Goal: Information Seeking & Learning: Check status

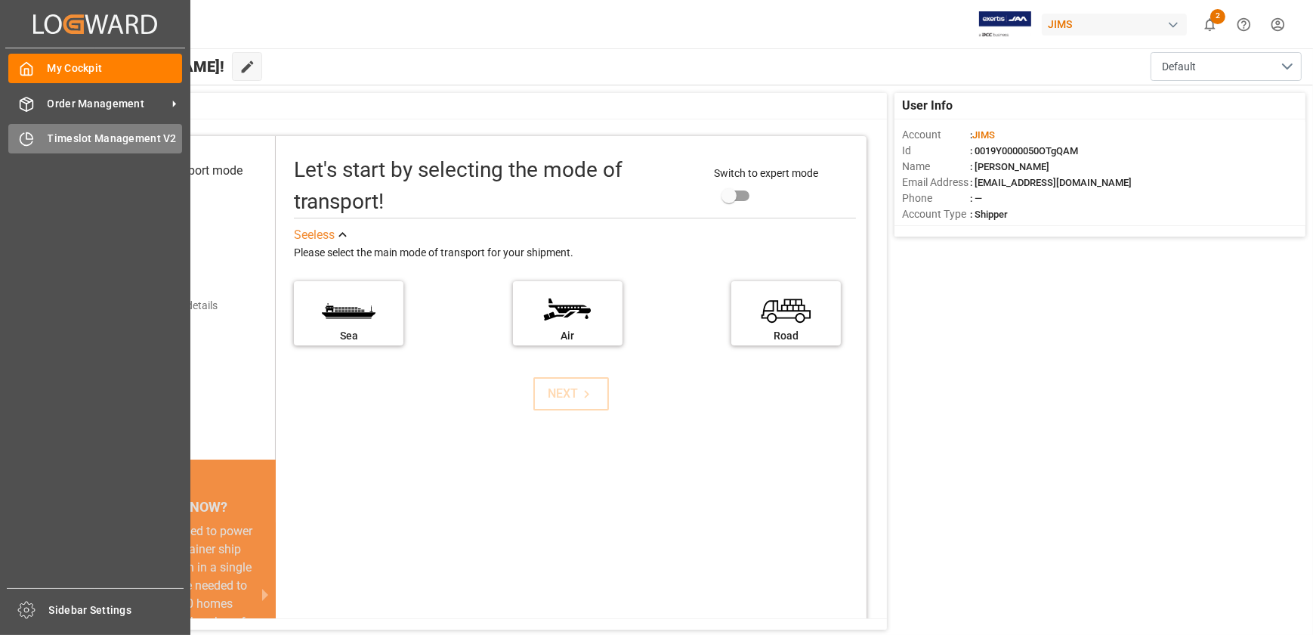
click at [40, 133] on div "Timeslot Management V2 Timeslot Management V2" at bounding box center [95, 138] width 174 height 29
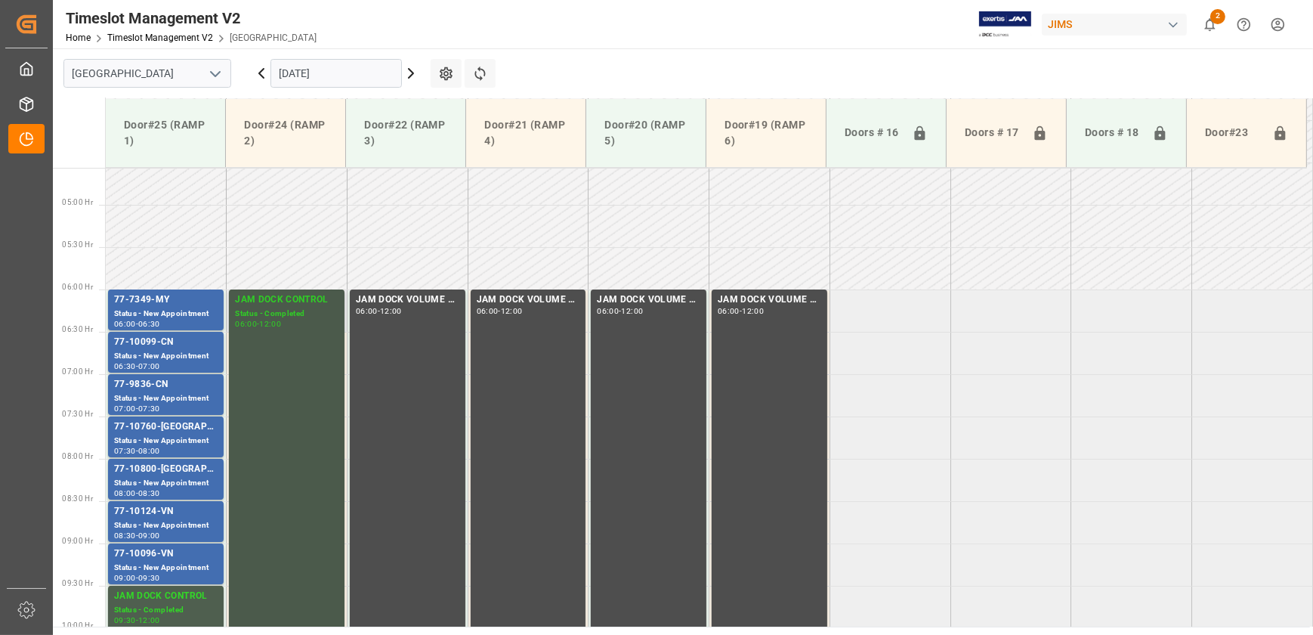
scroll to position [408, 0]
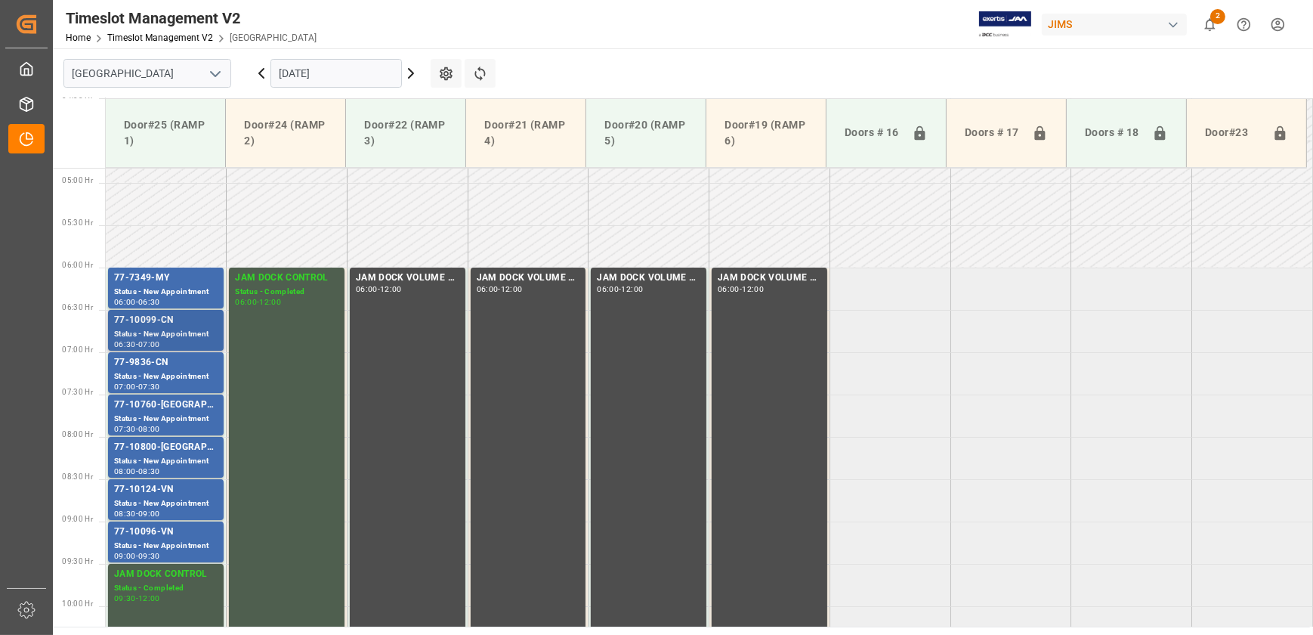
click at [174, 316] on div "77-10099-CN" at bounding box center [166, 320] width 104 height 15
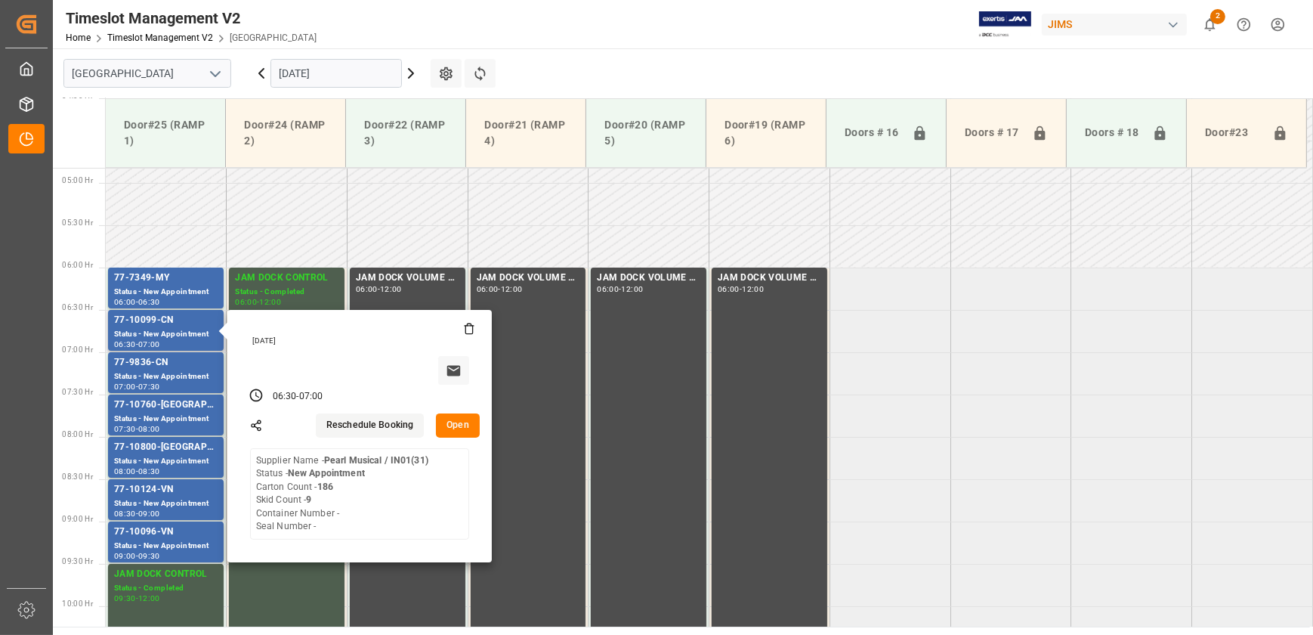
click at [451, 420] on button "Open" at bounding box center [458, 425] width 44 height 24
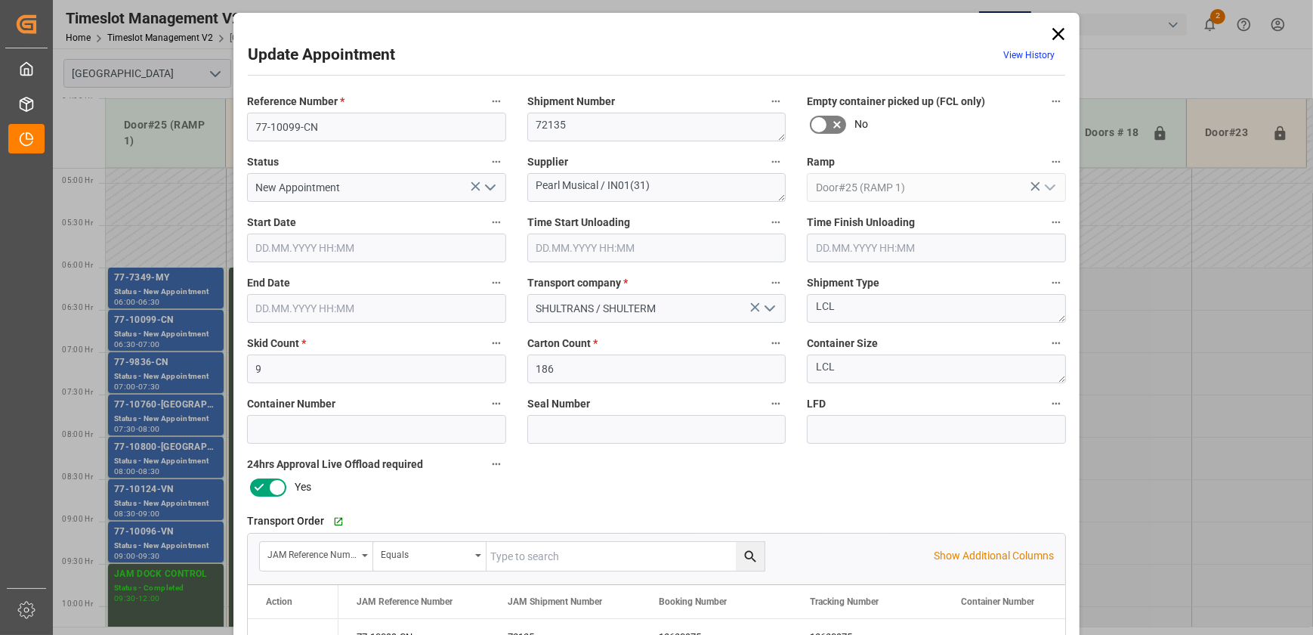
type input "[DATE] 06:30"
type input "[DATE] 07:00"
type input "[DATE] 15:30"
click at [490, 183] on icon "open menu" at bounding box center [490, 187] width 18 height 18
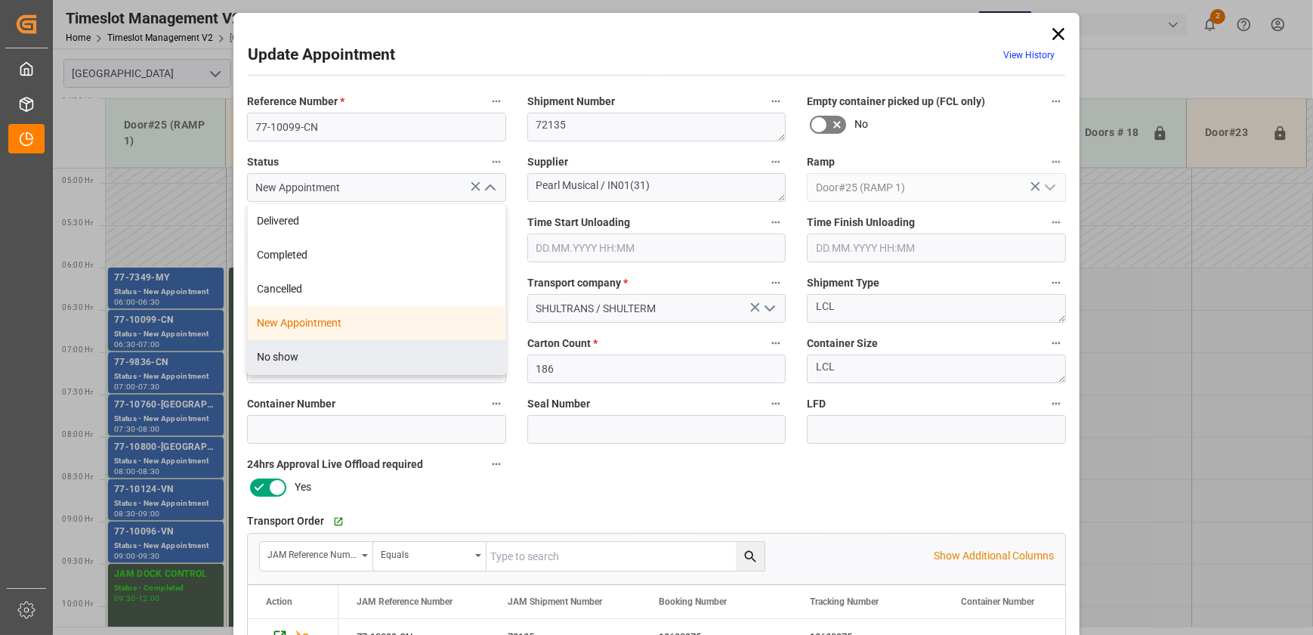
click at [586, 507] on div "Transport Order   Go to Shipment Tracking Grid JAM Reference Number Equals Show…" at bounding box center [657, 585] width 840 height 161
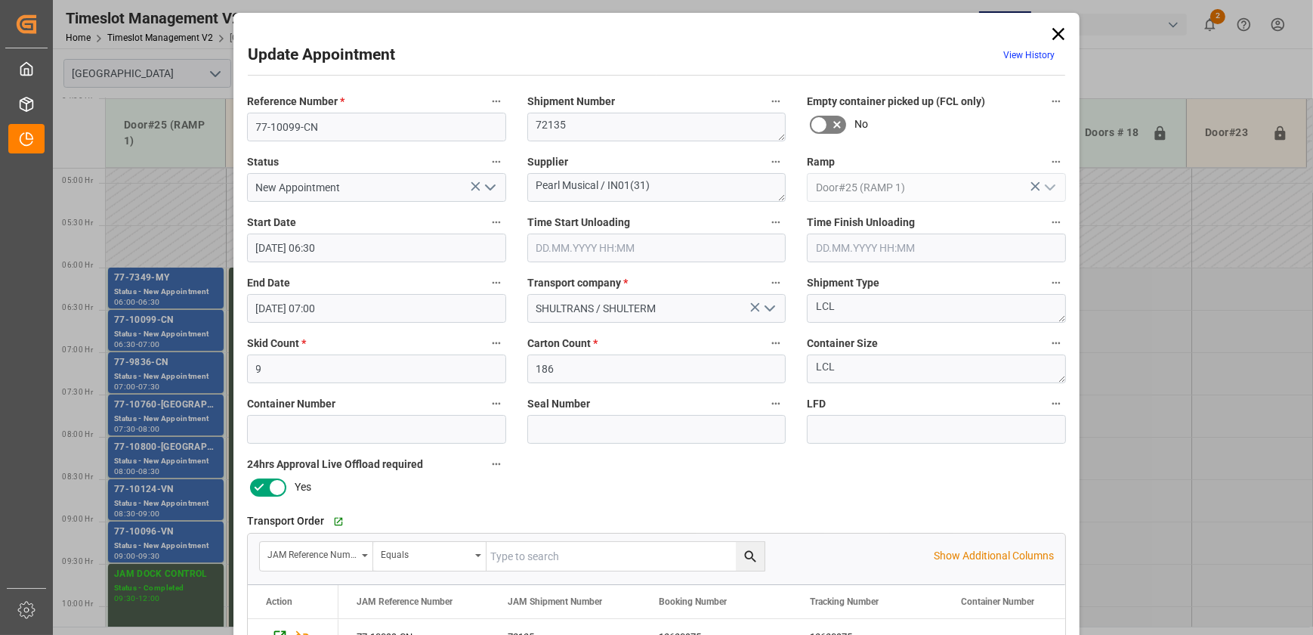
click at [491, 183] on icon "open menu" at bounding box center [490, 187] width 18 height 18
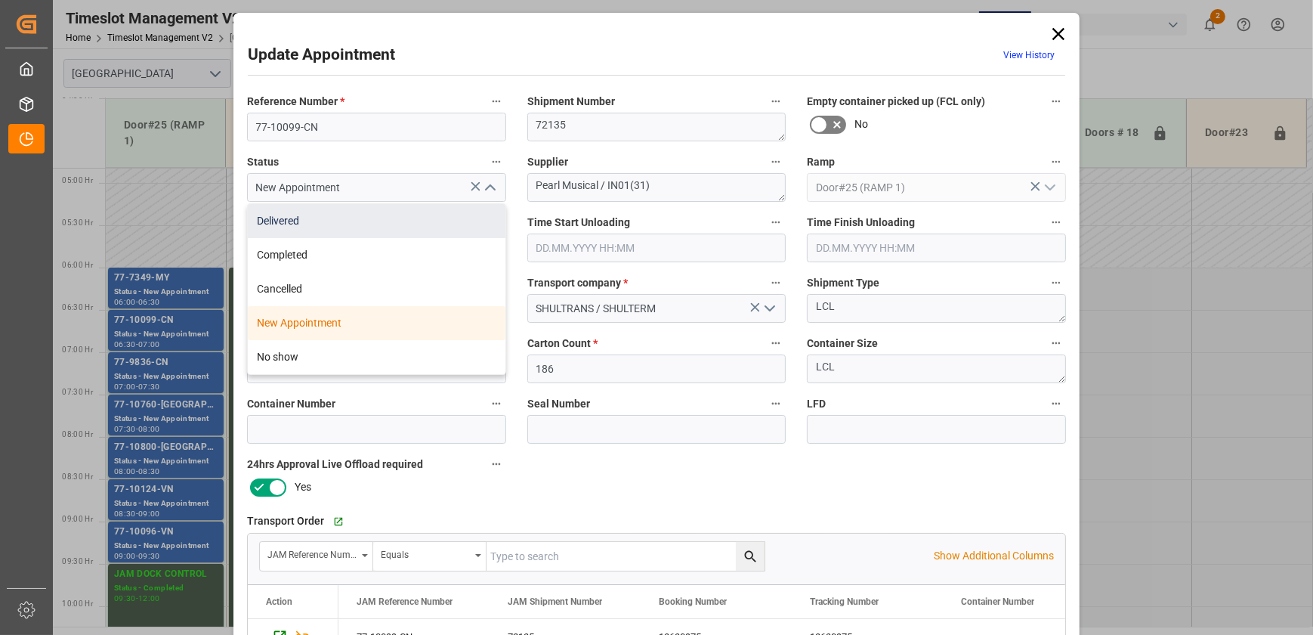
click at [456, 216] on div "Delivered" at bounding box center [377, 221] width 258 height 34
type input "Delivered"
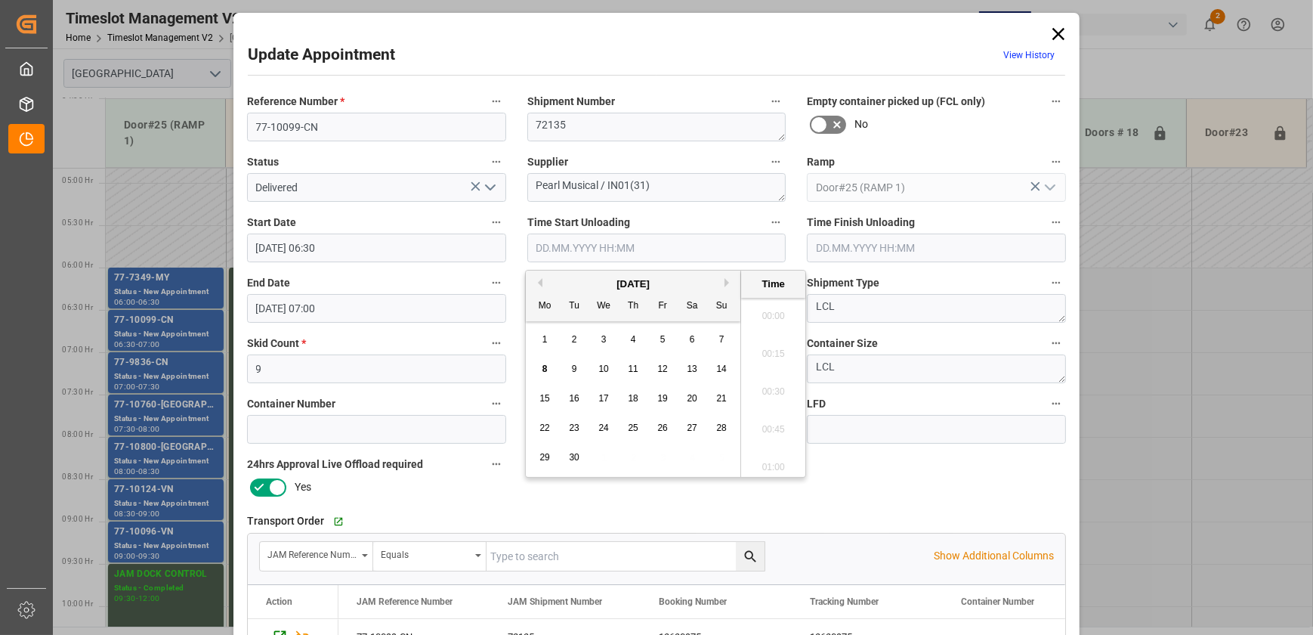
click at [626, 252] on input "text" at bounding box center [656, 248] width 259 height 29
drag, startPoint x: 589, startPoint y: 446, endPoint x: 543, endPoint y: 372, distance: 87.6
click at [543, 372] on span "8" at bounding box center [545, 369] width 5 height 11
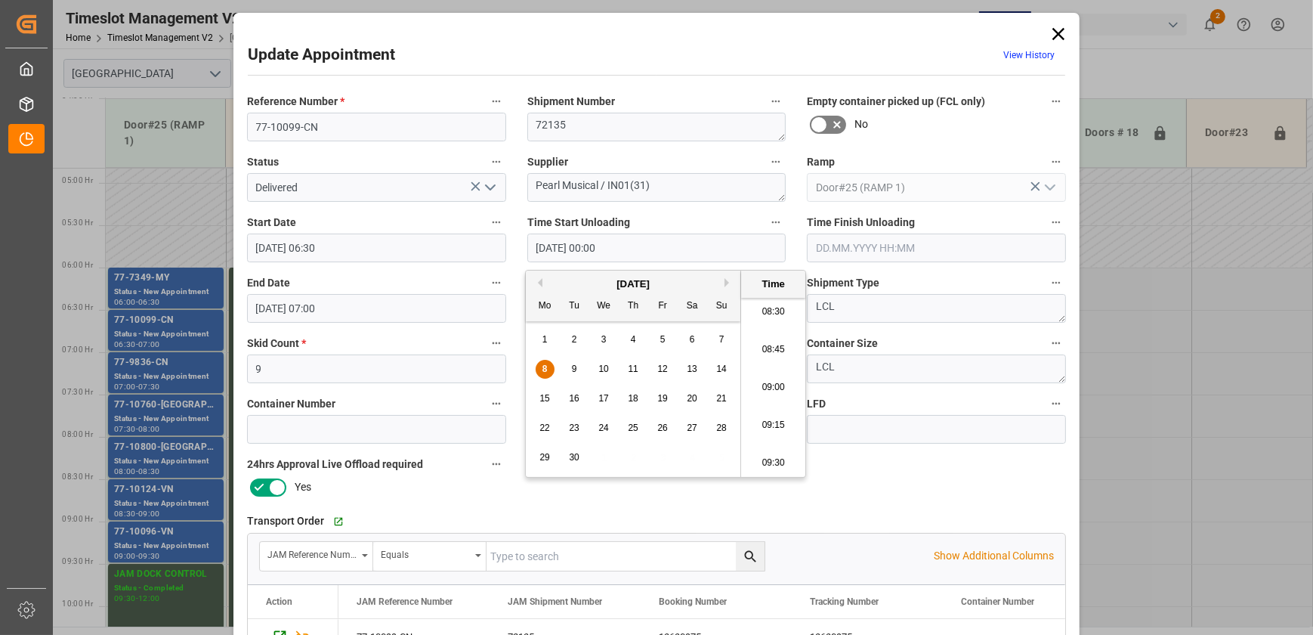
click at [778, 390] on li "09:00" at bounding box center [773, 388] width 64 height 38
type input "[DATE] 09:00"
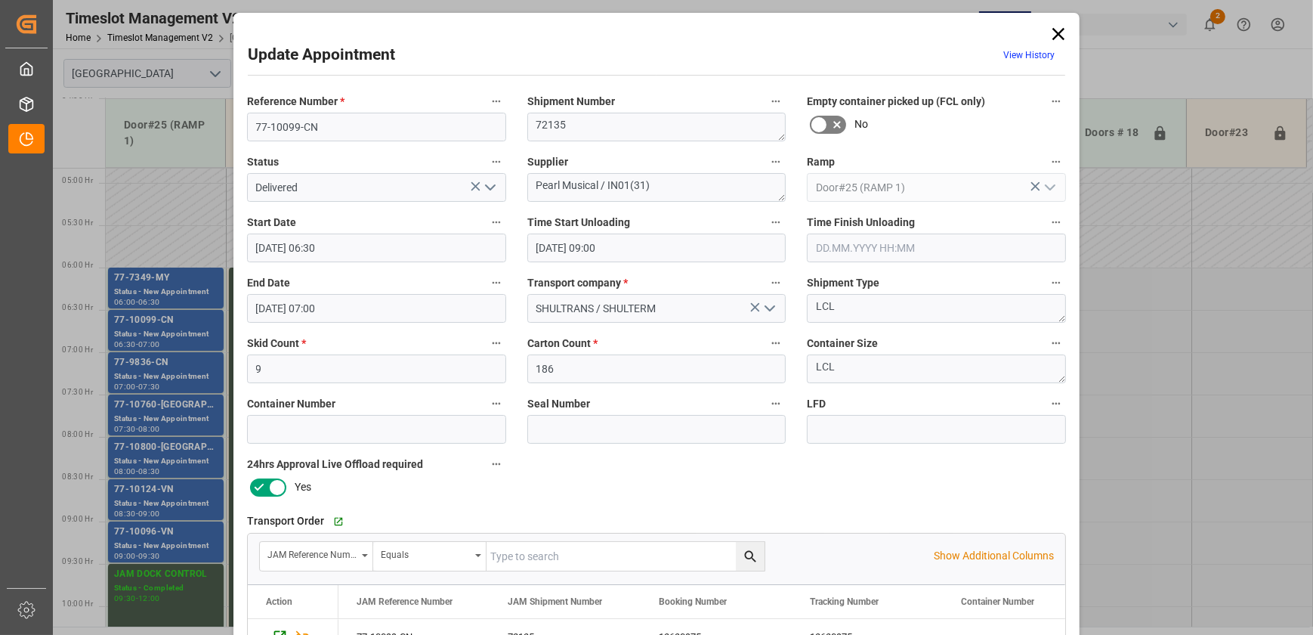
scroll to position [283, 0]
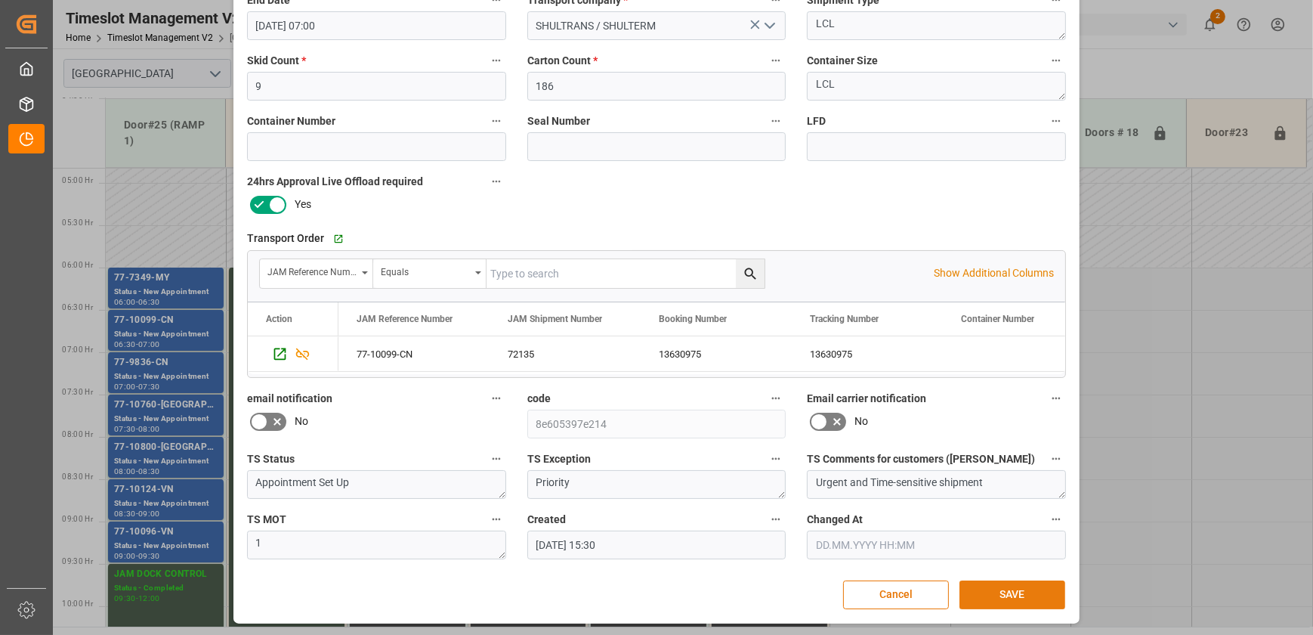
click at [994, 589] on button "SAVE" at bounding box center [1013, 594] width 106 height 29
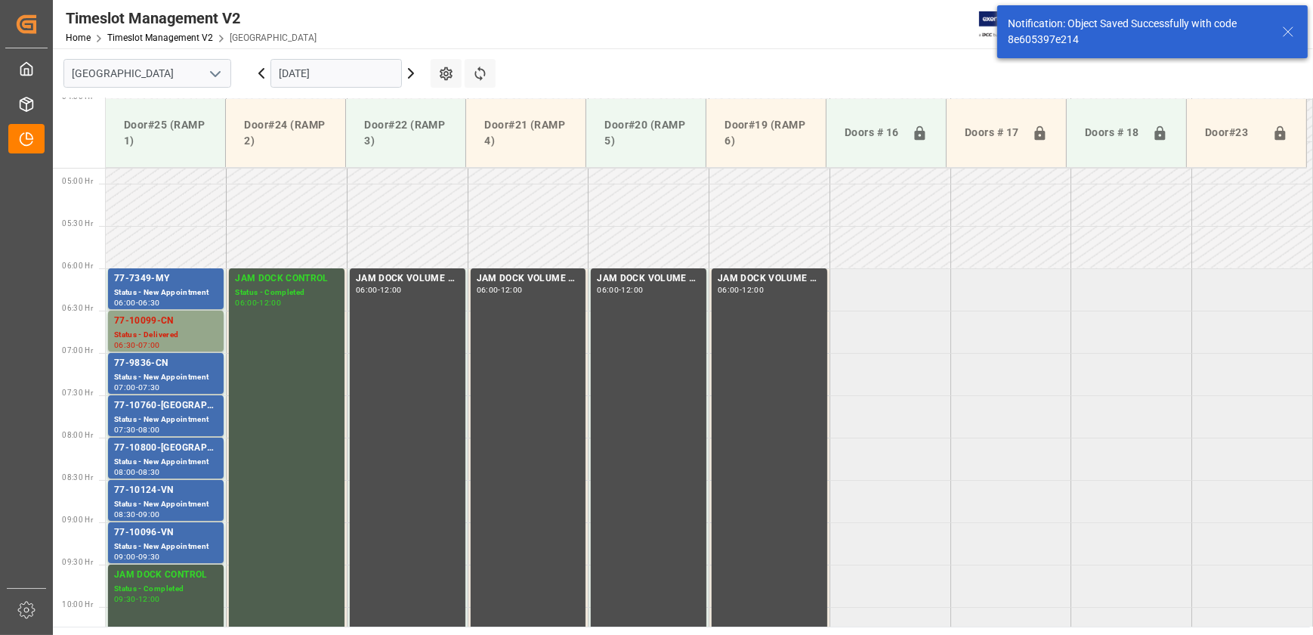
scroll to position [429, 0]
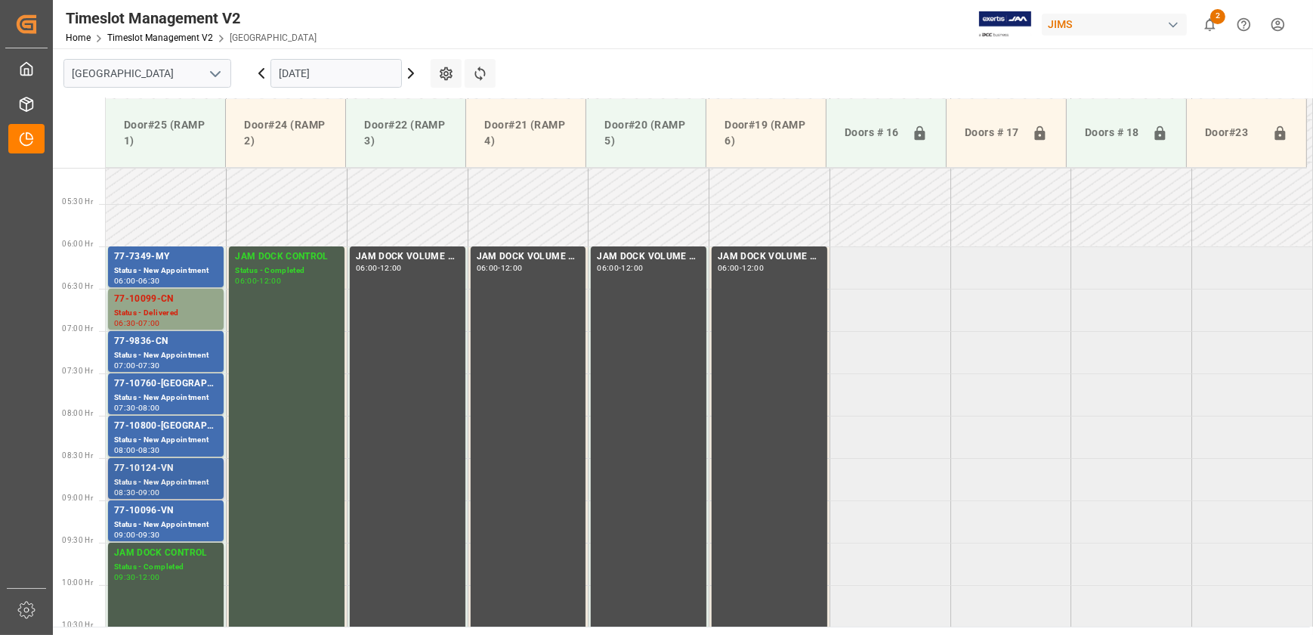
click at [196, 476] on div "Status - New Appointment" at bounding box center [166, 482] width 104 height 13
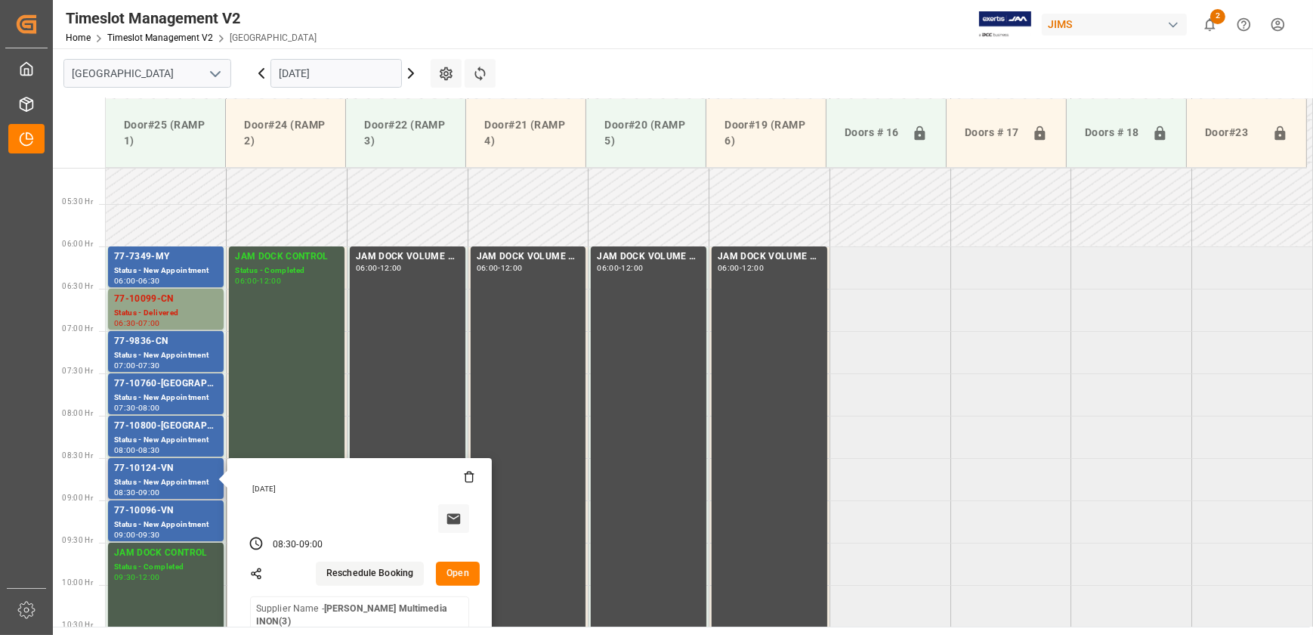
click at [460, 575] on button "Open" at bounding box center [458, 574] width 44 height 24
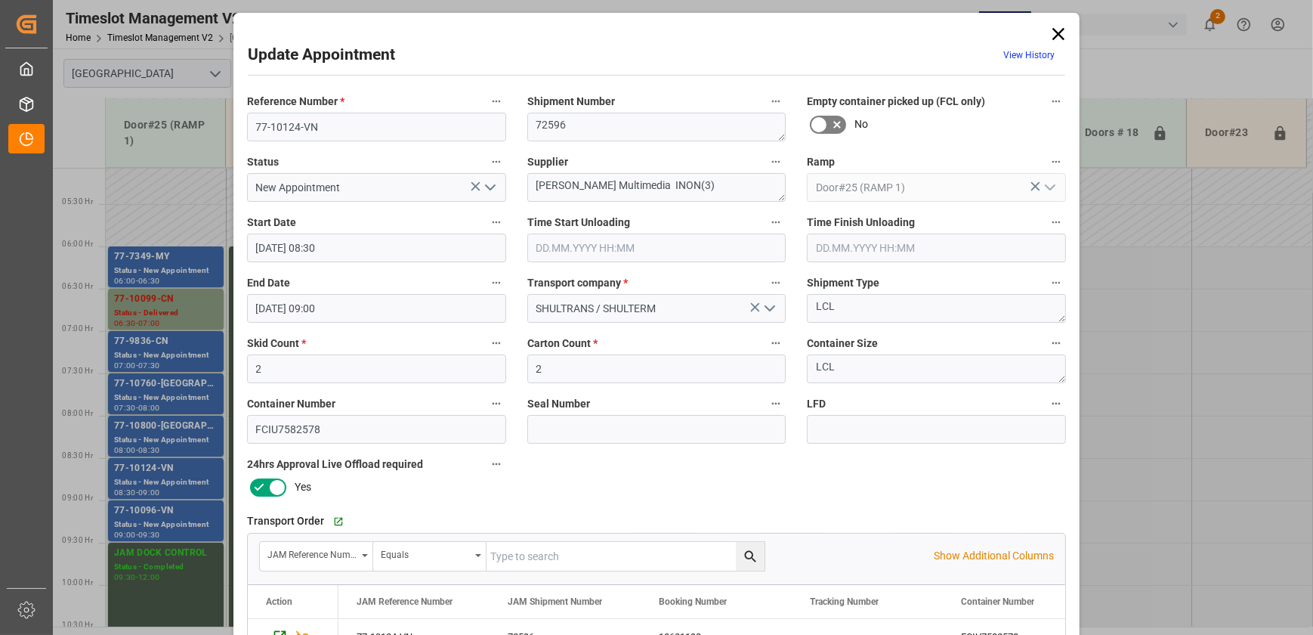
click at [490, 185] on icon "open menu" at bounding box center [490, 187] width 18 height 18
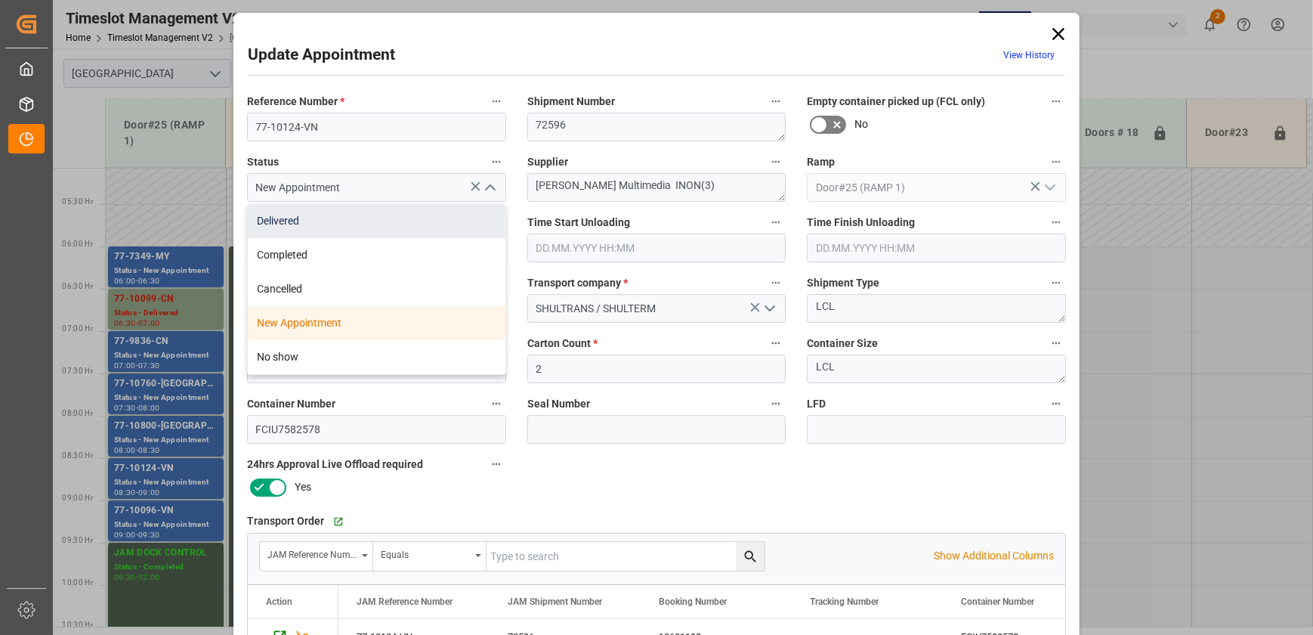
click at [448, 218] on div "Delivered" at bounding box center [377, 221] width 258 height 34
type input "Delivered"
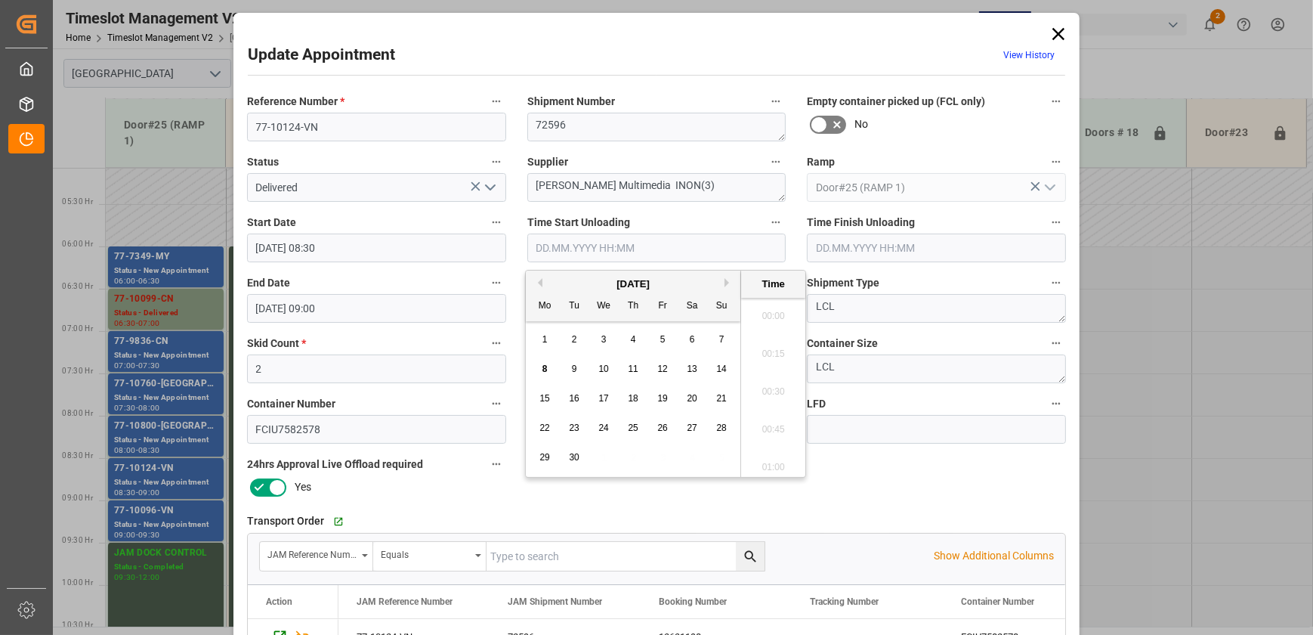
click at [664, 249] on input "text" at bounding box center [656, 248] width 259 height 29
click at [540, 369] on div "8" at bounding box center [545, 369] width 19 height 18
click at [770, 385] on li "09:00" at bounding box center [773, 388] width 64 height 38
type input "[DATE] 09:00"
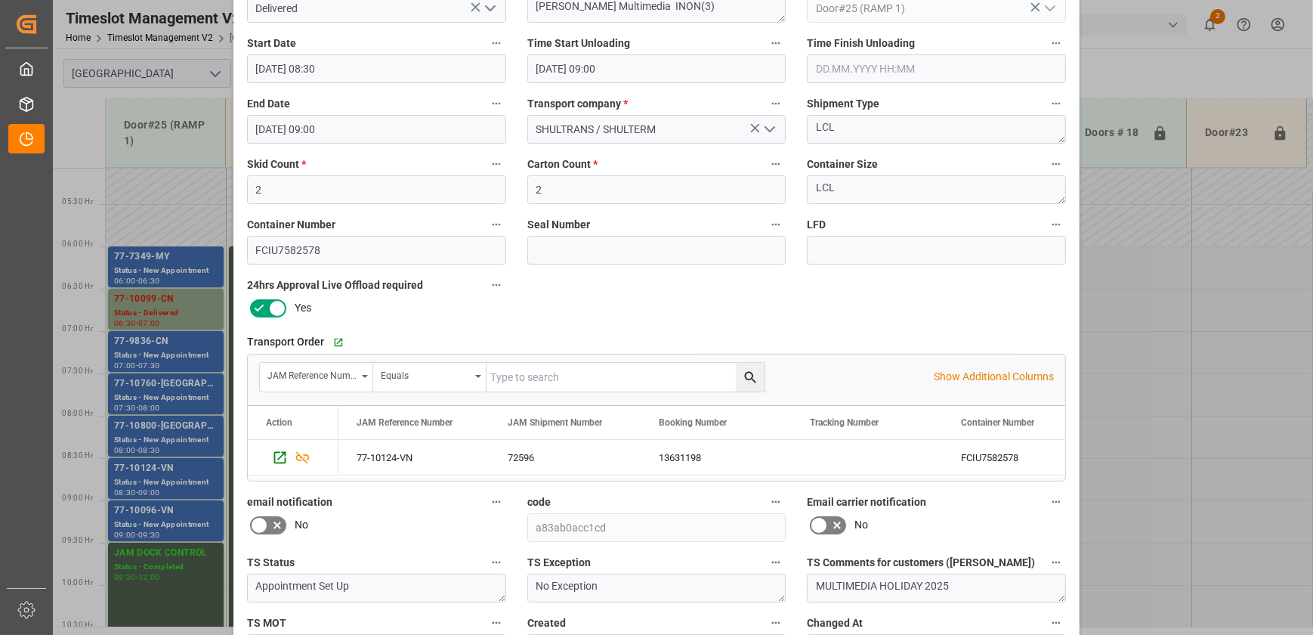
scroll to position [283, 0]
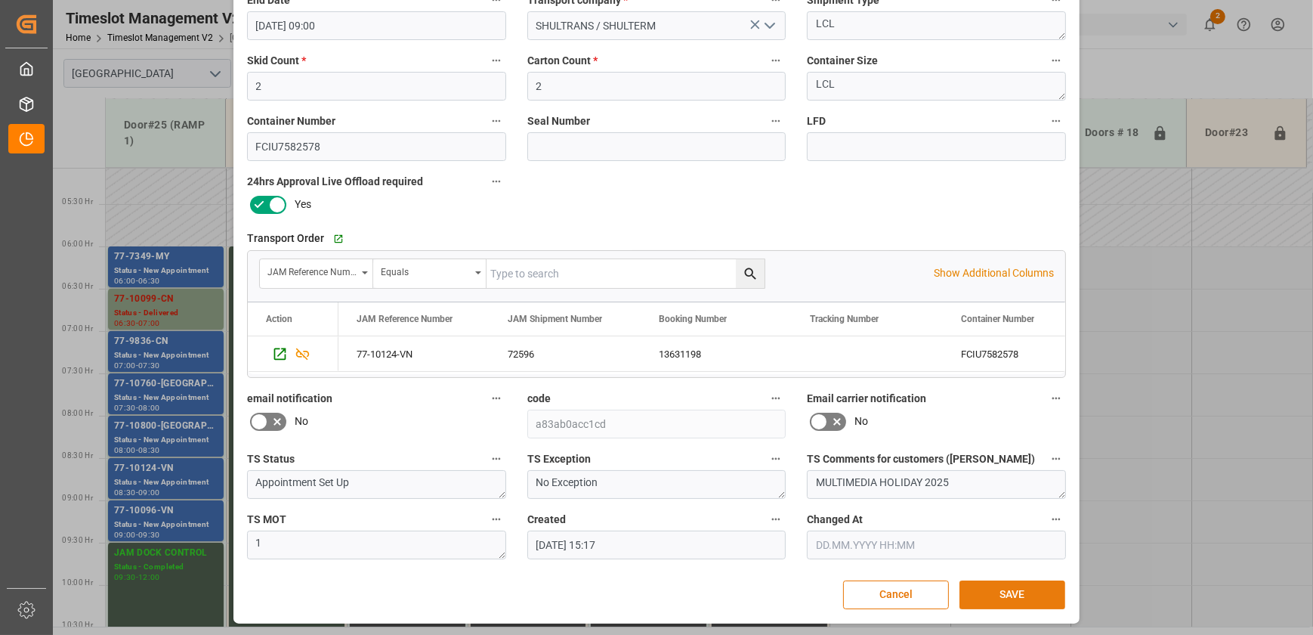
click at [1026, 596] on button "SAVE" at bounding box center [1013, 594] width 106 height 29
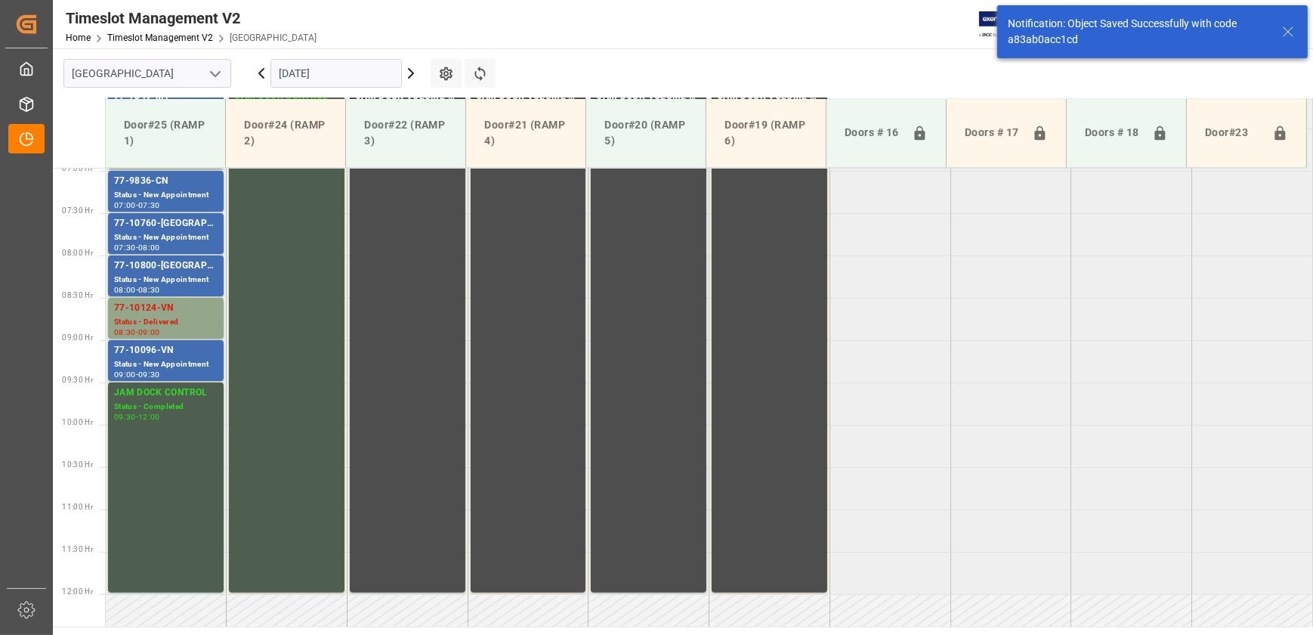
scroll to position [598, 0]
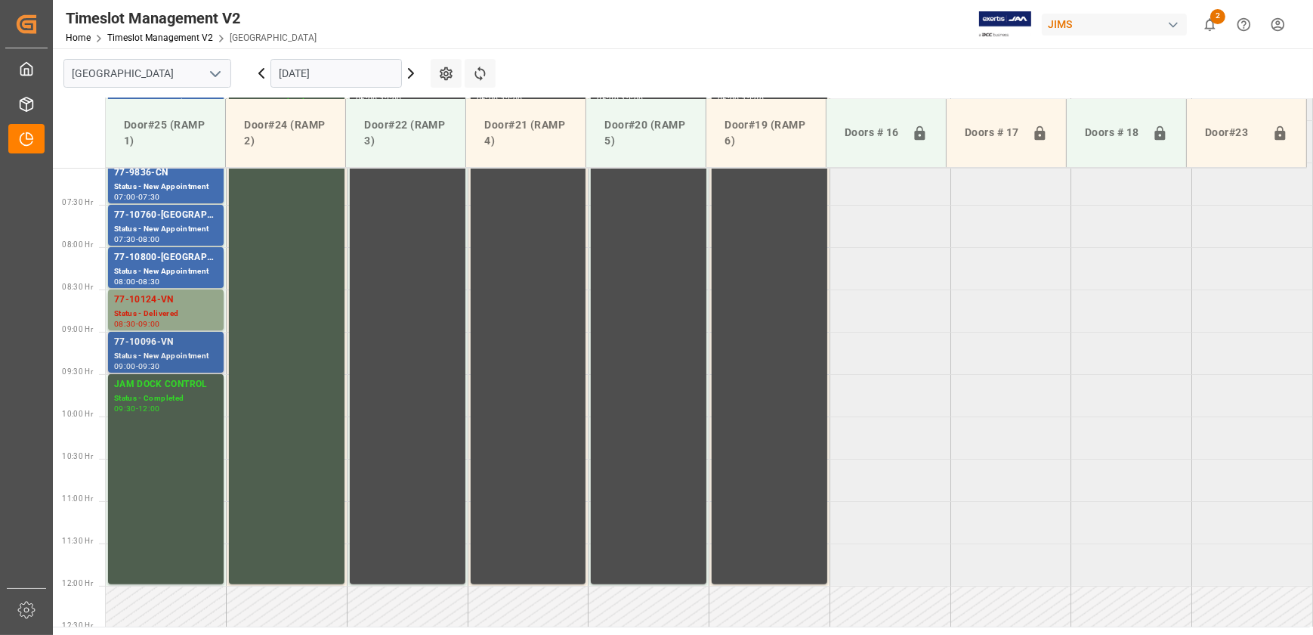
click at [169, 357] on div "Status - New Appointment" at bounding box center [166, 356] width 104 height 13
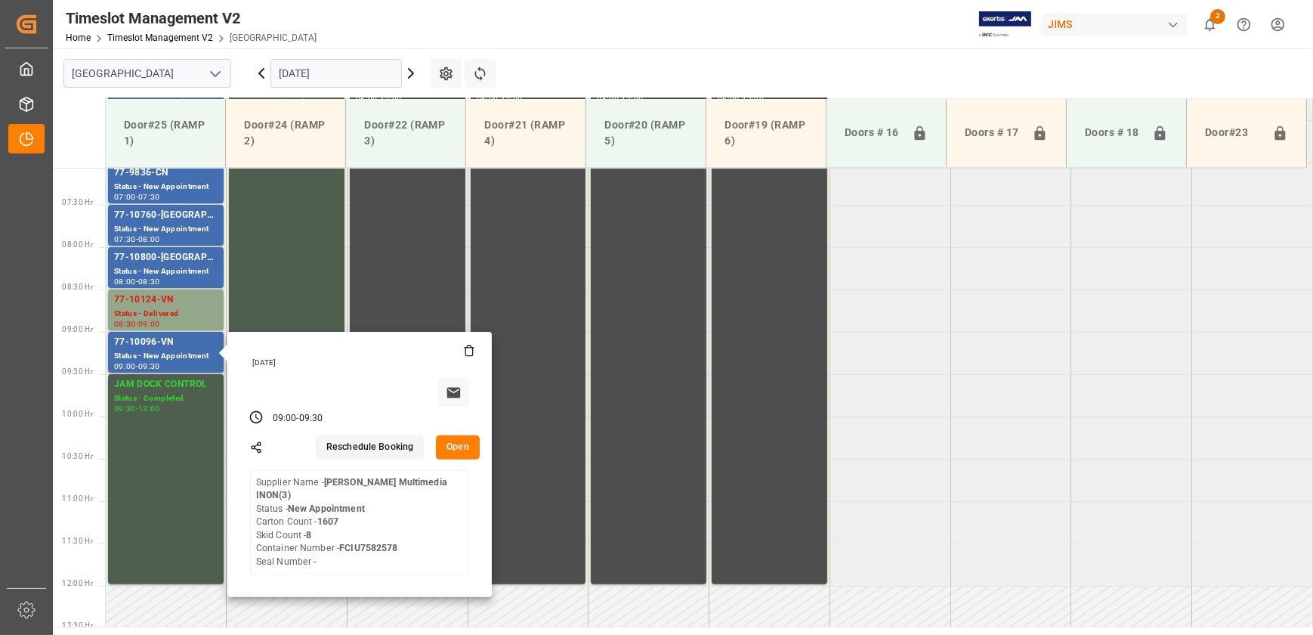
click at [466, 451] on button "Open" at bounding box center [458, 447] width 44 height 24
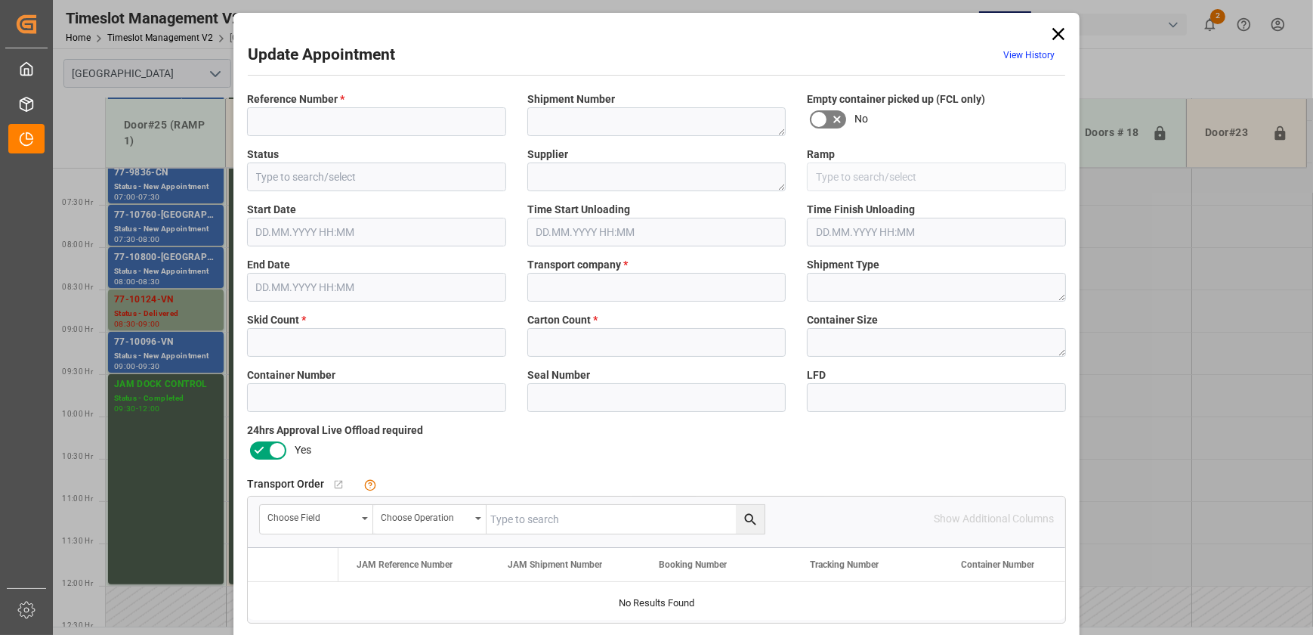
type input "77-10096-VN"
type textarea "72594"
type input "New Appointment"
type textarea "[PERSON_NAME] Multimedia INON(3)"
type input "Door#25 (RAMP 1)"
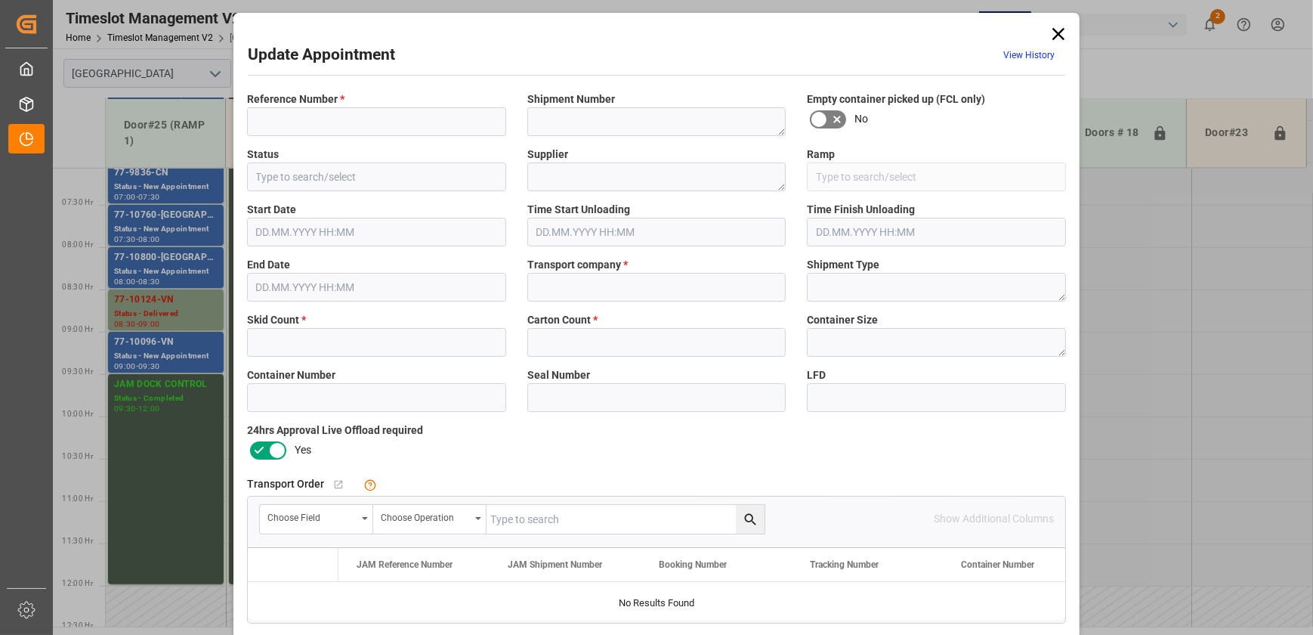
type input "SHULTRANS / SHULTERM"
type textarea "LCL"
type input "FCIU7582578"
type input "b47c9c861fe0"
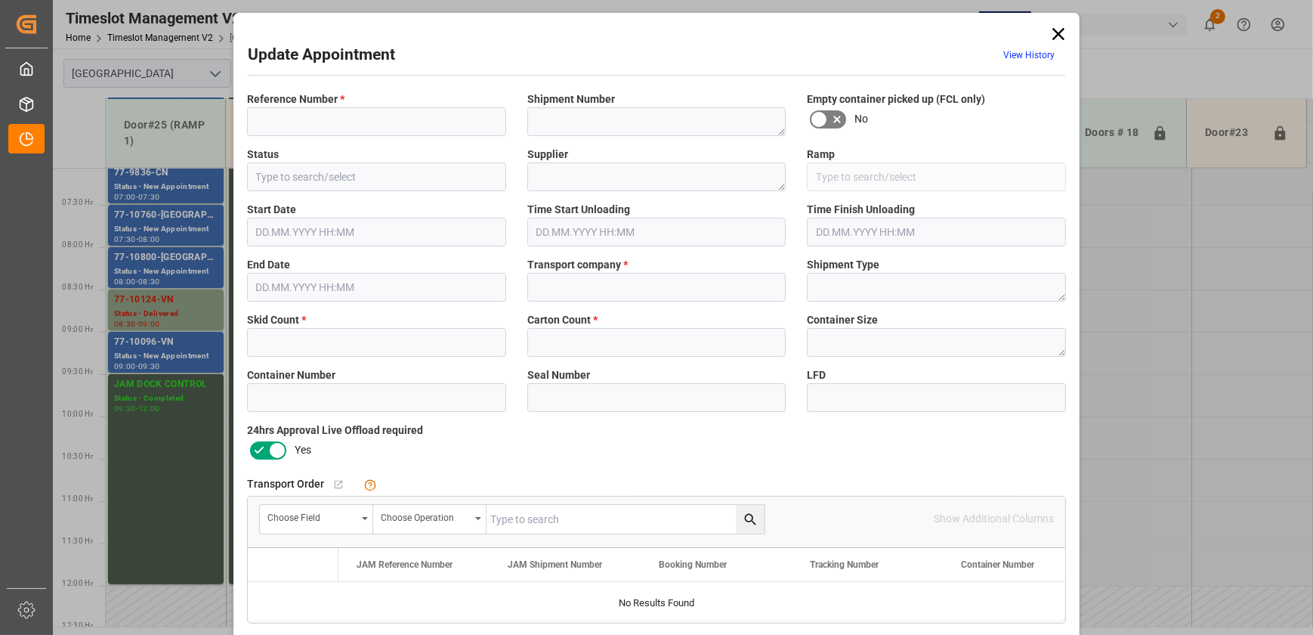
type textarea "Appointment Set Up"
type textarea "No Exception"
type textarea "MULTIMEDIA HOLIDAY 2025"
type textarea "1"
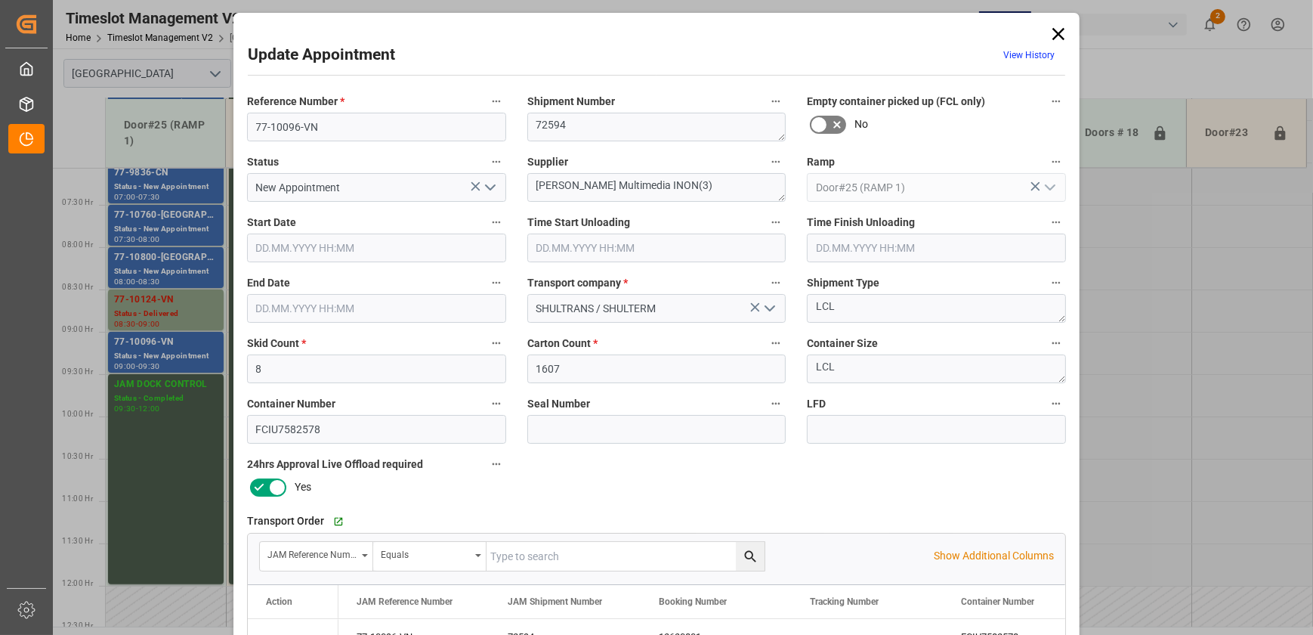
type input "8"
type input "1607"
type input "[DATE] 09:00"
type input "[DATE] 09:30"
type input "[DATE] 15:18"
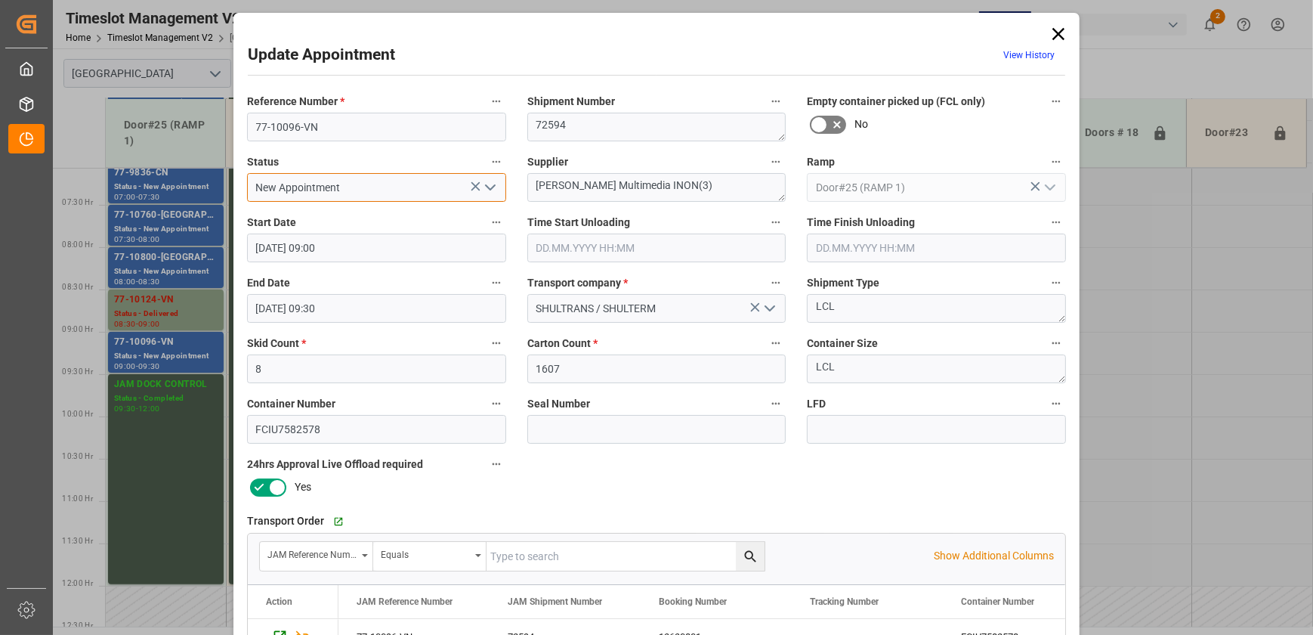
click at [362, 188] on input "New Appointment" at bounding box center [376, 187] width 259 height 29
click at [486, 186] on icon "open menu" at bounding box center [490, 187] width 18 height 18
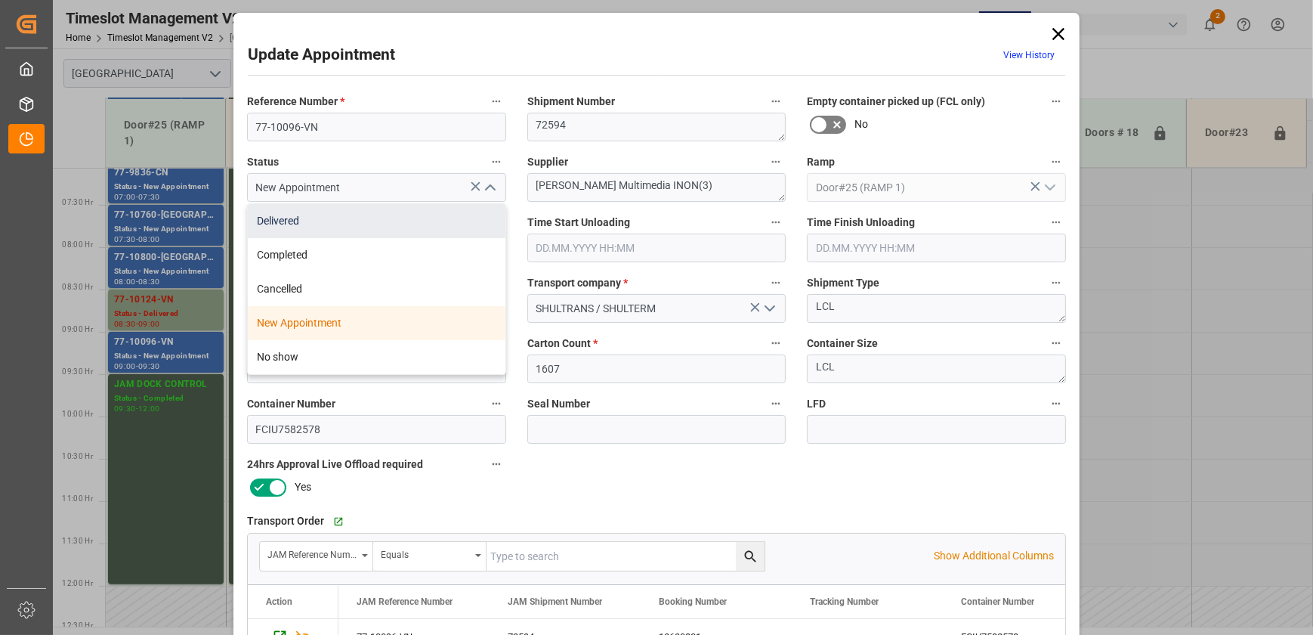
click at [410, 227] on div "Delivered" at bounding box center [377, 221] width 258 height 34
type input "Delivered"
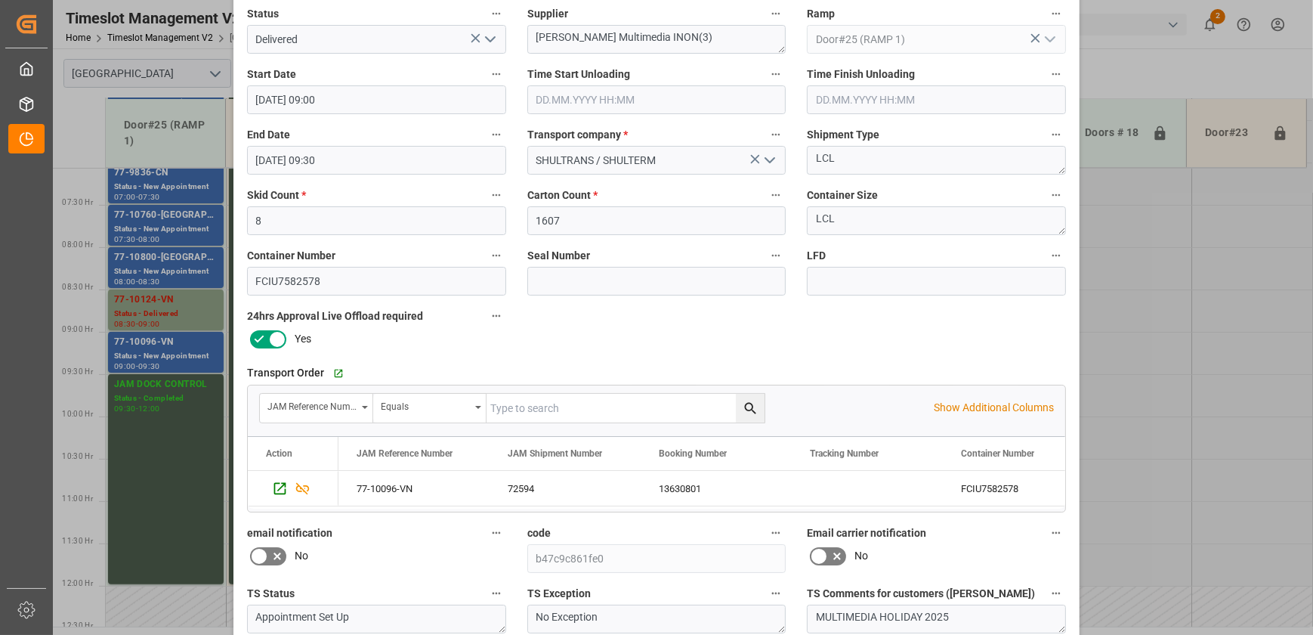
scroll to position [283, 0]
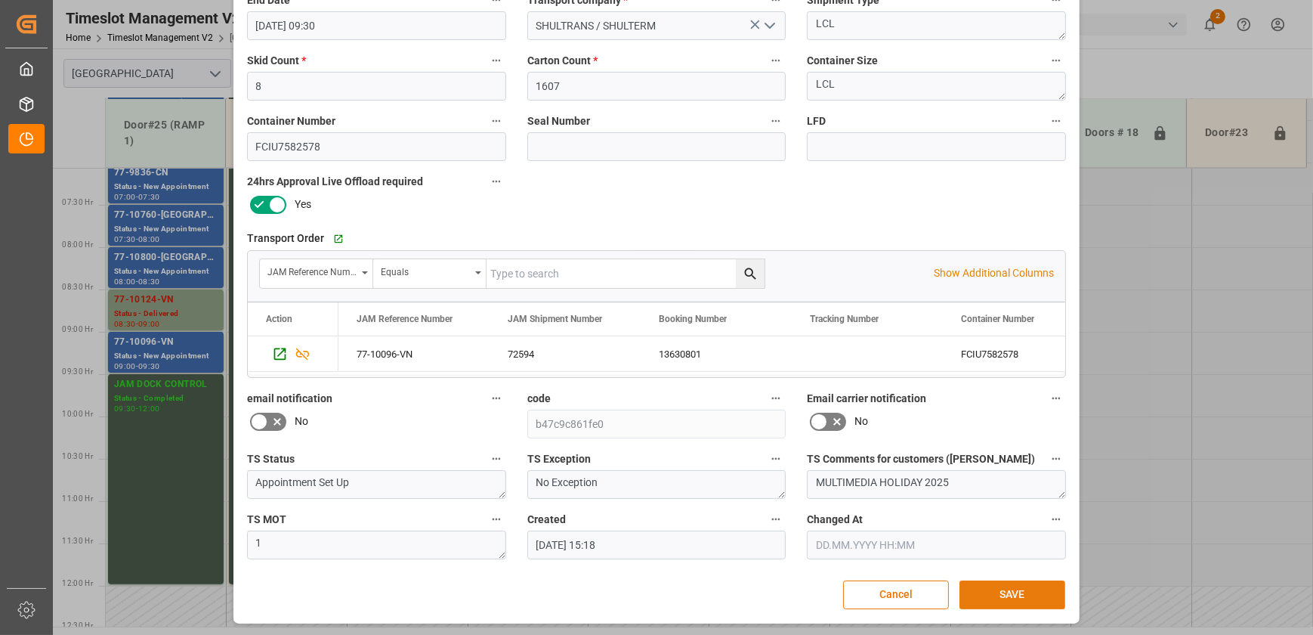
click at [1013, 583] on button "SAVE" at bounding box center [1013, 594] width 106 height 29
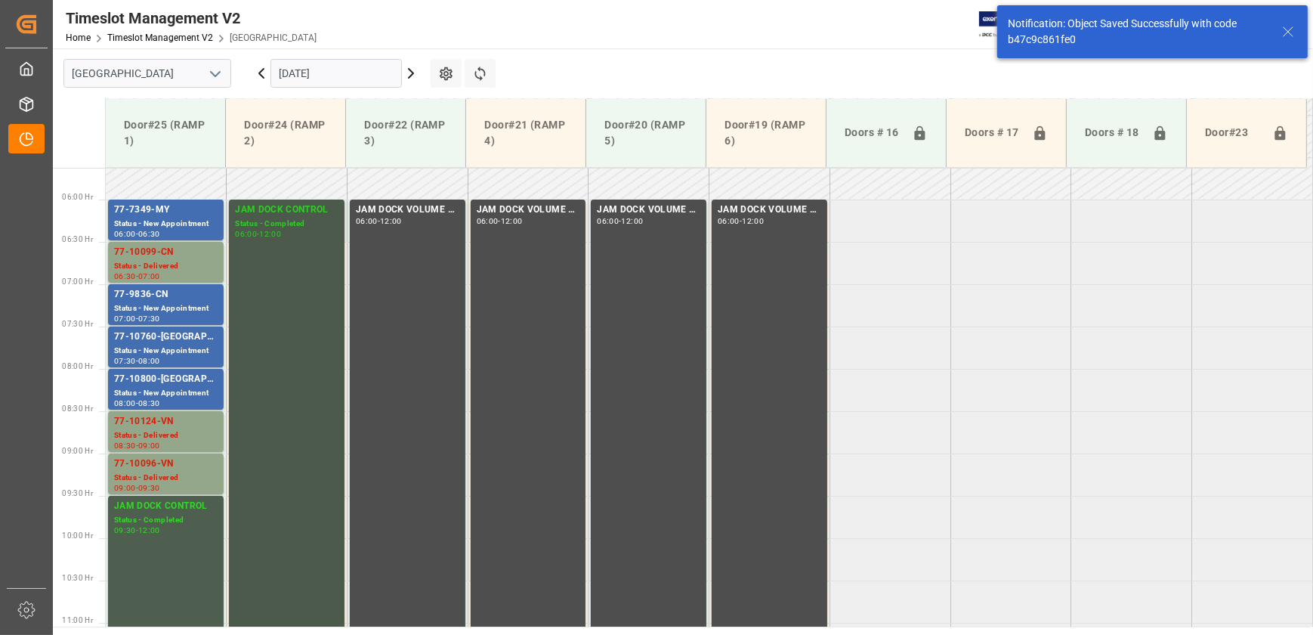
scroll to position [408, 0]
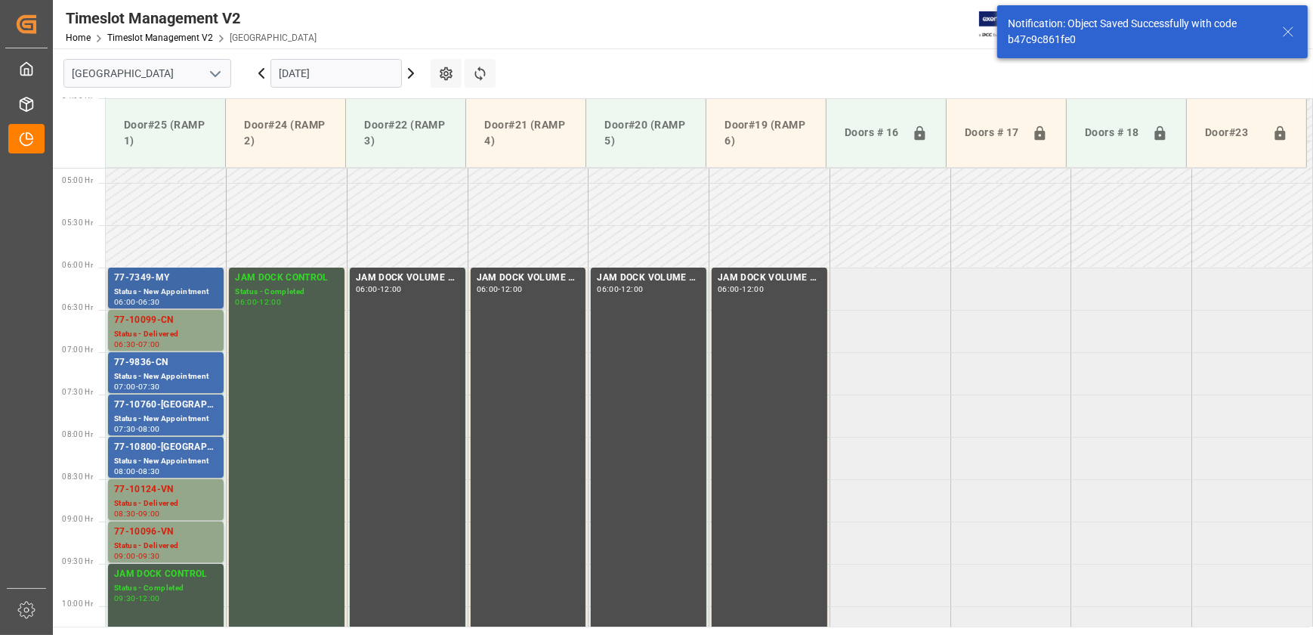
click at [191, 291] on div "Status - New Appointment" at bounding box center [166, 292] width 104 height 13
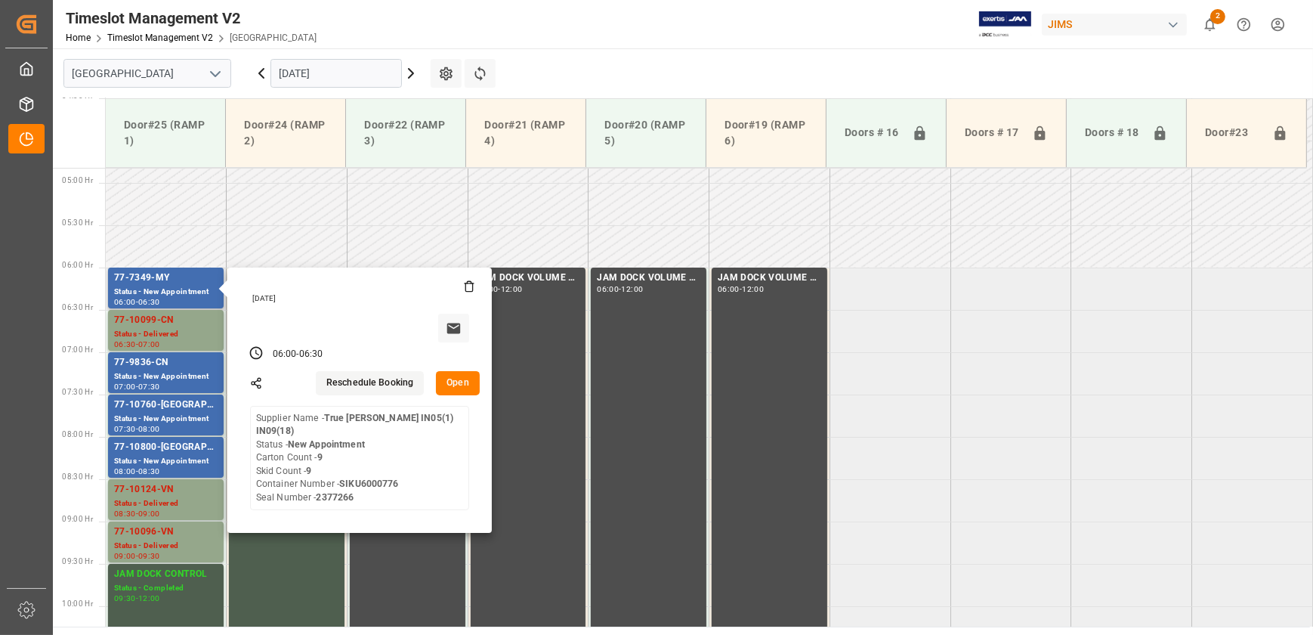
click at [448, 385] on button "Open" at bounding box center [458, 383] width 44 height 24
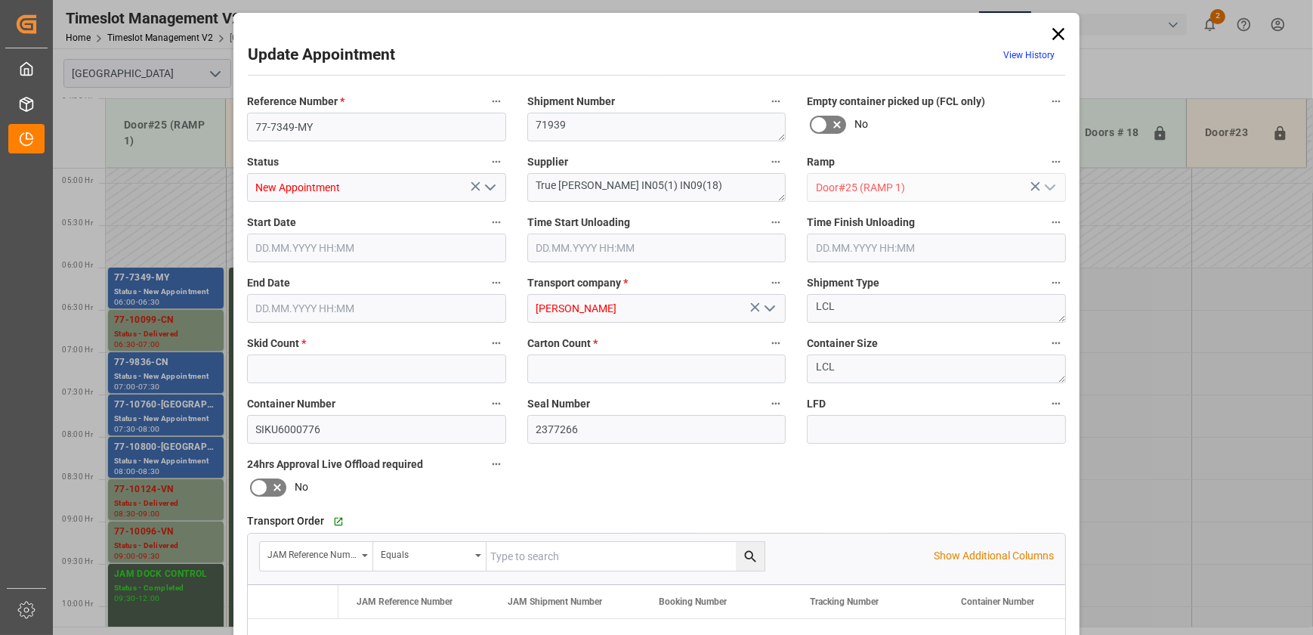
type input "9"
type input "[DATE] 06:00"
type input "[DATE] 06:30"
type input "[DATE] 14:51"
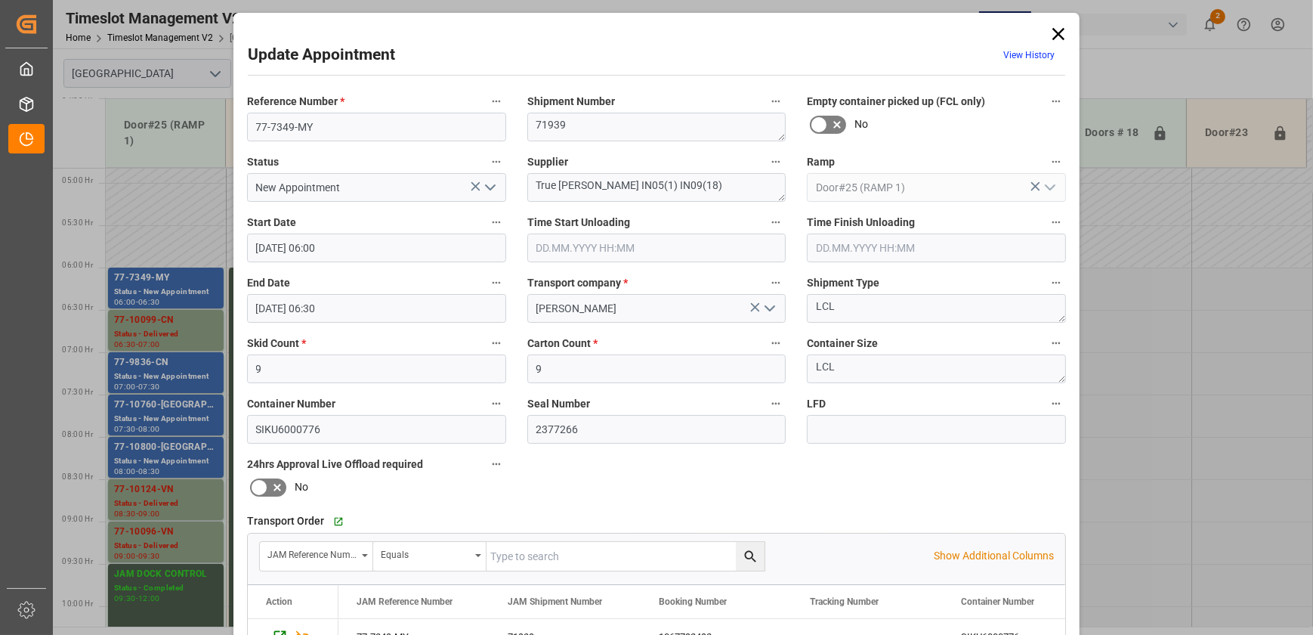
click at [490, 190] on icon "open menu" at bounding box center [490, 187] width 18 height 18
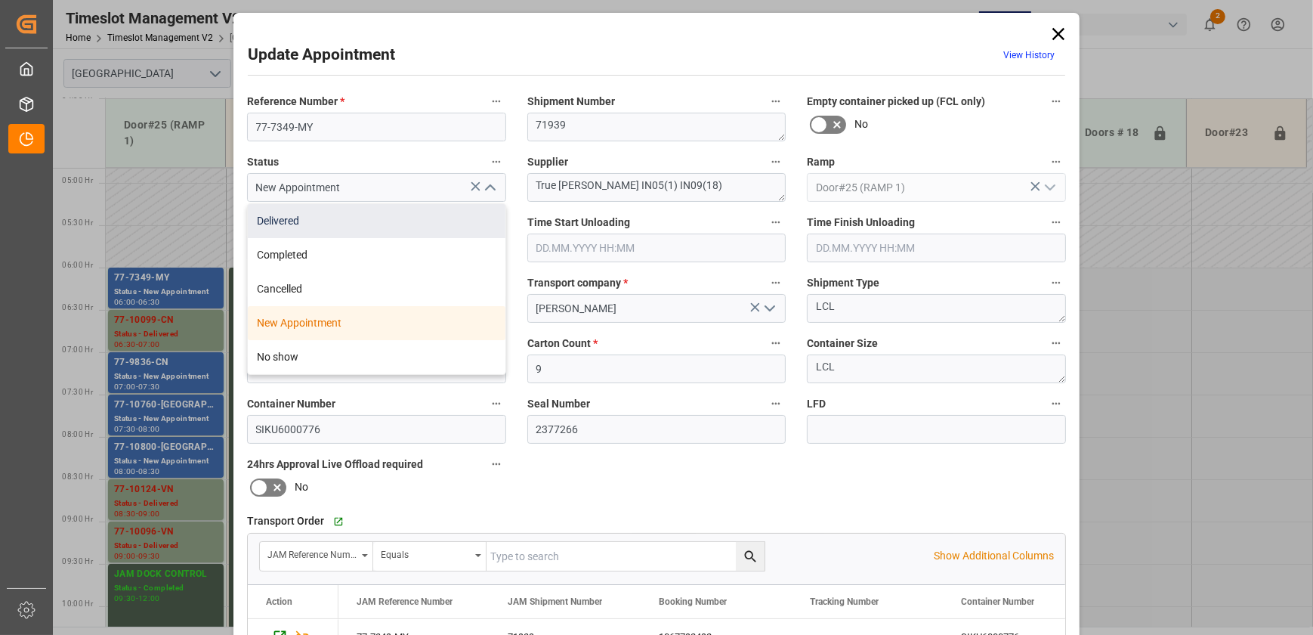
click at [453, 232] on div "Delivered" at bounding box center [377, 221] width 258 height 34
type input "Delivered"
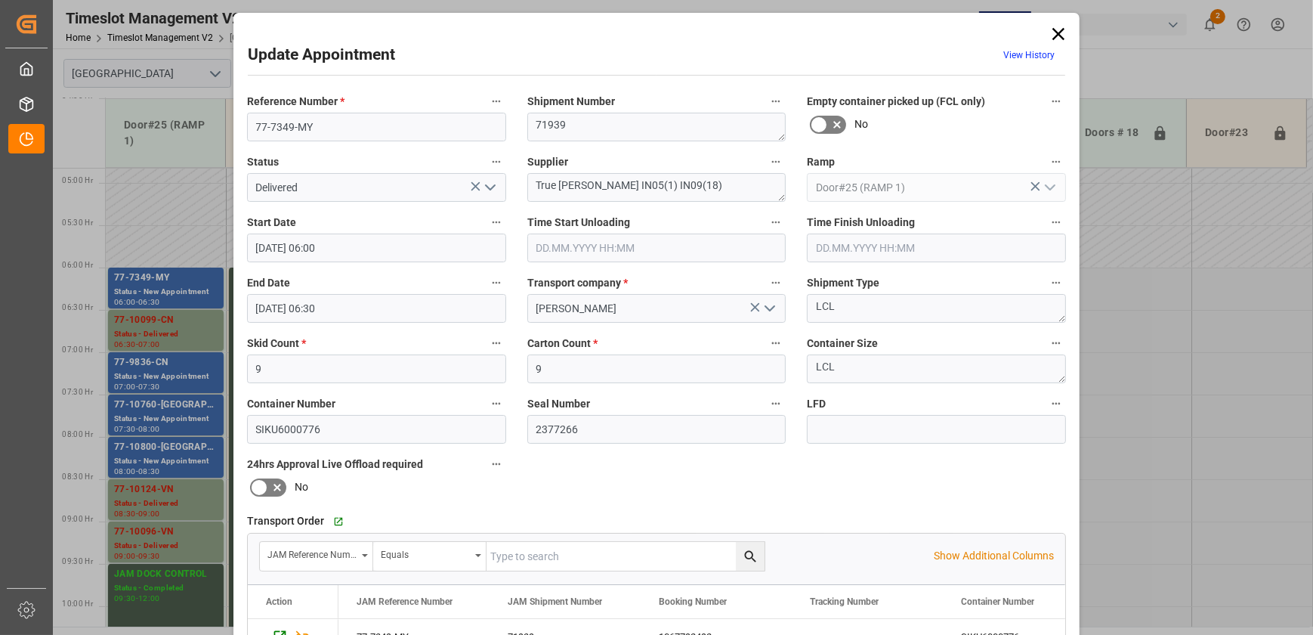
click at [701, 240] on input "text" at bounding box center [656, 248] width 259 height 29
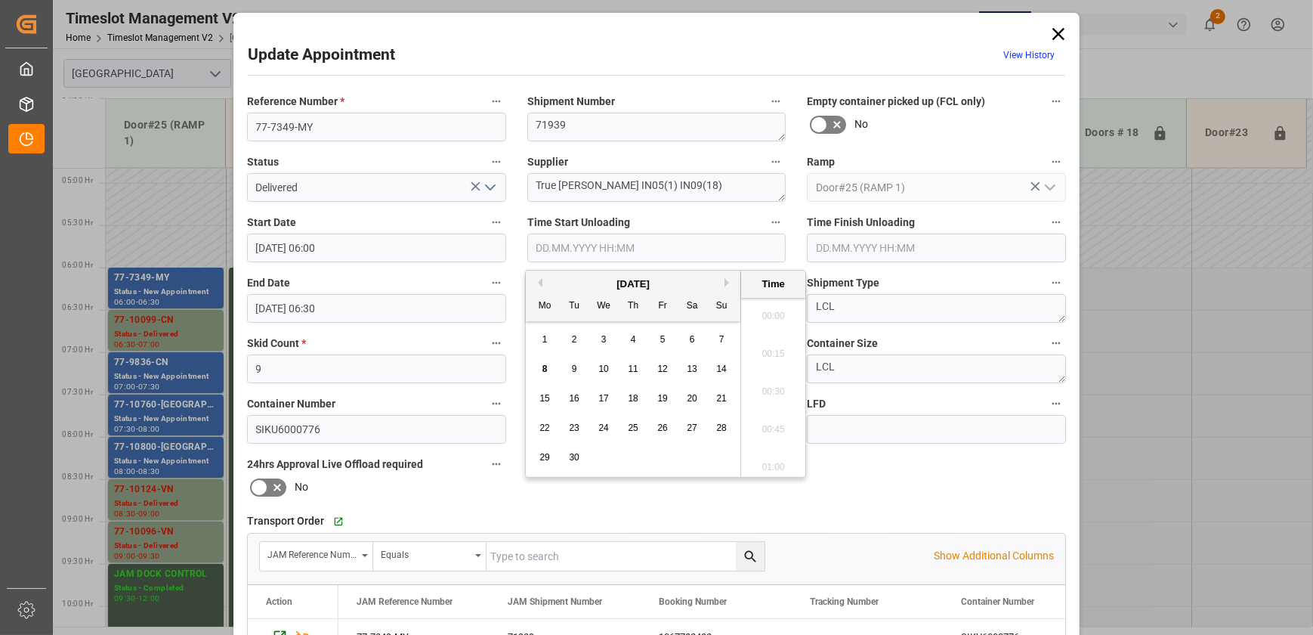
scroll to position [1289, 0]
click at [547, 368] on div "8" at bounding box center [545, 369] width 19 height 18
click at [774, 385] on li "09:00" at bounding box center [773, 388] width 64 height 38
type input "[DATE] 09:00"
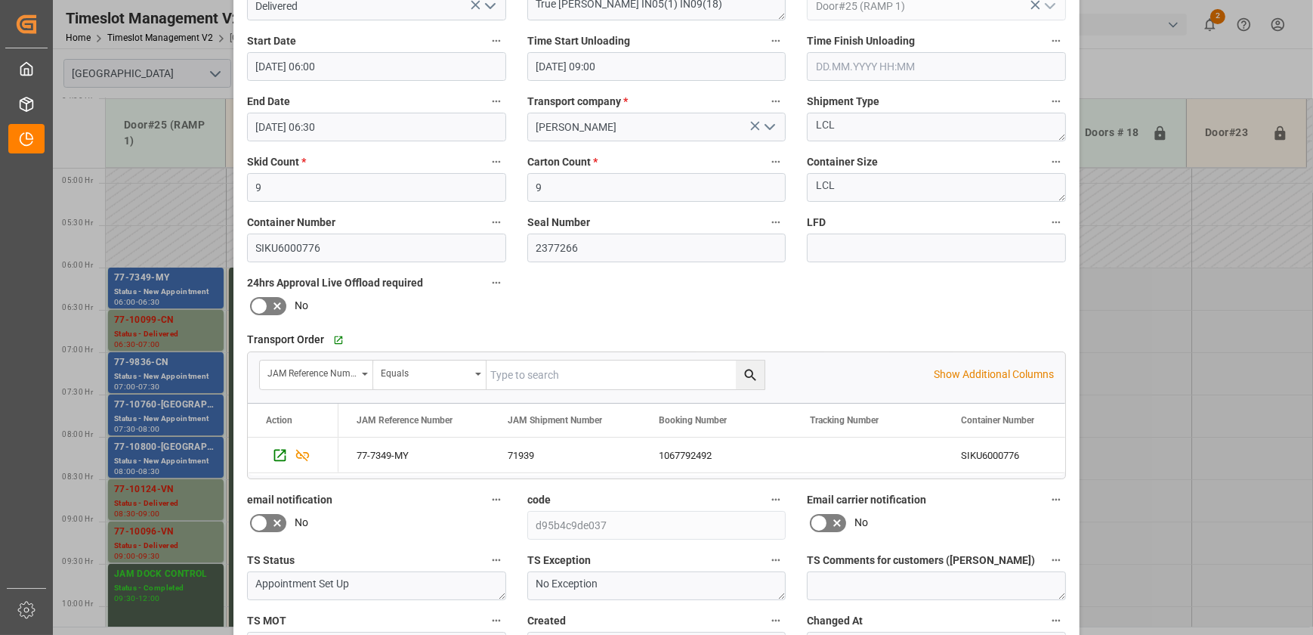
scroll to position [283, 0]
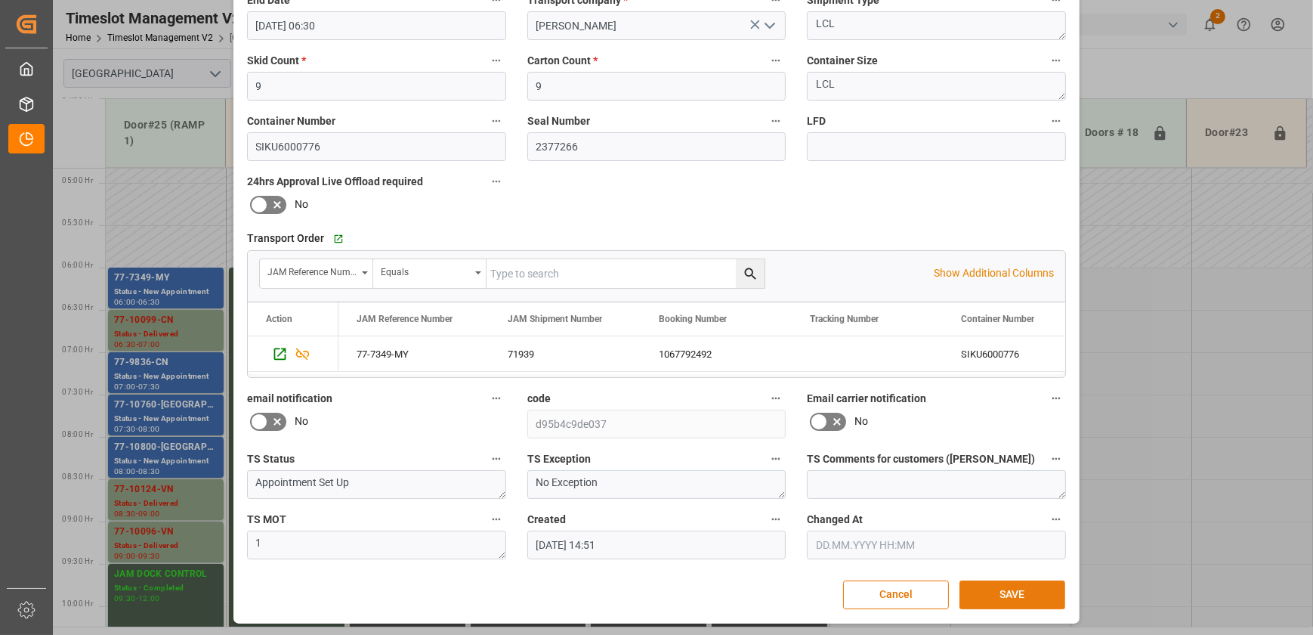
click at [1028, 589] on button "SAVE" at bounding box center [1013, 594] width 106 height 29
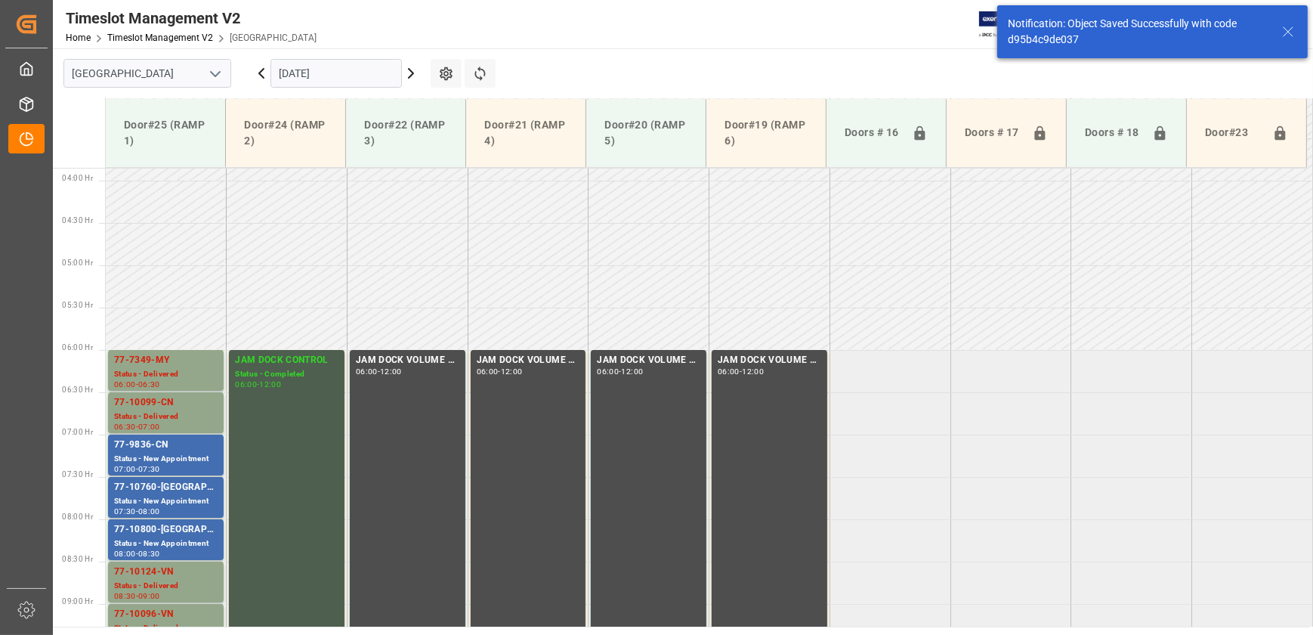
scroll to position [360, 0]
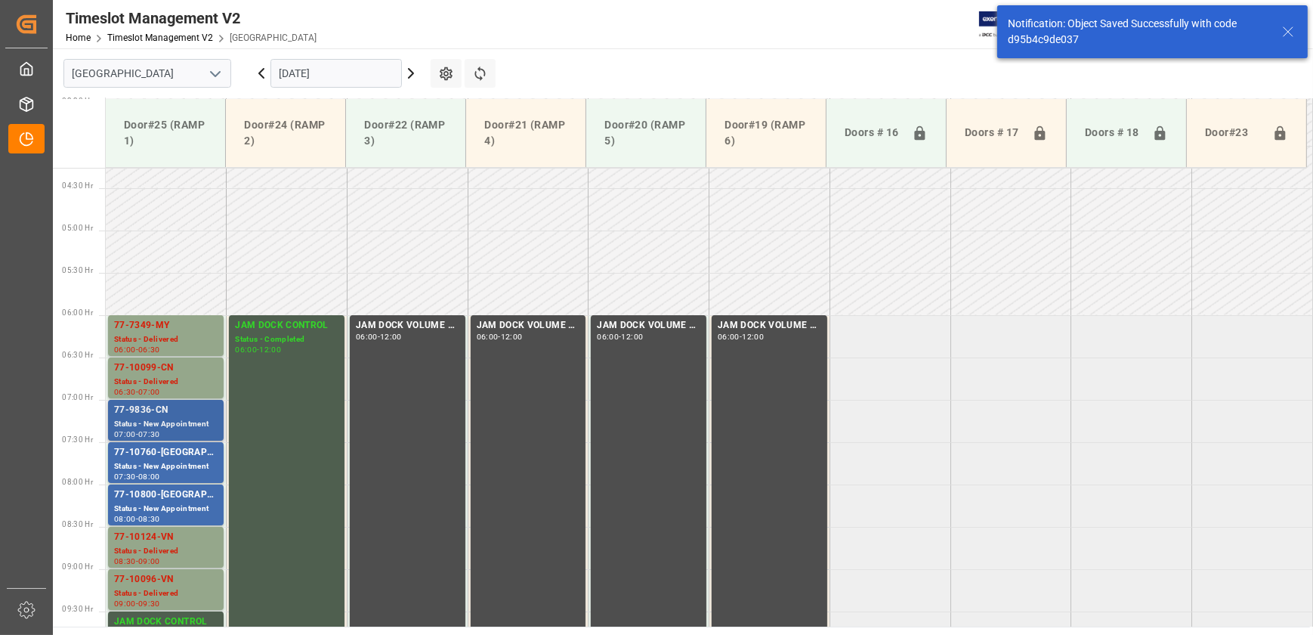
click at [164, 413] on div "77-9836-CN" at bounding box center [166, 410] width 104 height 15
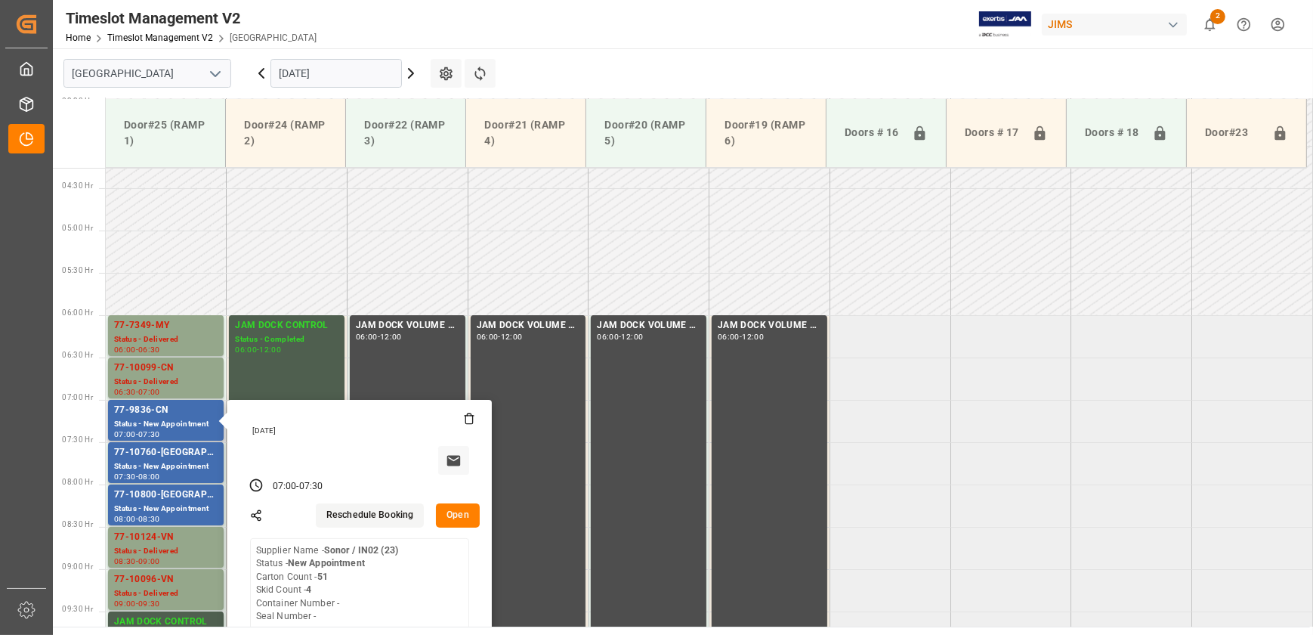
click at [469, 519] on button "Open" at bounding box center [458, 515] width 44 height 24
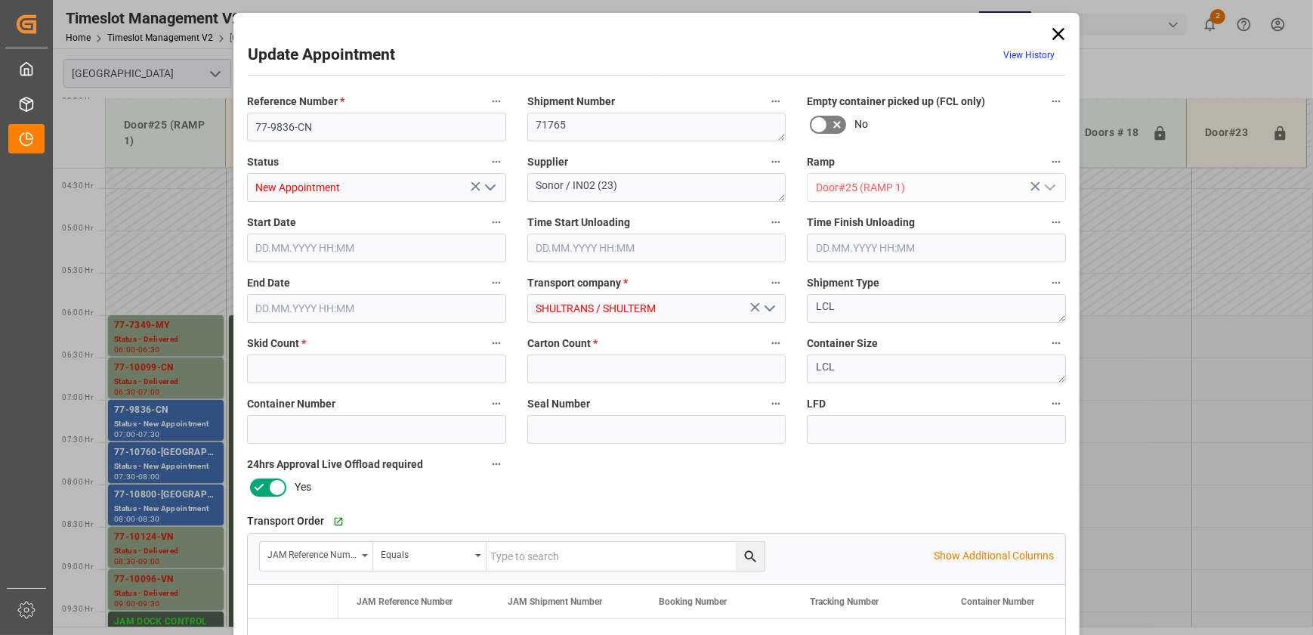
type input "4"
type input "51"
type input "[DATE] 07:00"
type input "[DATE] 07:30"
type input "[DATE] 15:30"
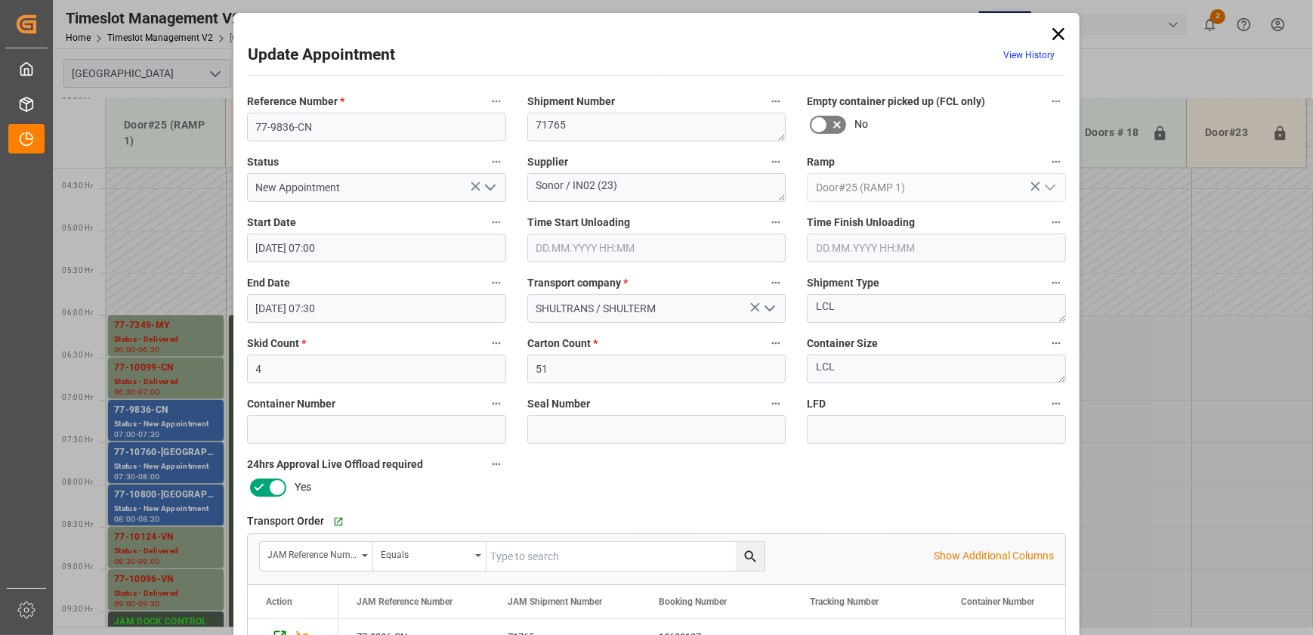
click at [490, 190] on icon "open menu" at bounding box center [490, 187] width 18 height 18
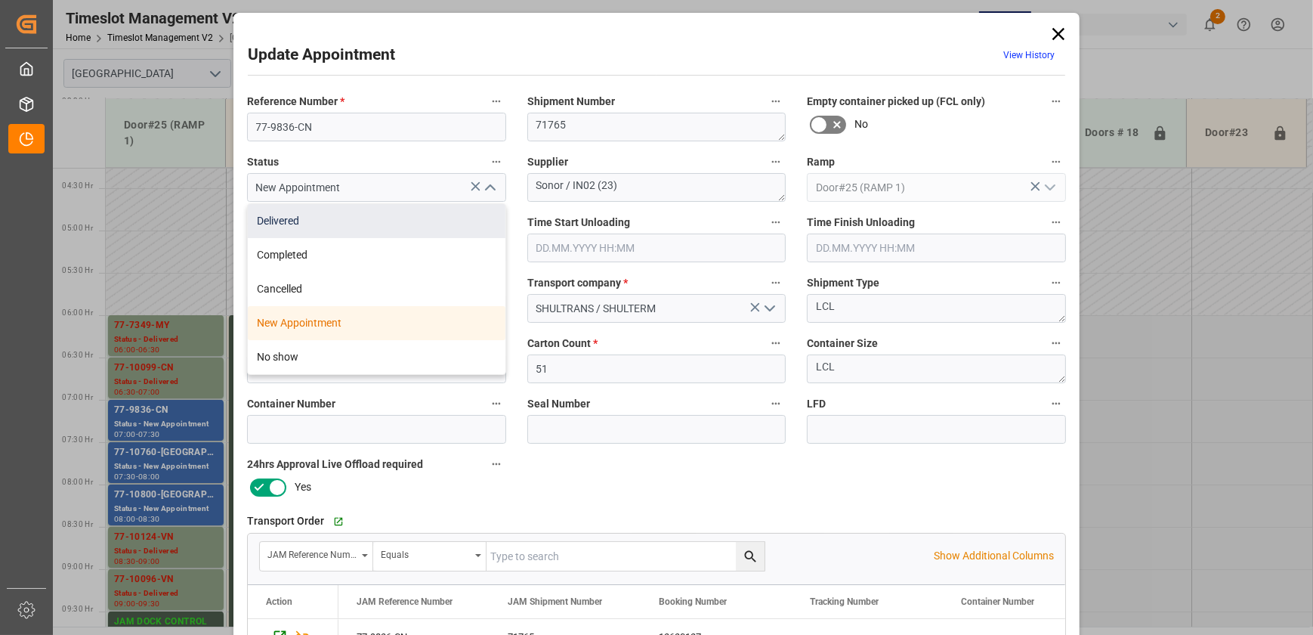
click at [469, 221] on div "Delivered" at bounding box center [377, 221] width 258 height 34
type input "Delivered"
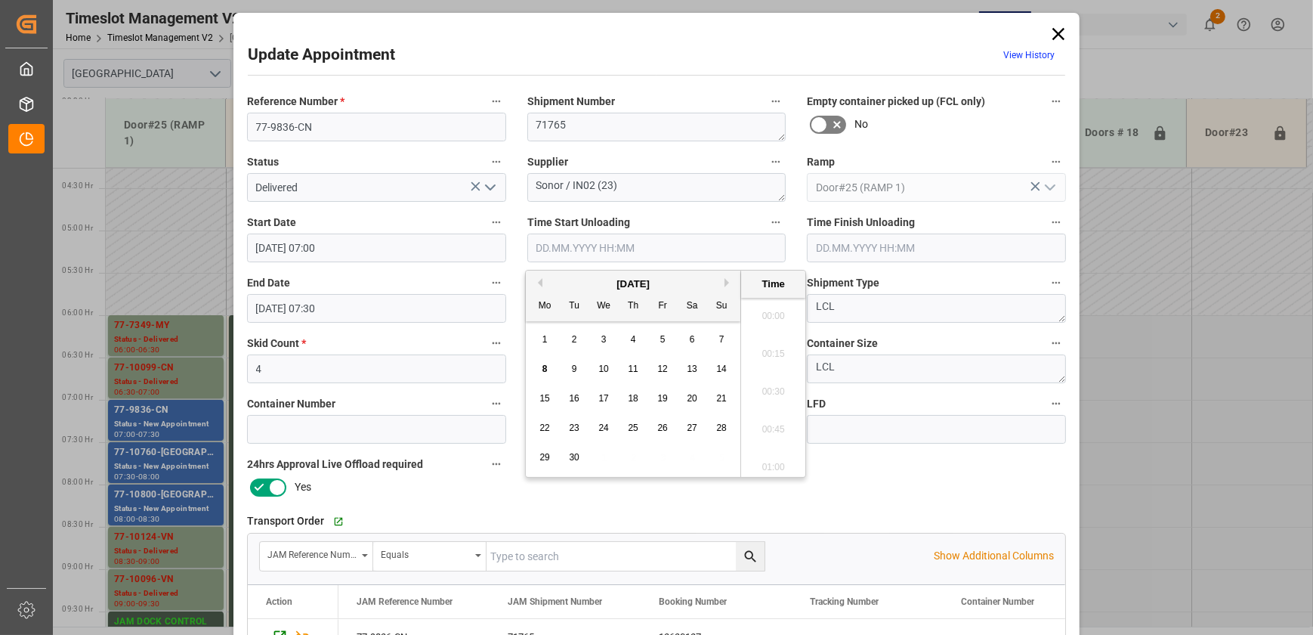
click at [725, 251] on input "text" at bounding box center [656, 248] width 259 height 29
click at [544, 364] on span "8" at bounding box center [545, 369] width 5 height 11
click at [778, 394] on li "09:00" at bounding box center [773, 388] width 64 height 38
type input "[DATE] 09:00"
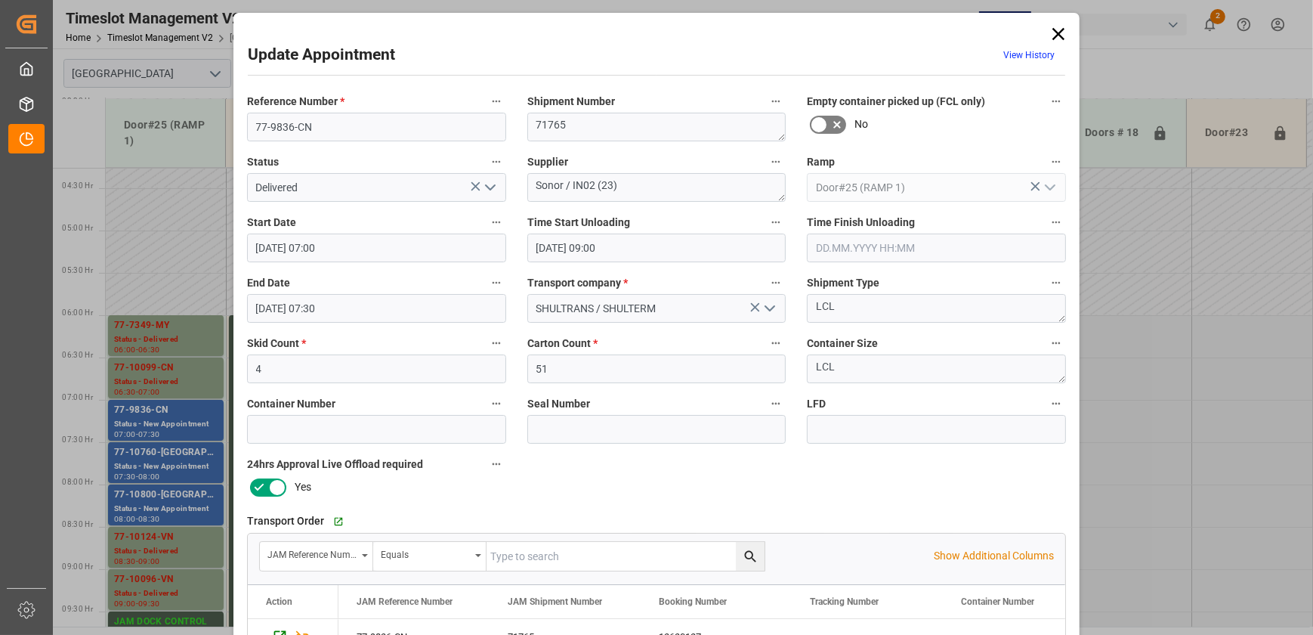
scroll to position [283, 0]
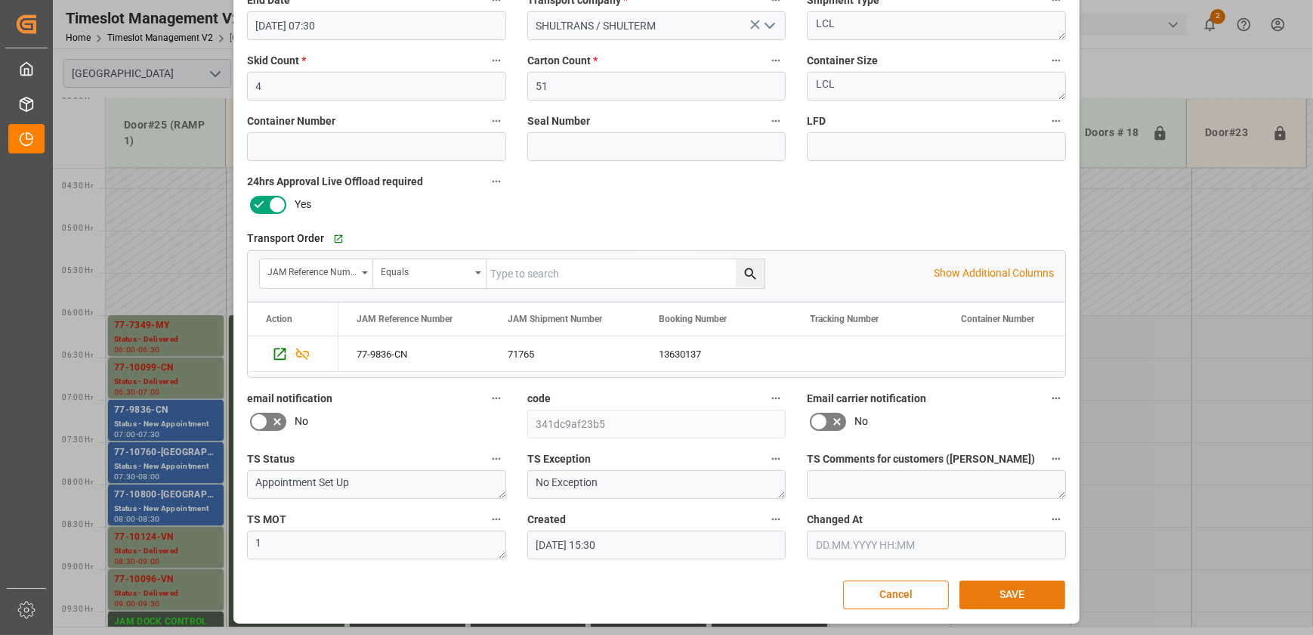
click at [1008, 589] on button "SAVE" at bounding box center [1013, 594] width 106 height 29
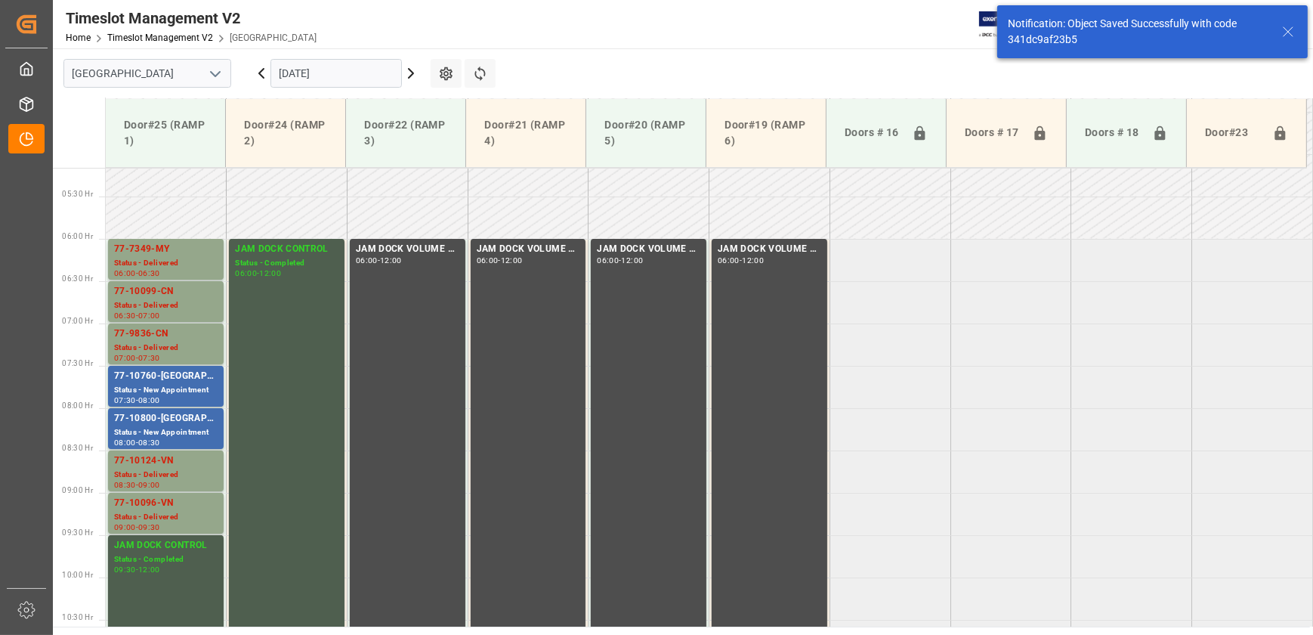
scroll to position [514, 0]
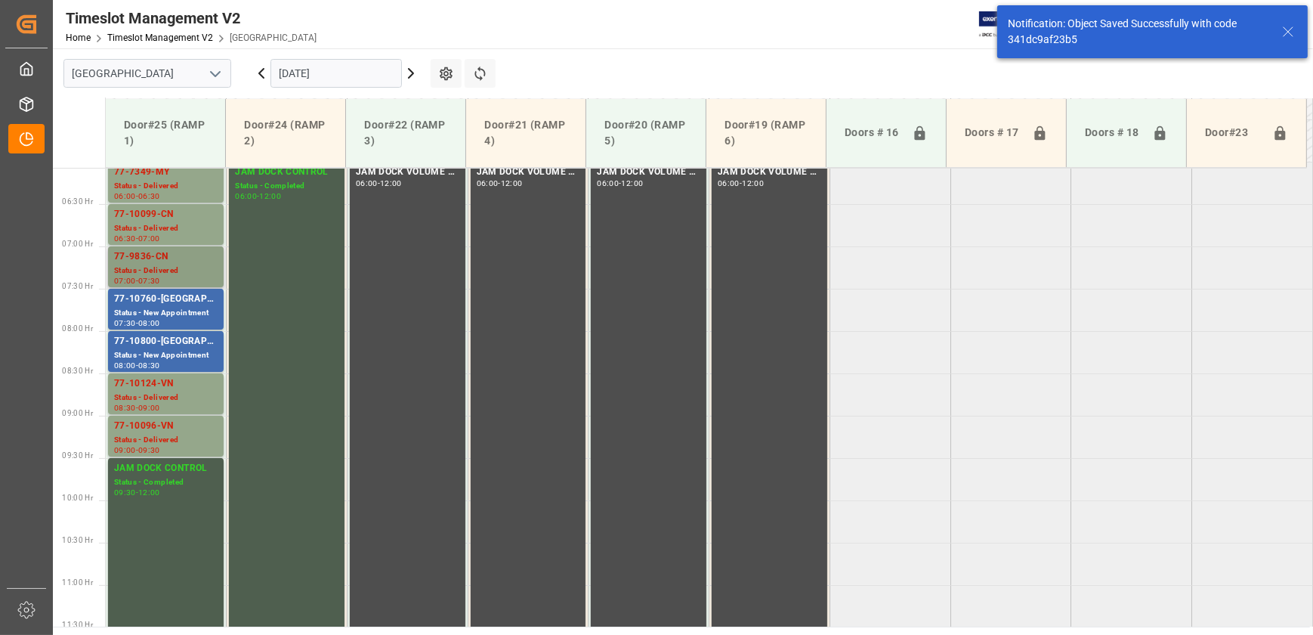
click at [179, 276] on div "Status - Delivered" at bounding box center [166, 271] width 104 height 13
click at [188, 300] on div "77-10760-[GEOGRAPHIC_DATA]" at bounding box center [166, 299] width 104 height 15
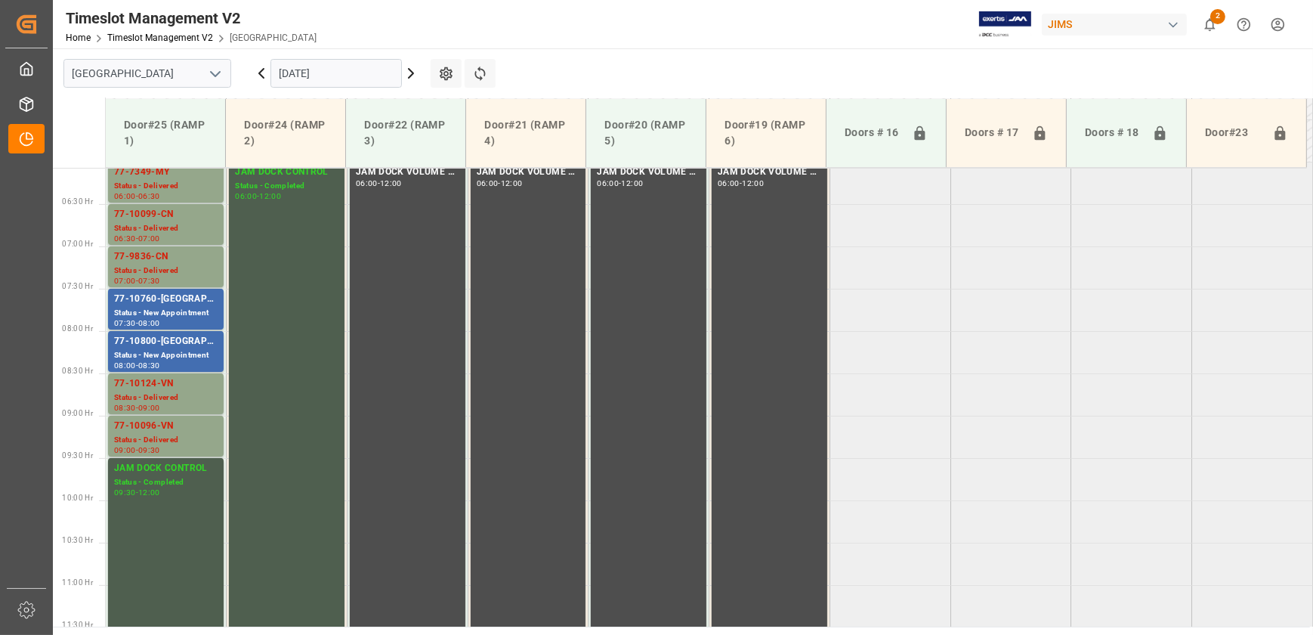
click at [189, 342] on div "77-10800-[GEOGRAPHIC_DATA]" at bounding box center [166, 341] width 104 height 15
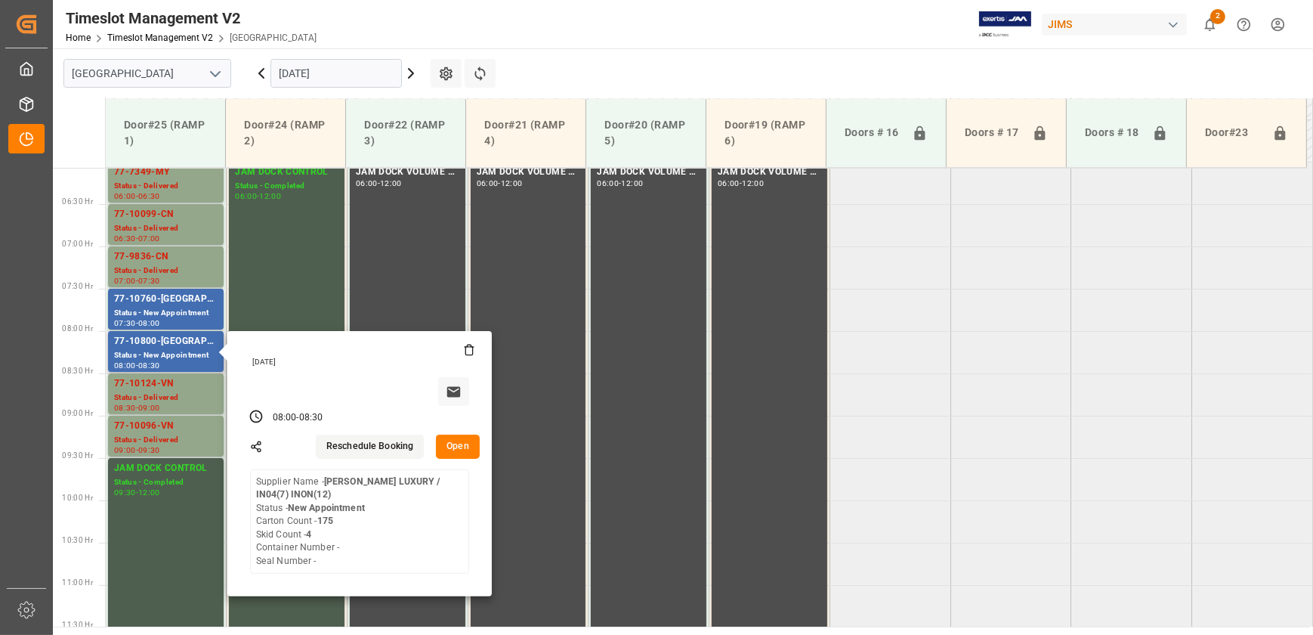
click at [462, 447] on button "Open" at bounding box center [458, 447] width 44 height 24
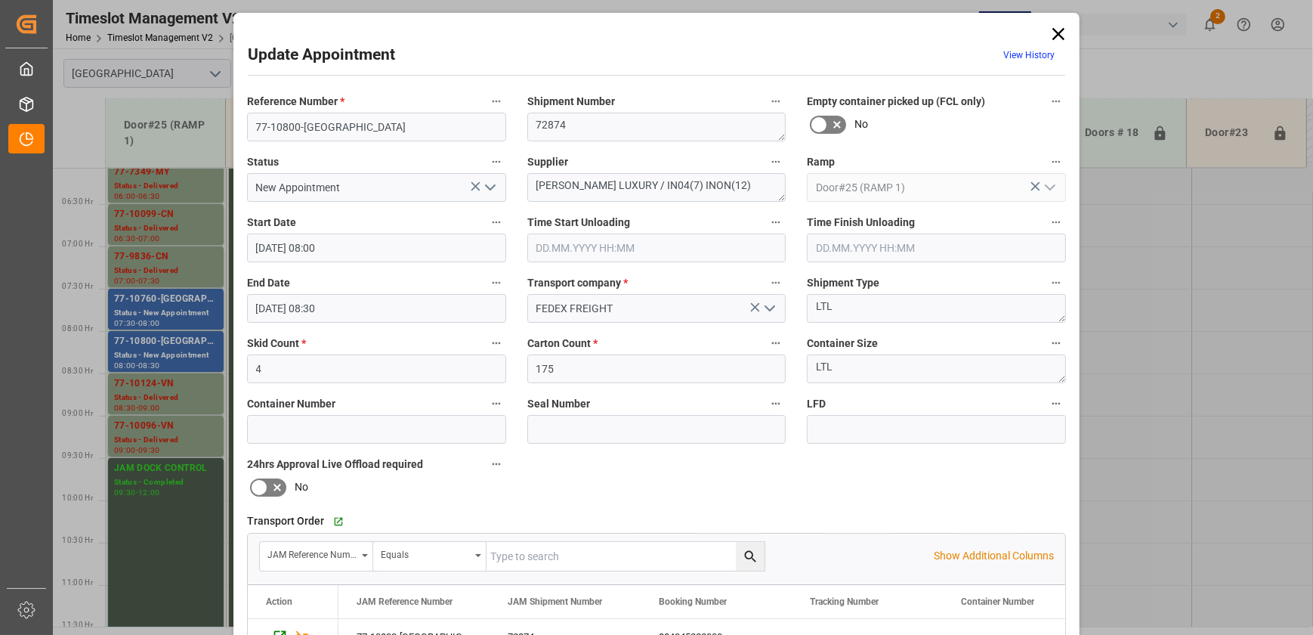
click at [1059, 29] on icon at bounding box center [1058, 33] width 21 height 21
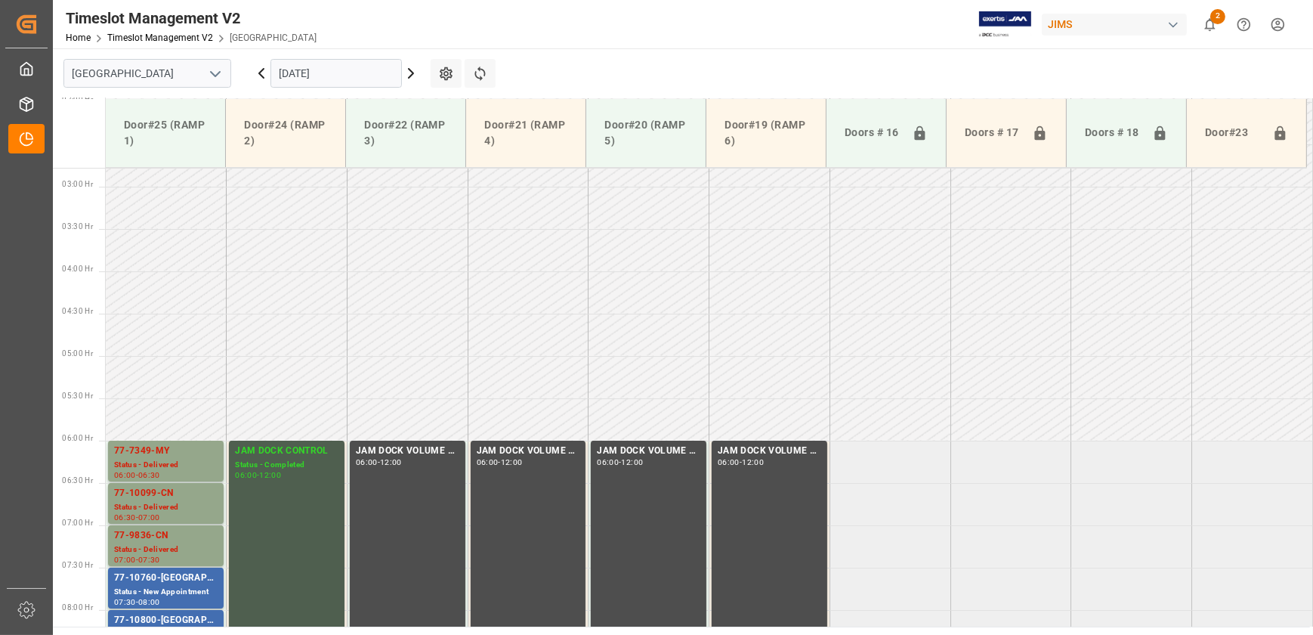
scroll to position [376, 0]
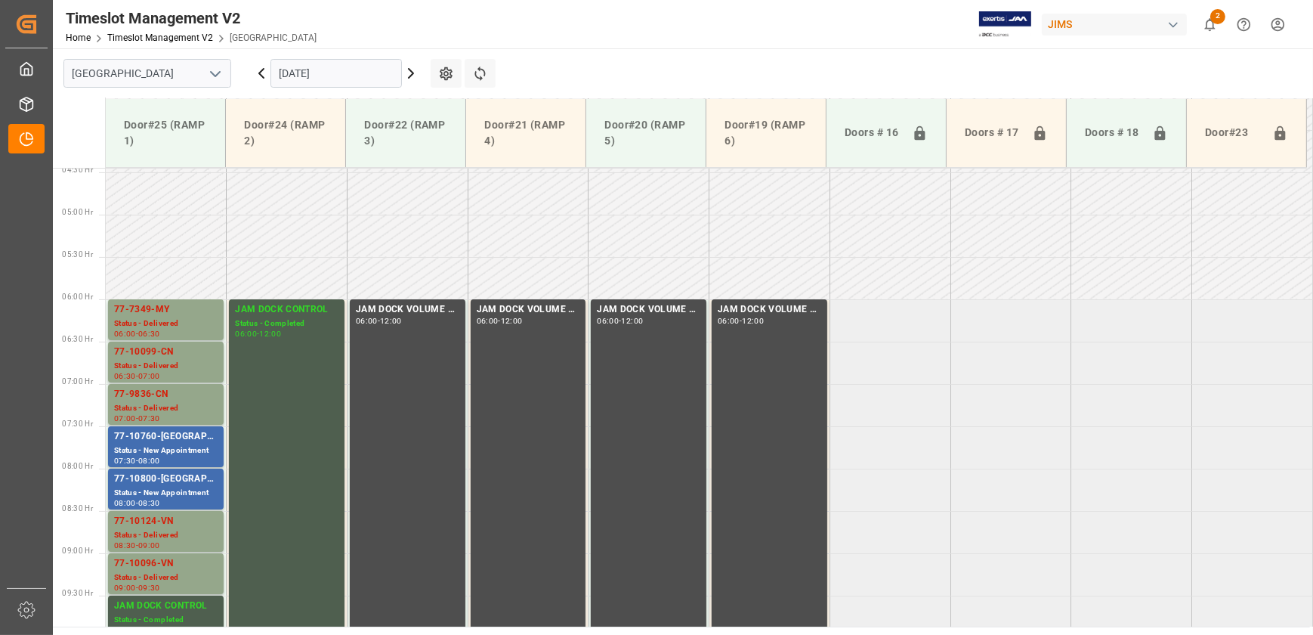
click at [347, 73] on input "[DATE]" at bounding box center [336, 73] width 131 height 29
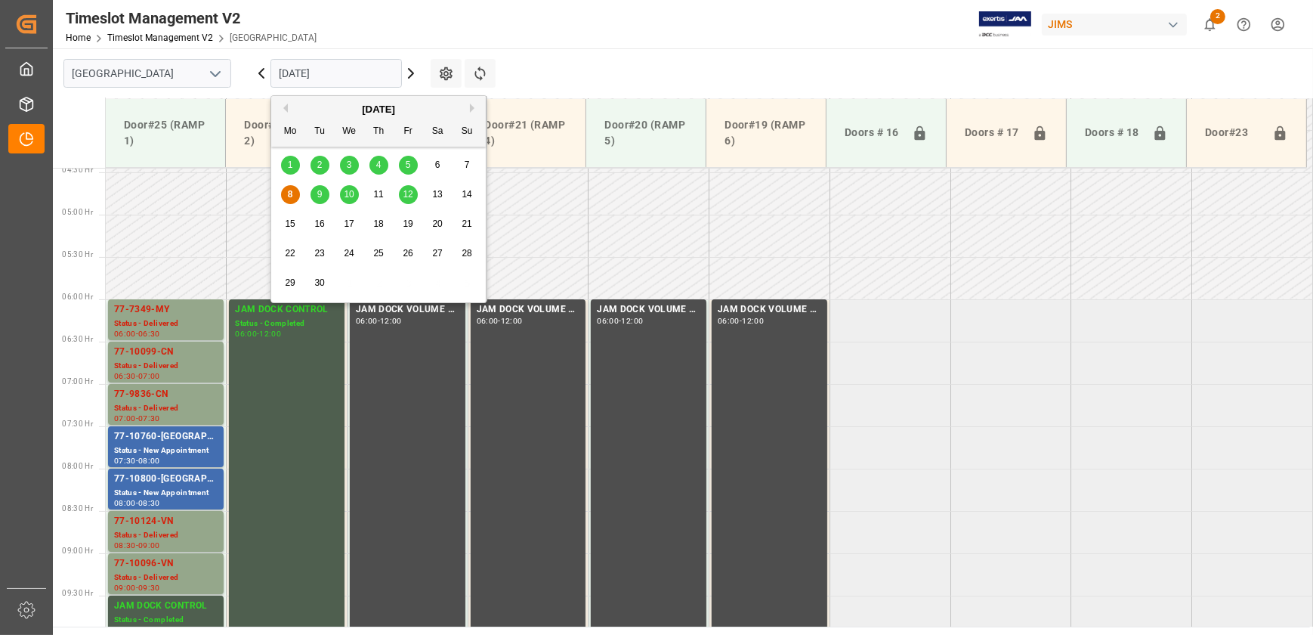
click at [319, 193] on span "9" at bounding box center [319, 194] width 5 height 11
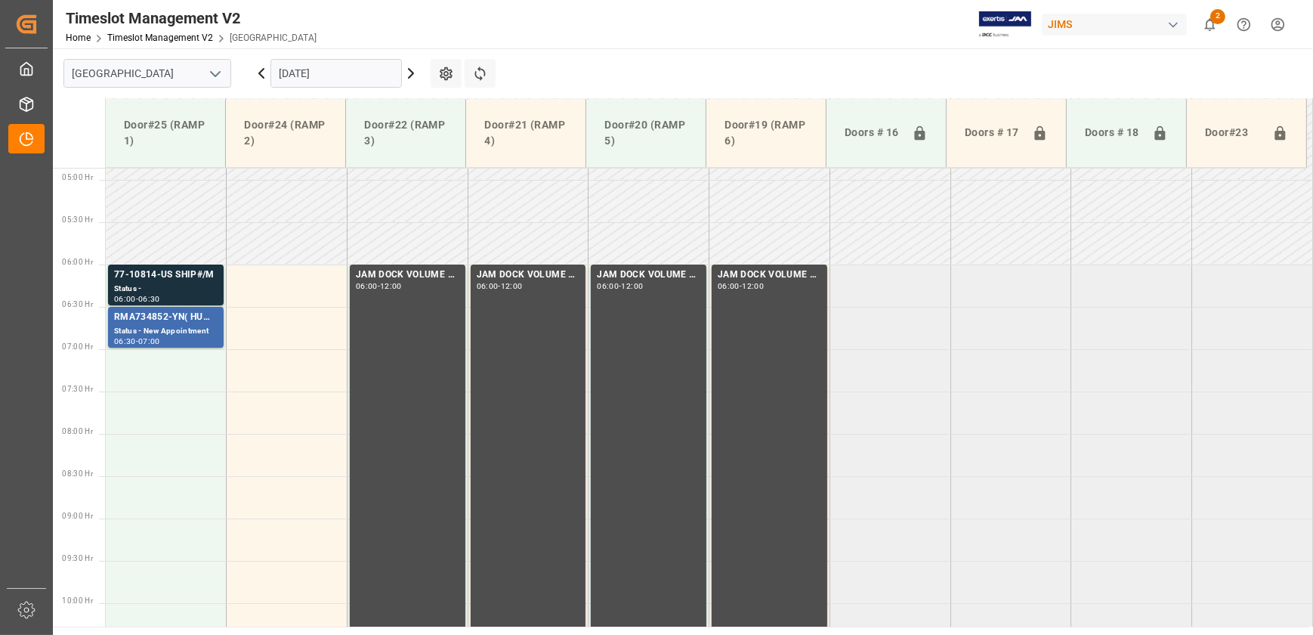
scroll to position [408, 0]
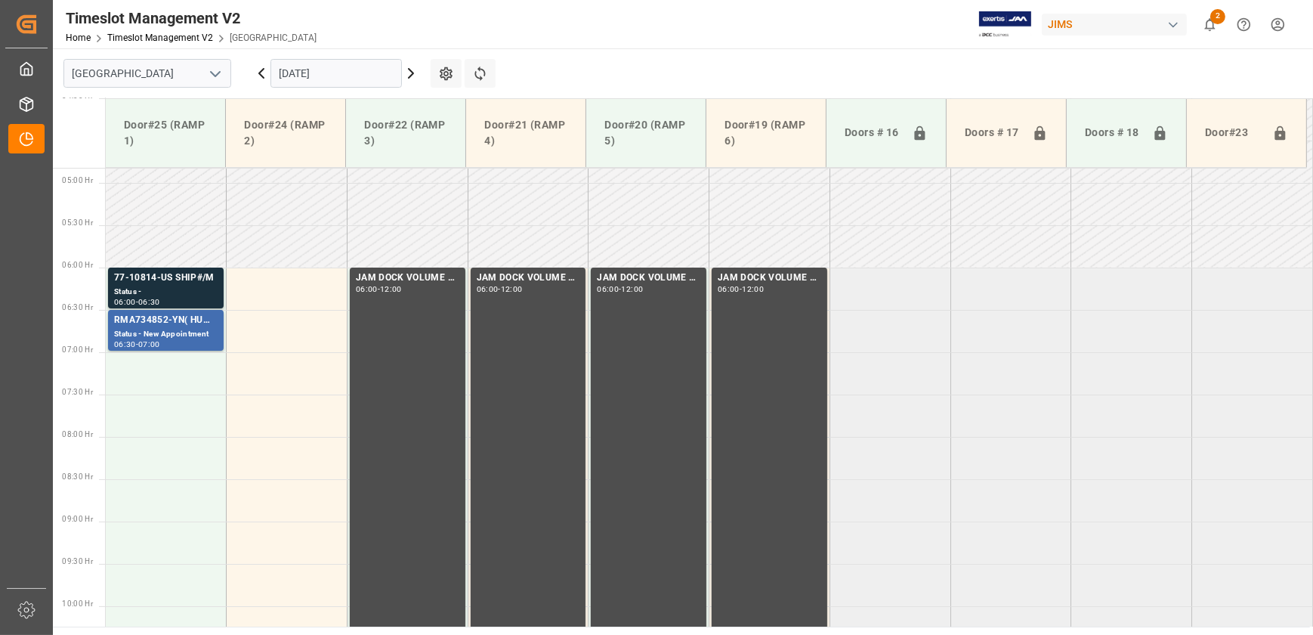
click at [327, 79] on input "[DATE]" at bounding box center [336, 73] width 131 height 29
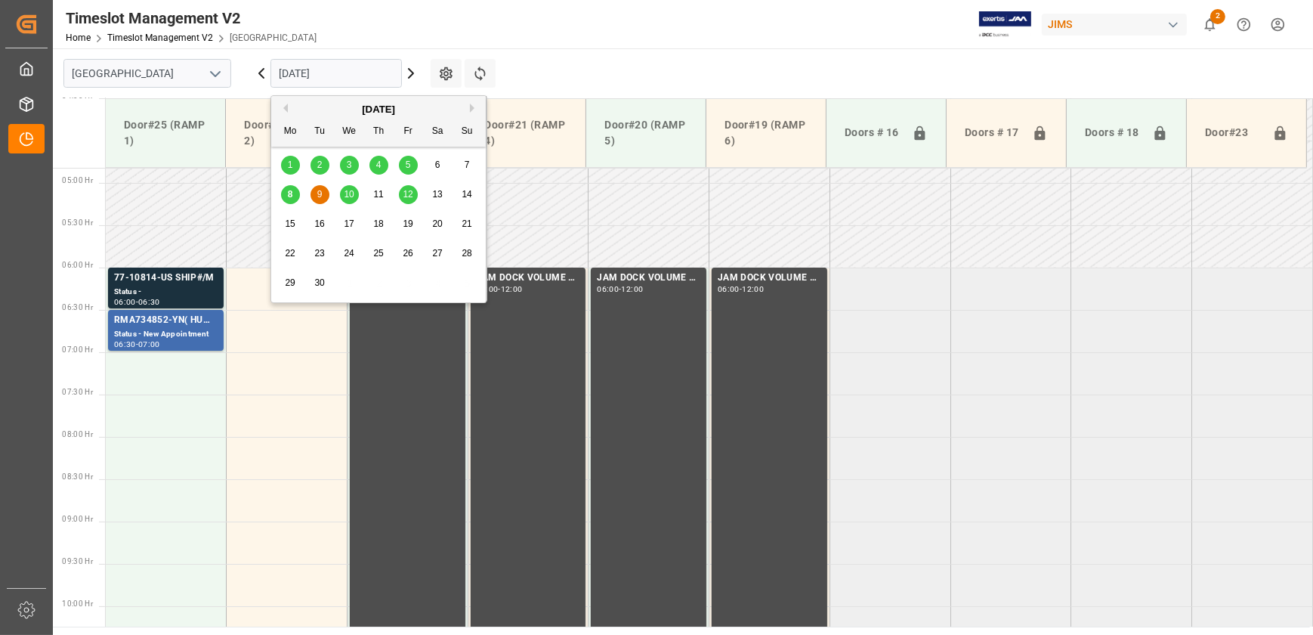
click at [347, 196] on span "10" at bounding box center [349, 194] width 10 height 11
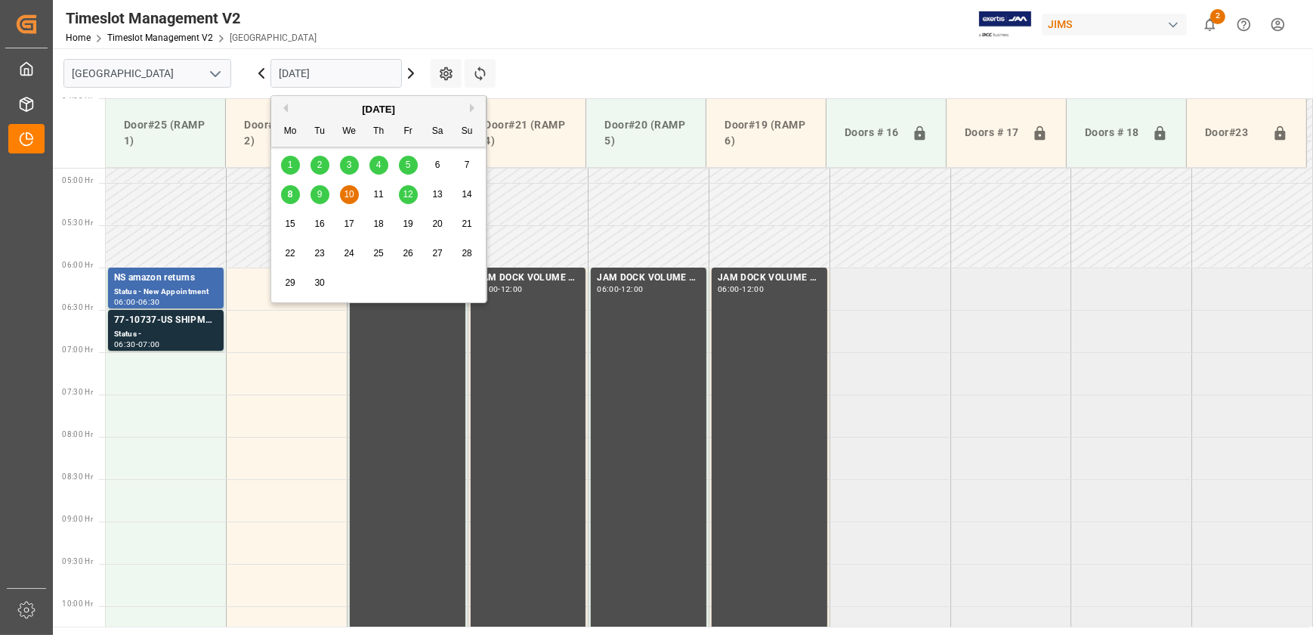
click at [353, 78] on input "[DATE]" at bounding box center [336, 73] width 131 height 29
click at [920, 251] on td at bounding box center [890, 246] width 121 height 42
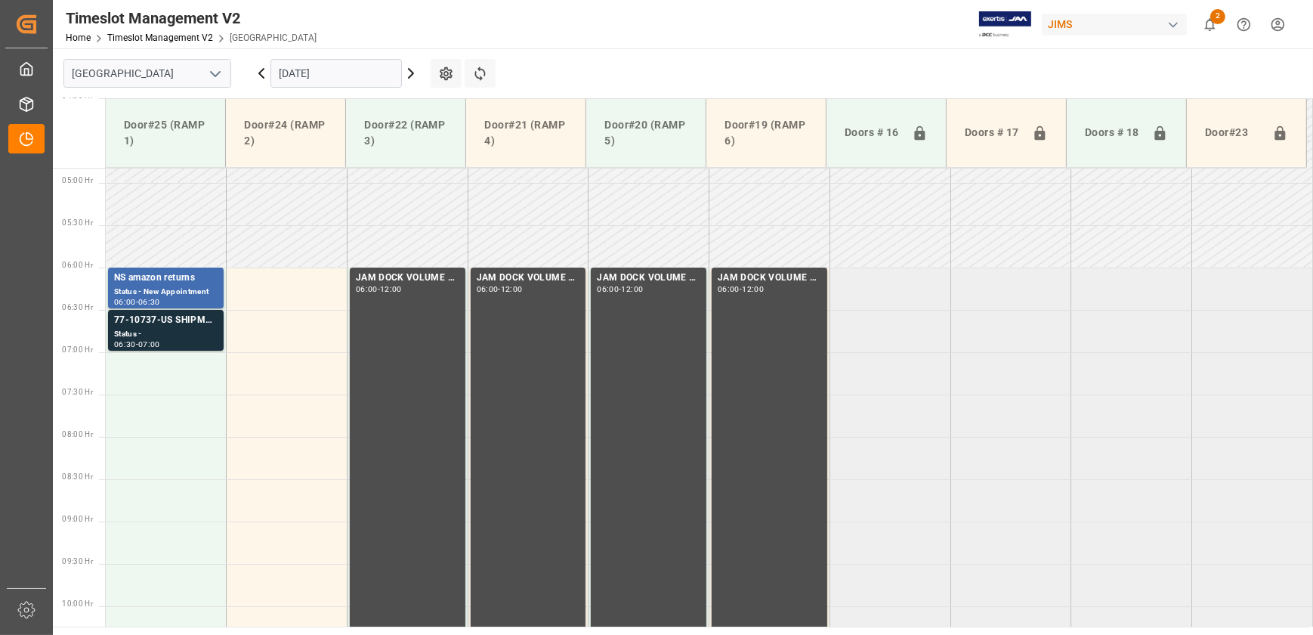
click at [309, 69] on input "[DATE]" at bounding box center [336, 73] width 131 height 29
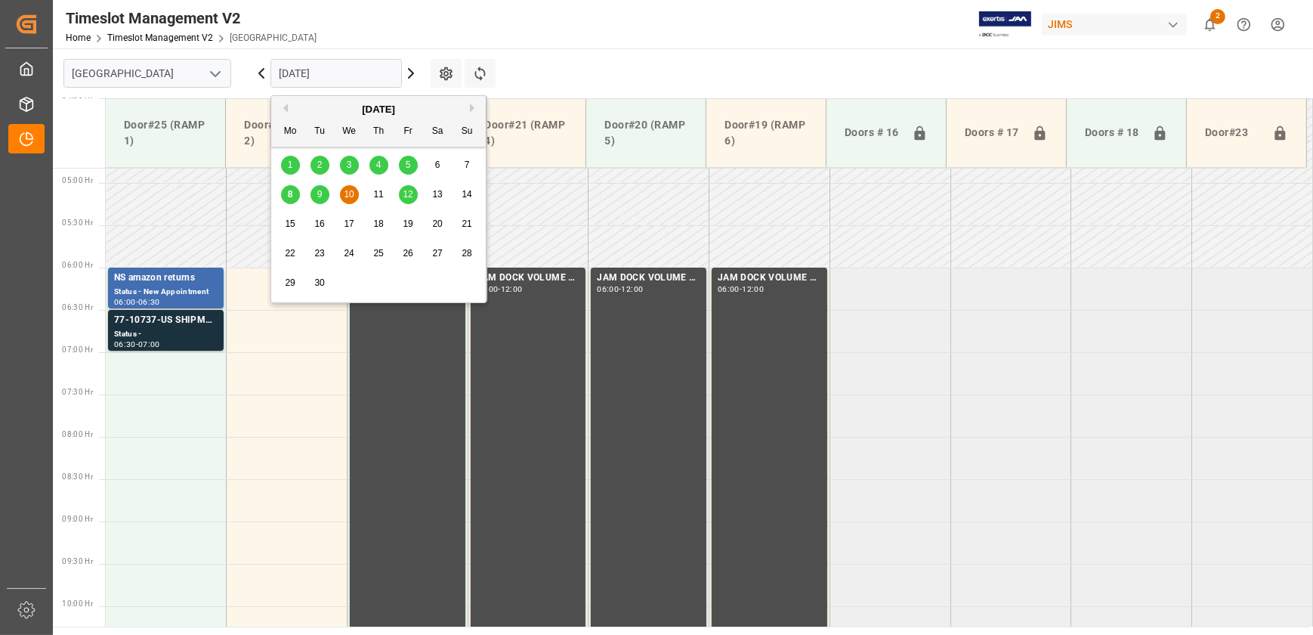
click at [295, 195] on div "8" at bounding box center [290, 195] width 19 height 18
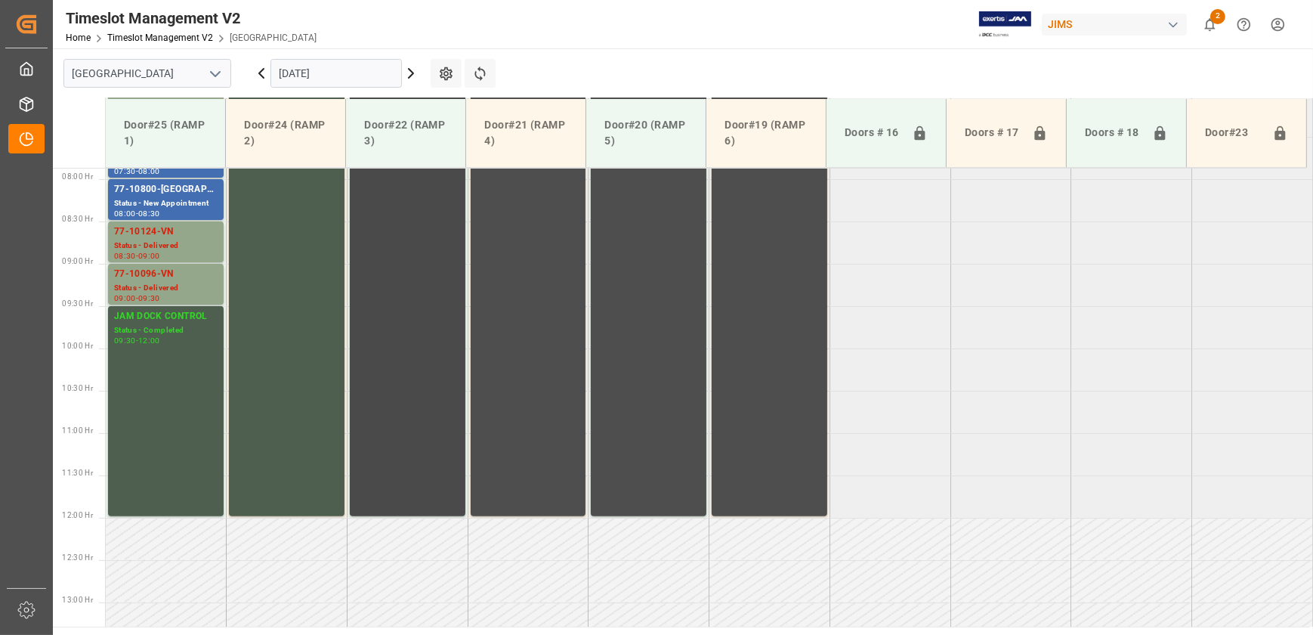
scroll to position [683, 0]
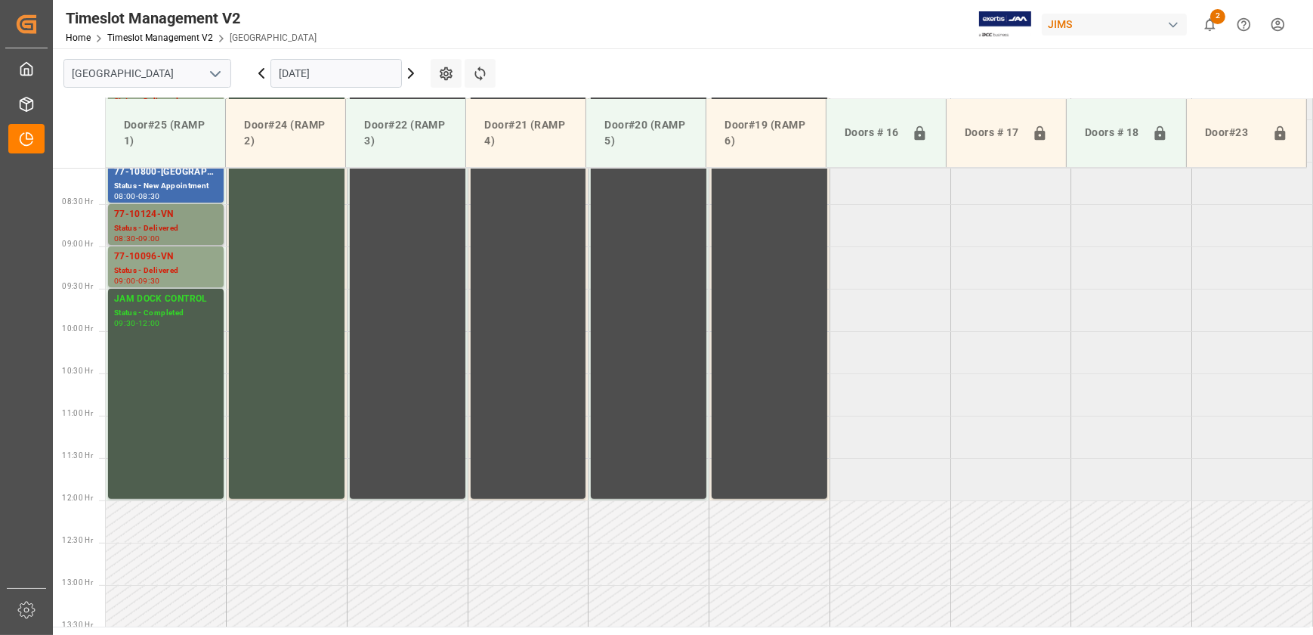
click at [194, 229] on div "Status - Delivered" at bounding box center [166, 228] width 104 height 13
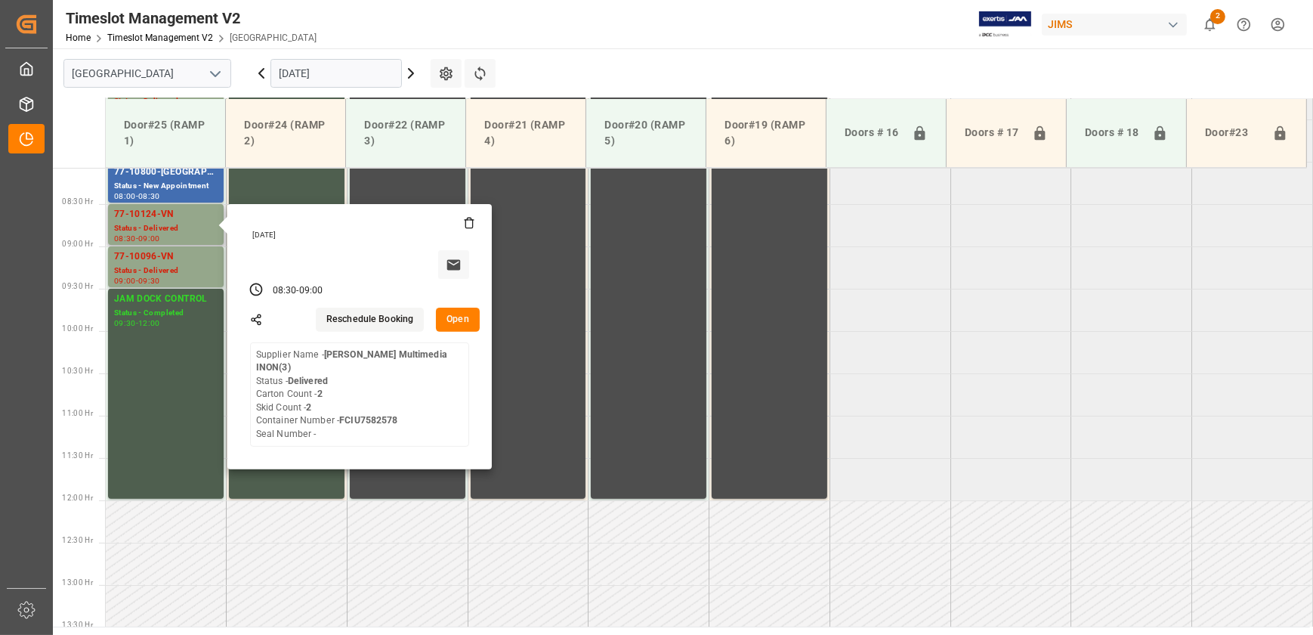
click at [454, 316] on button "Open" at bounding box center [458, 320] width 44 height 24
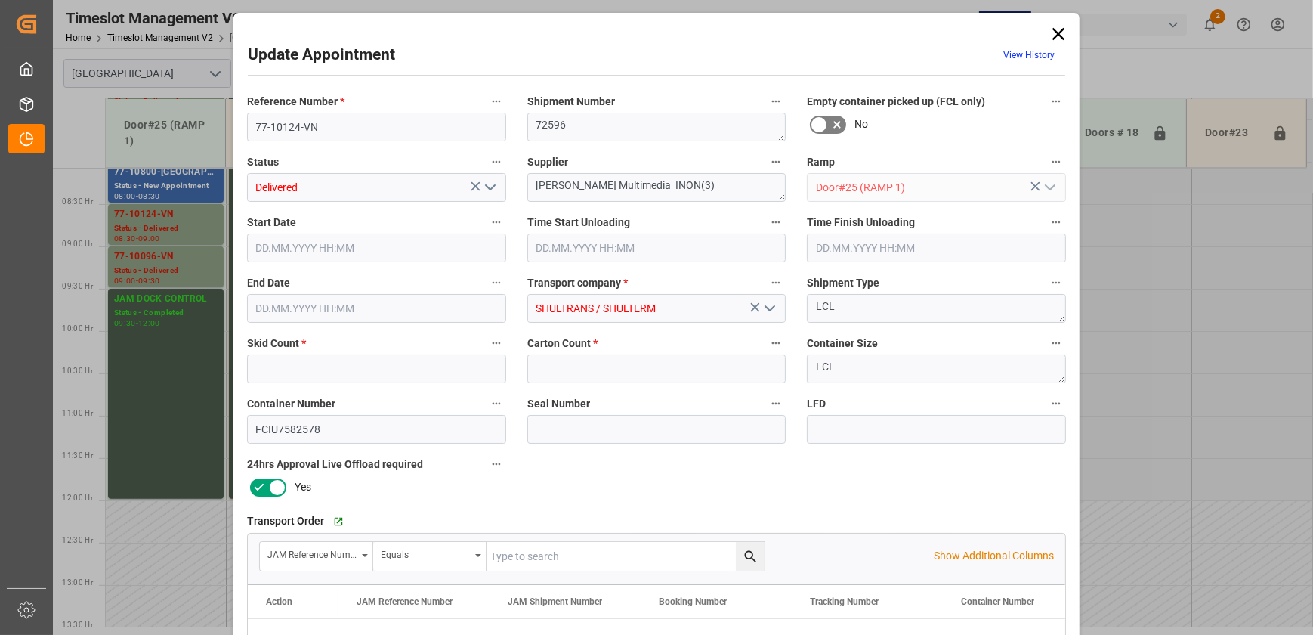
type input "2"
type input "[DATE] 08:30"
type input "[DATE] 09:00"
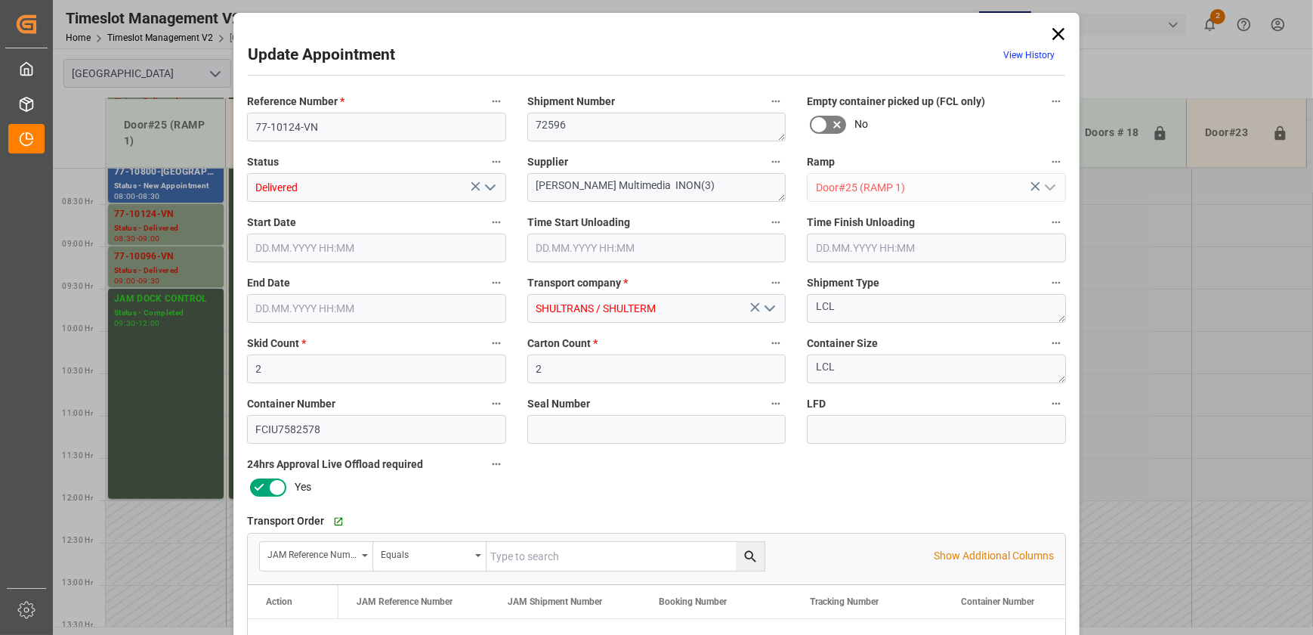
type input "[DATE] 15:17"
click at [1051, 36] on icon at bounding box center [1058, 33] width 21 height 21
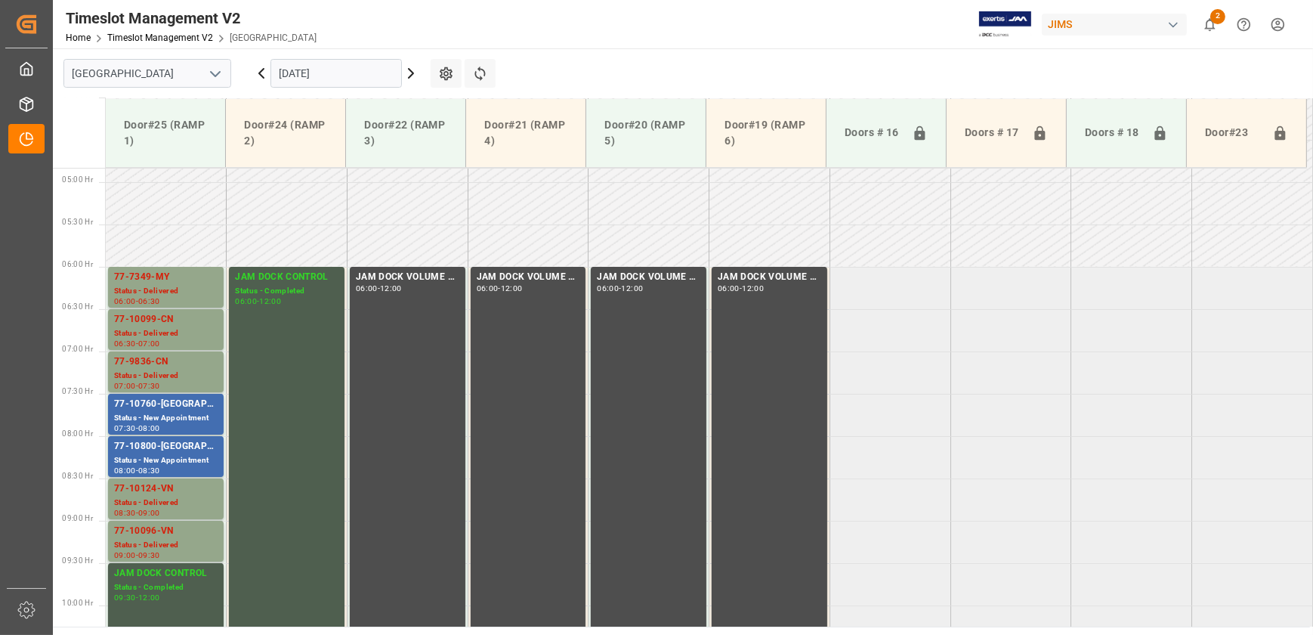
scroll to position [408, 0]
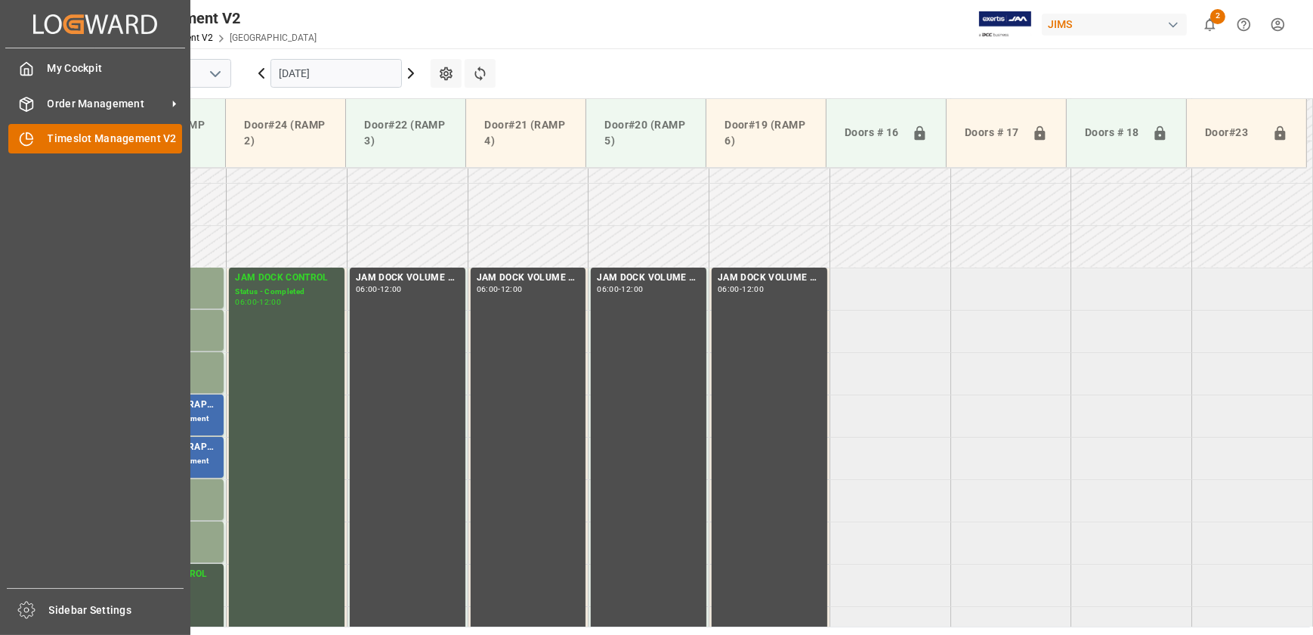
click at [48, 139] on div "Timeslot Management V2 Timeslot Management V2" at bounding box center [95, 138] width 174 height 29
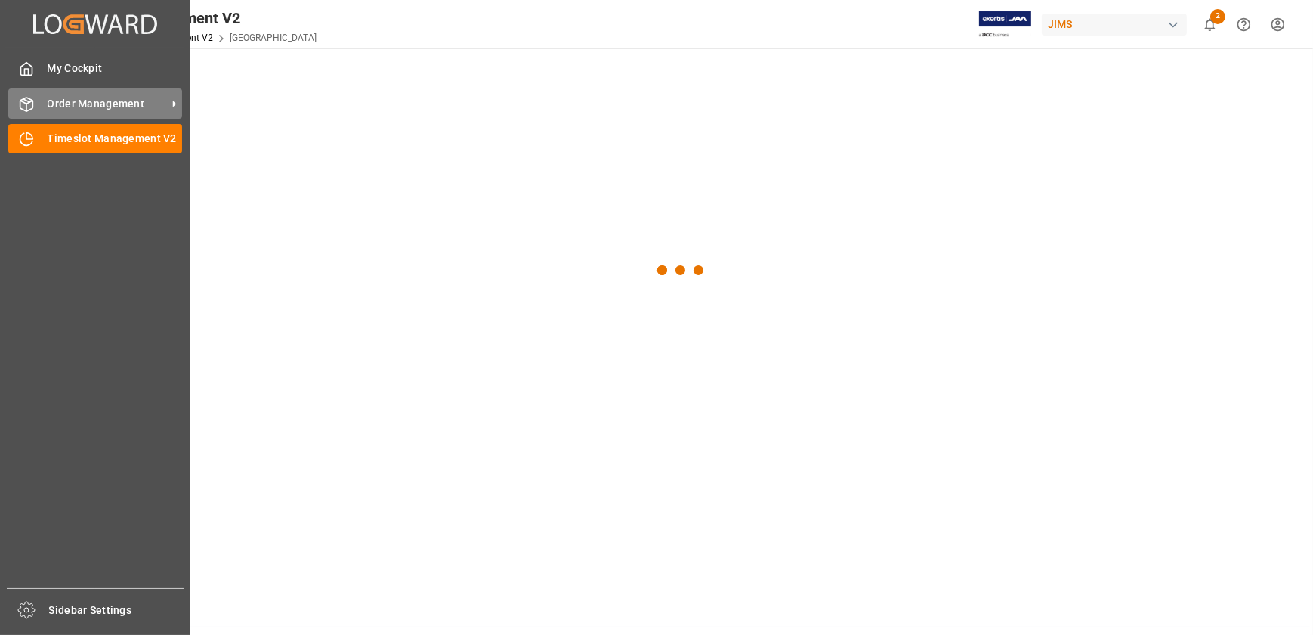
click at [22, 104] on icon at bounding box center [26, 104] width 15 height 15
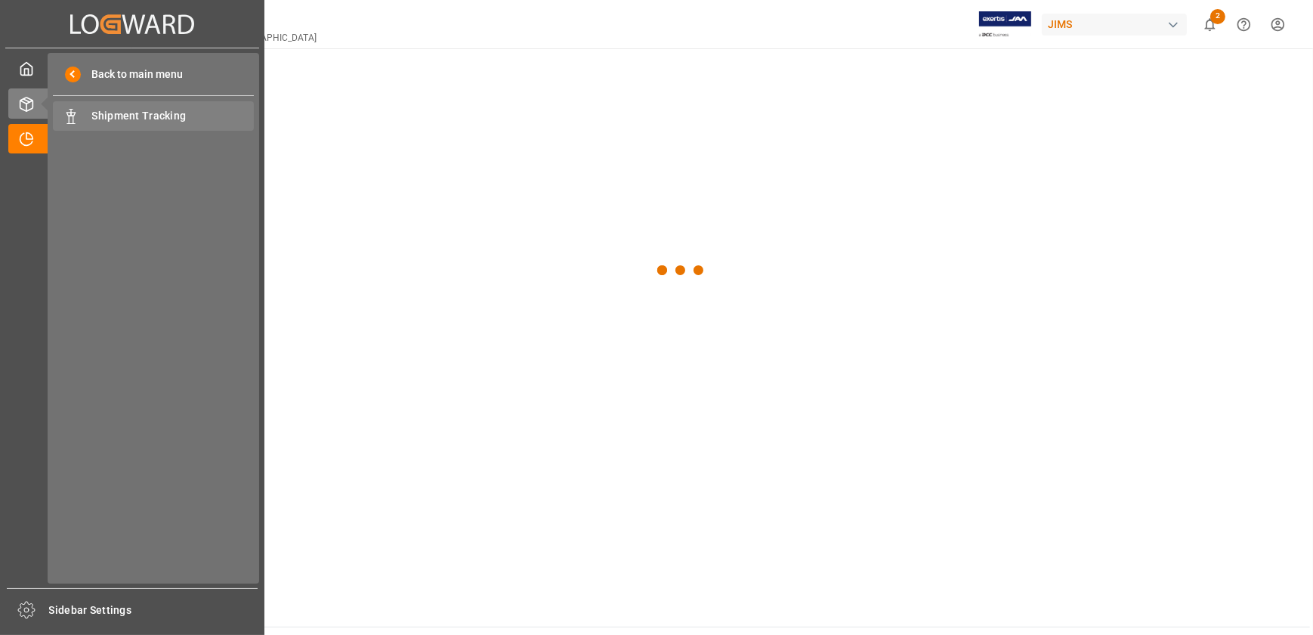
click at [108, 116] on span "Shipment Tracking" at bounding box center [173, 116] width 162 height 16
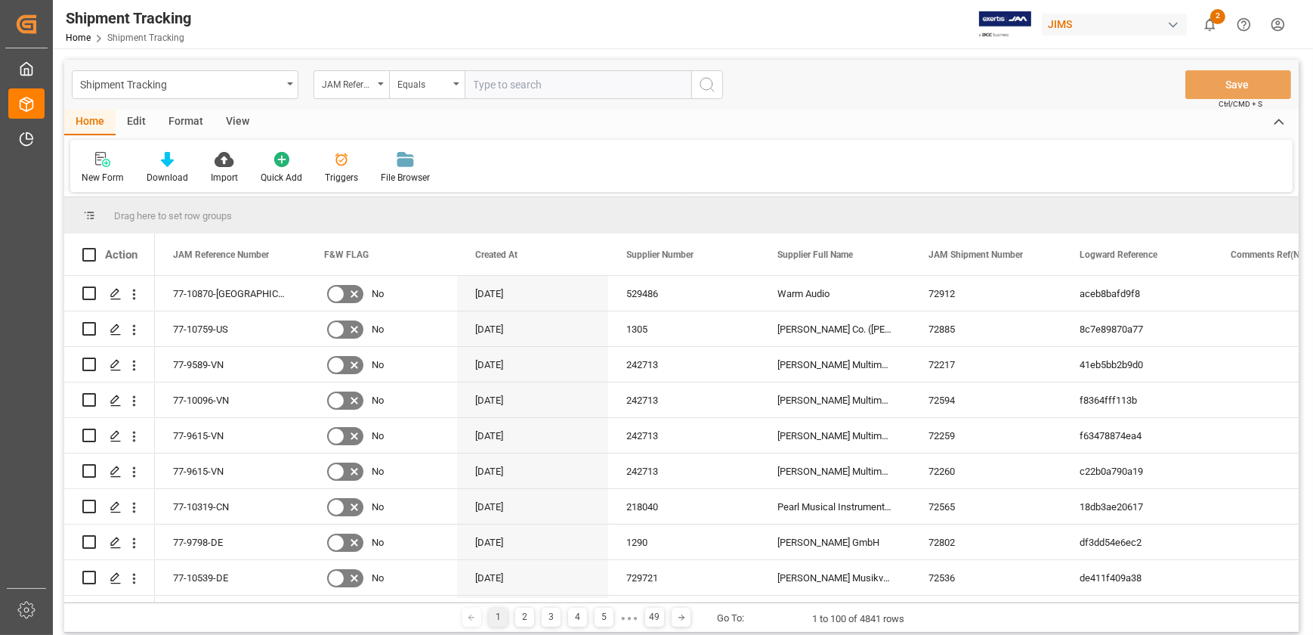
drag, startPoint x: 599, startPoint y: 68, endPoint x: 598, endPoint y: 77, distance: 9.1
click at [598, 71] on div "Shipment Tracking JAM Reference Number Equals Save Ctrl/CMD + S" at bounding box center [681, 85] width 1235 height 50
click at [596, 85] on input "text" at bounding box center [578, 84] width 227 height 29
paste input "77-9993-CN"
type input "77-9993-CN"
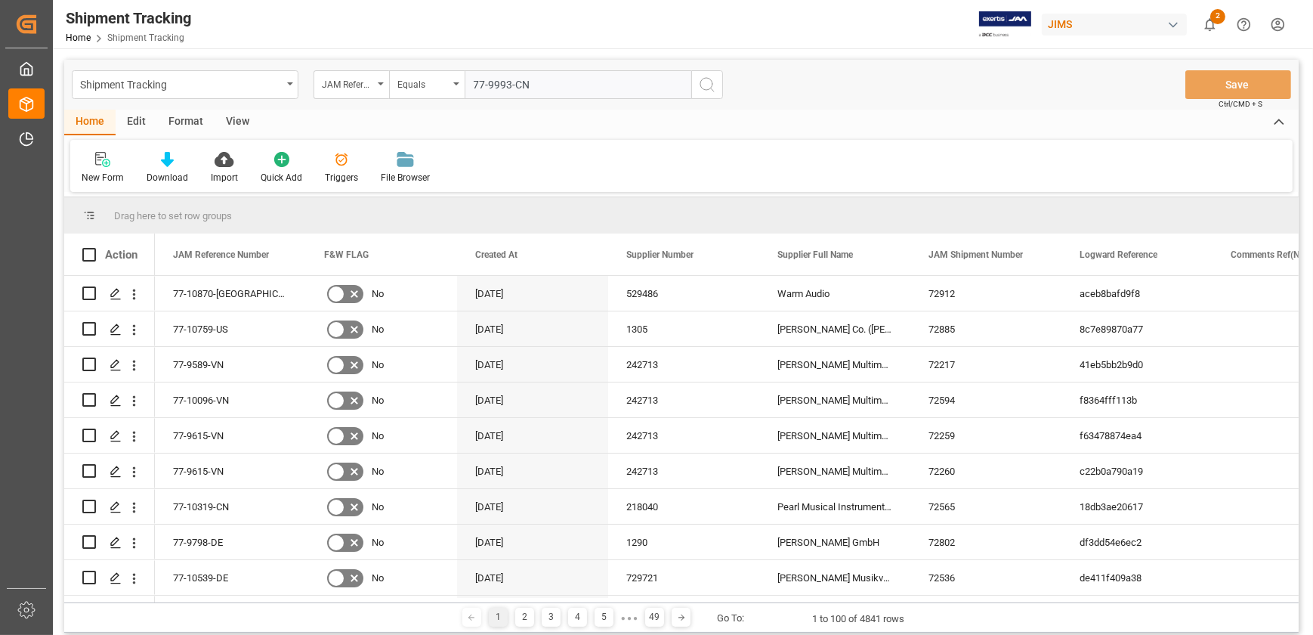
click at [708, 84] on icon "search button" at bounding box center [707, 85] width 18 height 18
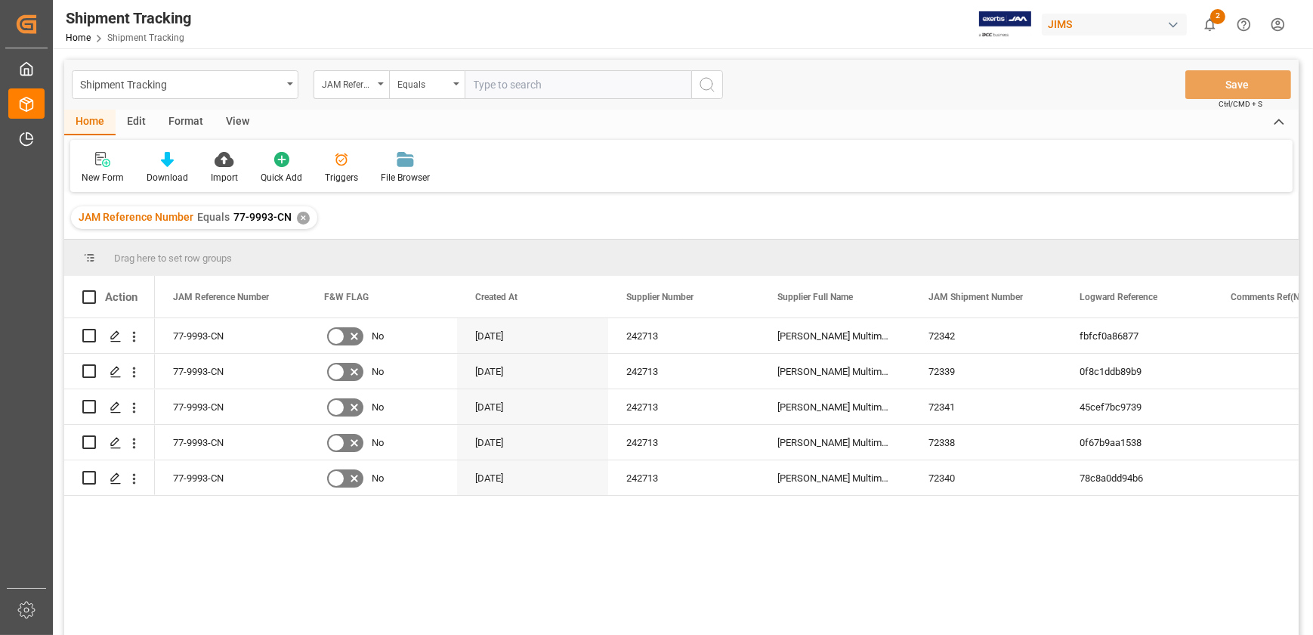
click at [513, 84] on input "text" at bounding box center [578, 84] width 227 height 29
paste input "77-9993-CN"
type input "77-9993-CN"
click at [237, 128] on div "View" at bounding box center [238, 123] width 46 height 26
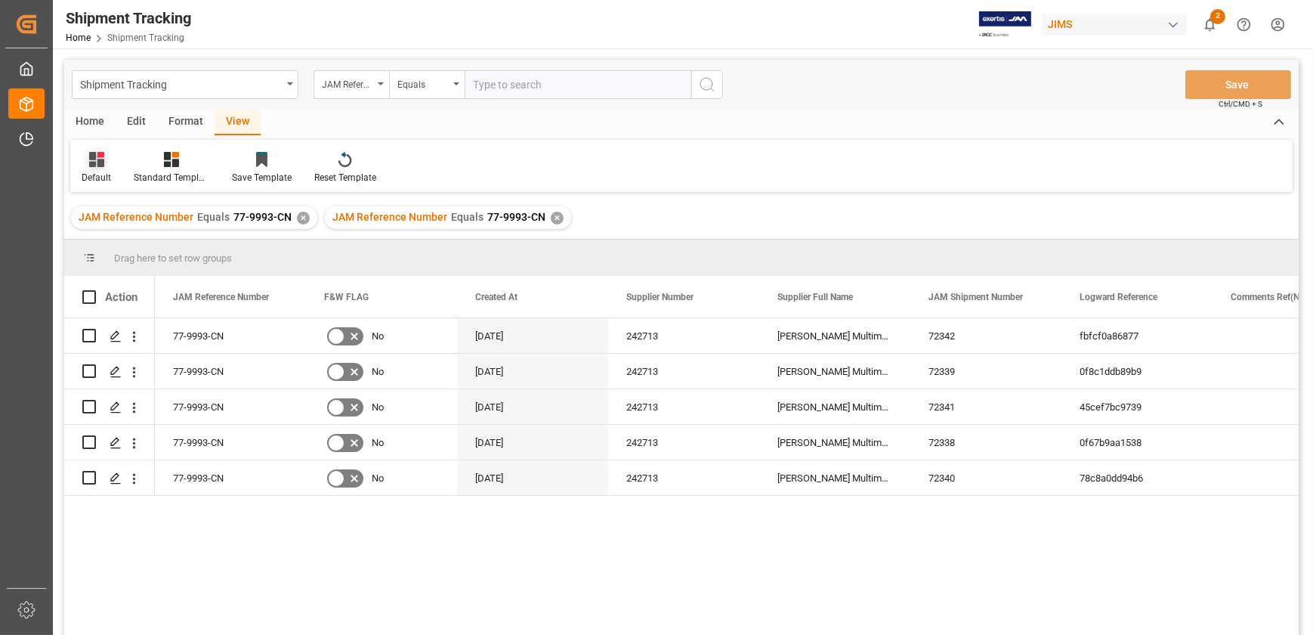
click at [98, 165] on icon at bounding box center [96, 159] width 15 height 15
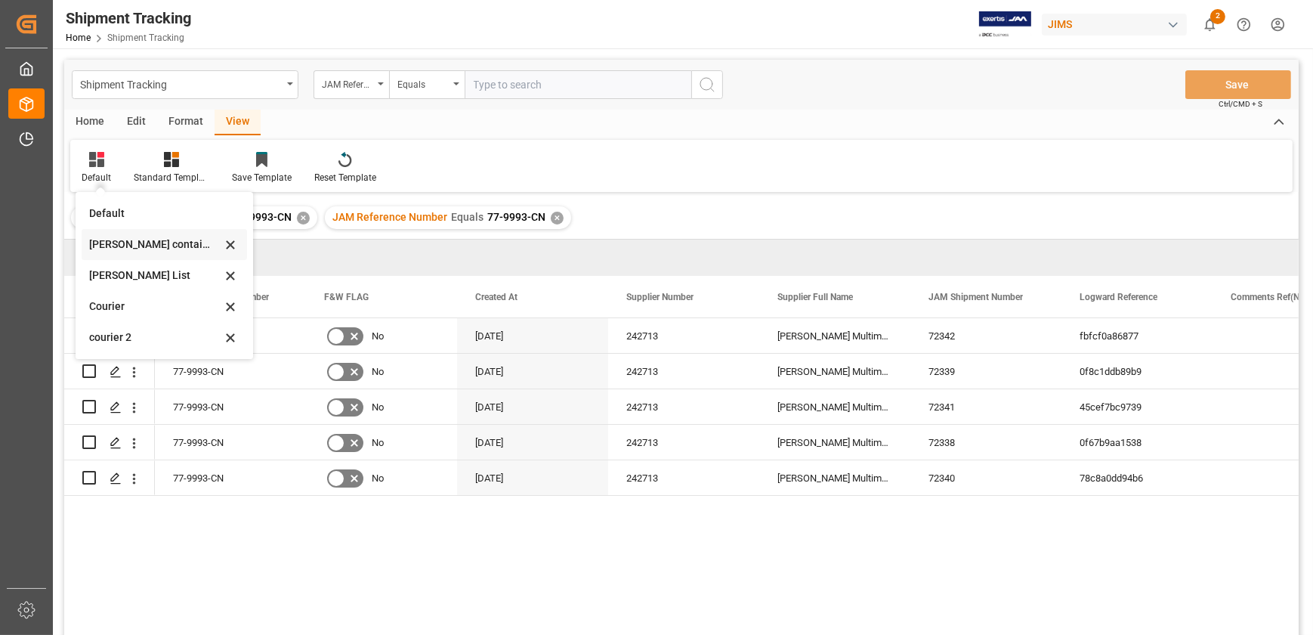
click at [154, 247] on div "[PERSON_NAME] containers" at bounding box center [155, 245] width 132 height 16
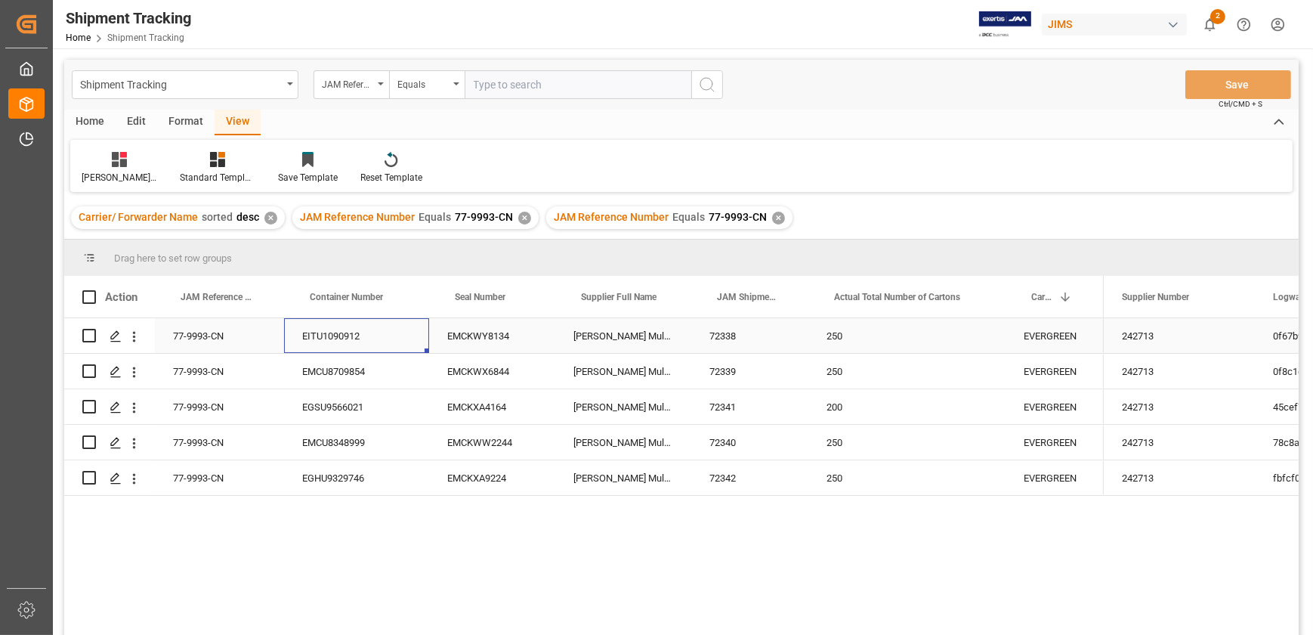
drag, startPoint x: 306, startPoint y: 335, endPoint x: 339, endPoint y: 335, distance: 33.3
click at [339, 335] on div "EITU1090912" at bounding box center [356, 335] width 145 height 35
click at [339, 333] on div "EITU1090912" at bounding box center [356, 335] width 145 height 35
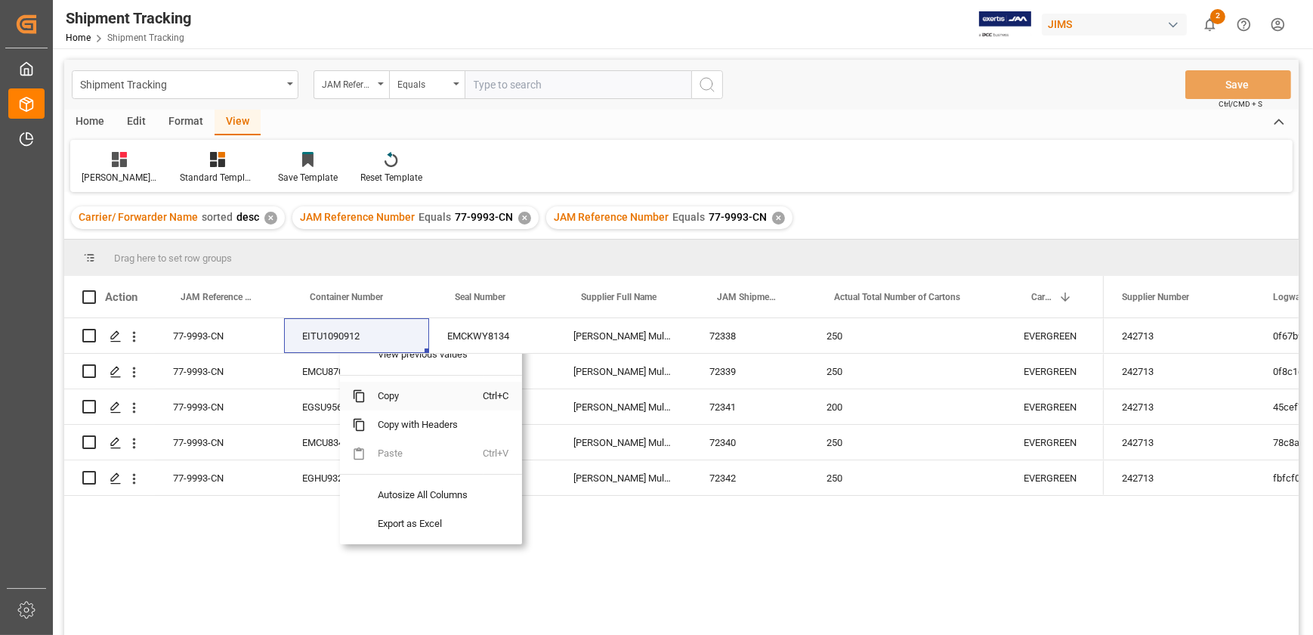
click at [403, 388] on span "Copy" at bounding box center [425, 396] width 118 height 29
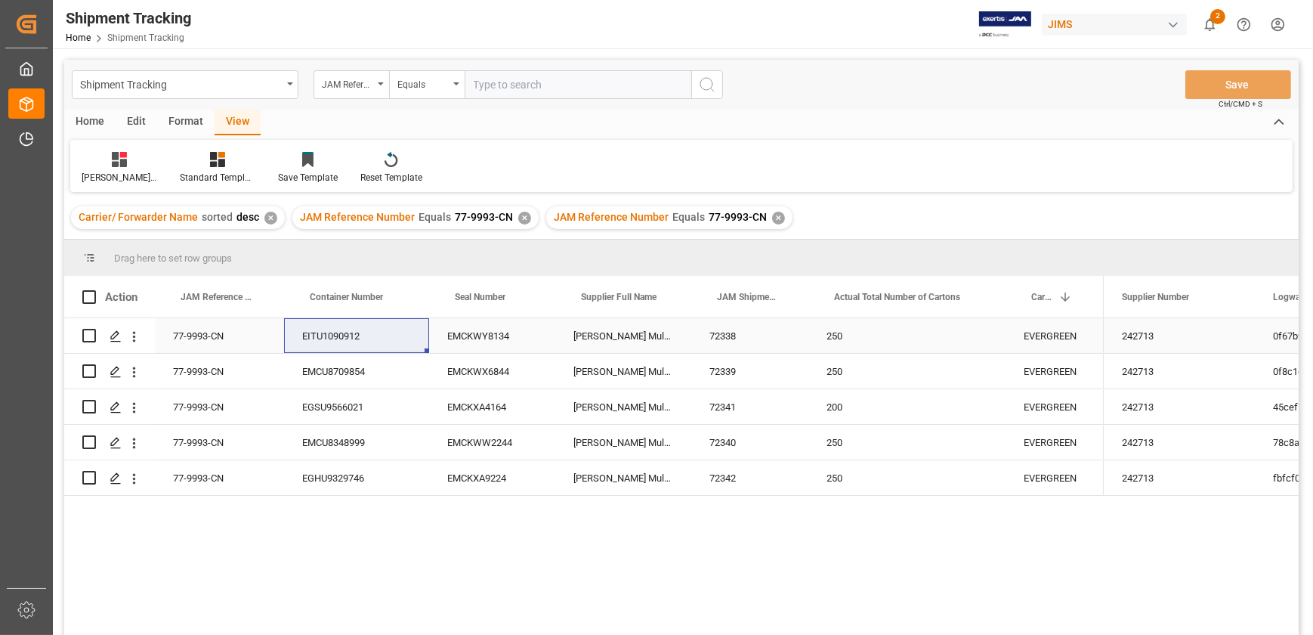
click at [482, 333] on div "EMCKWY8134" at bounding box center [492, 335] width 126 height 35
click at [194, 338] on div "77-9993-CN" at bounding box center [219, 335] width 129 height 35
click at [722, 336] on div "72338" at bounding box center [749, 335] width 117 height 35
click at [347, 445] on div "EMCU8348999" at bounding box center [356, 442] width 145 height 35
click at [484, 446] on div "EMCKWW2244" at bounding box center [492, 442] width 126 height 35
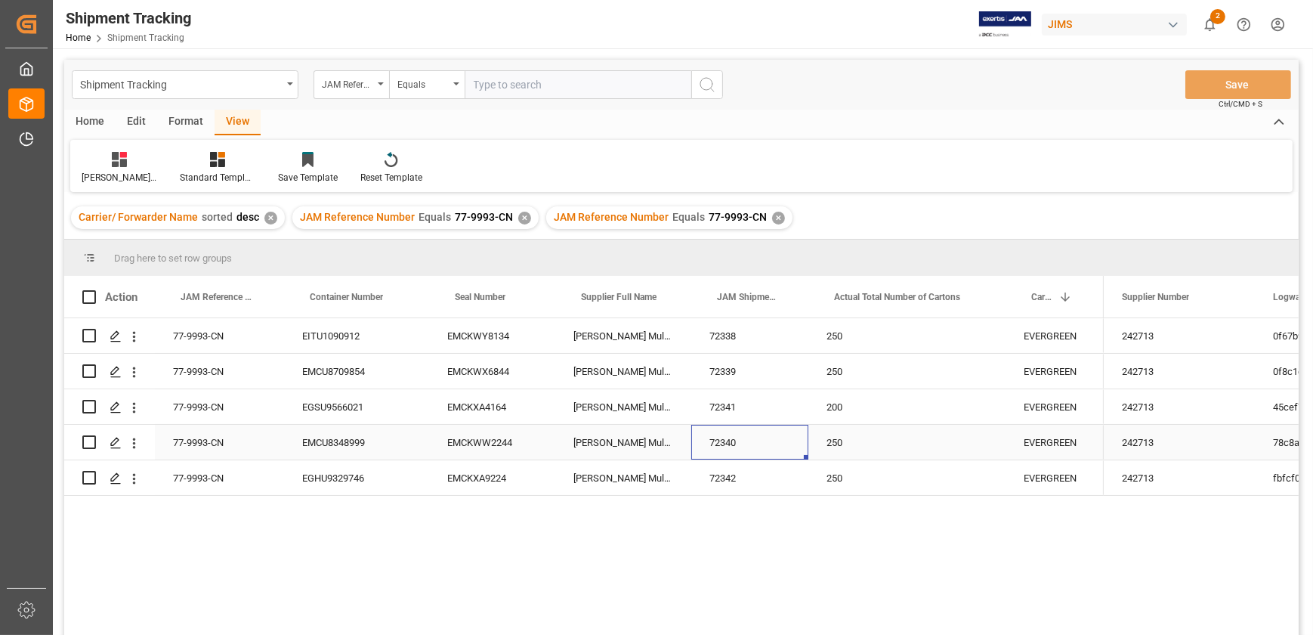
click at [732, 441] on div "72340" at bounding box center [749, 442] width 117 height 35
click at [209, 444] on div "77-9993-CN" at bounding box center [219, 442] width 129 height 35
click at [353, 443] on div "EMCU8348999" at bounding box center [356, 442] width 145 height 35
click at [489, 440] on div "EMCKWW2244" at bounding box center [492, 442] width 126 height 35
click at [731, 440] on div "72340" at bounding box center [749, 442] width 117 height 35
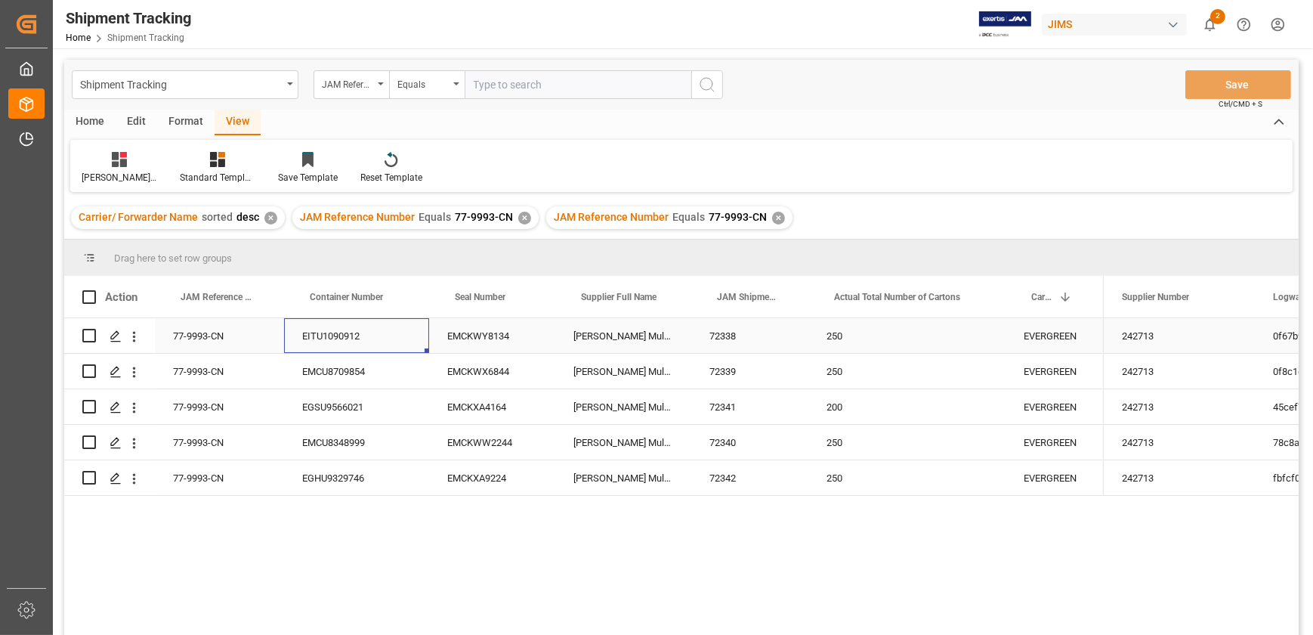
click at [345, 337] on div "EITU1090912" at bounding box center [356, 335] width 145 height 35
click at [491, 331] on div "EMCKWY8134" at bounding box center [492, 335] width 126 height 35
click at [728, 337] on div "72338" at bounding box center [749, 335] width 117 height 35
click at [339, 326] on div "EITU1090912" at bounding box center [356, 335] width 145 height 35
click at [352, 443] on div "EMCU8348999" at bounding box center [356, 442] width 145 height 35
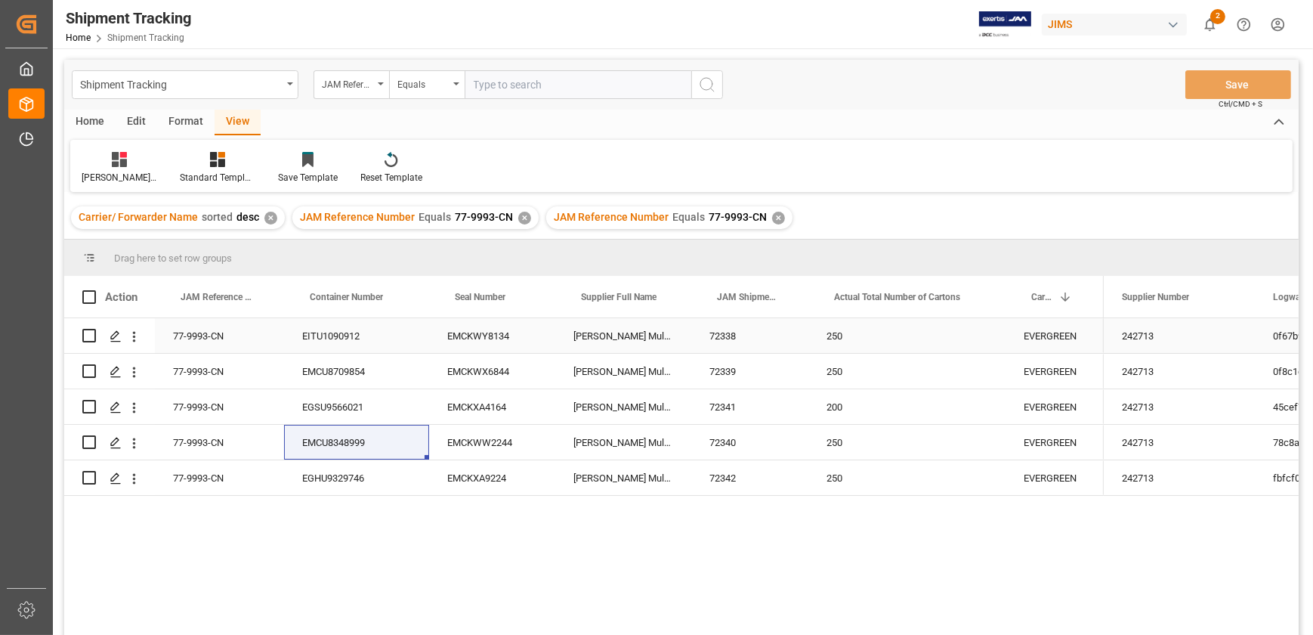
click at [341, 334] on div "EITU1090912" at bounding box center [356, 335] width 145 height 35
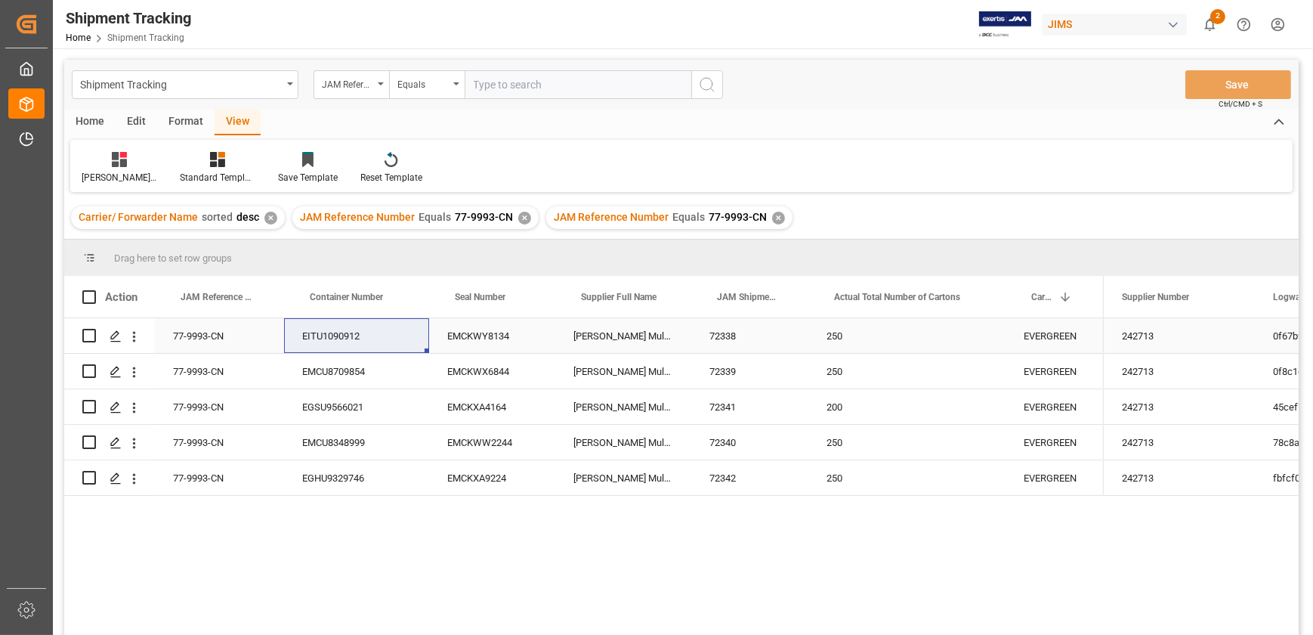
click at [221, 334] on div "77-9993-CN" at bounding box center [219, 335] width 129 height 35
click at [596, 574] on div "77-9993-CN EITU1090912 EMCKWY8134 [PERSON_NAME] Multimedia China 72338 250 EVER…" at bounding box center [681, 479] width 1235 height 322
